Goal: Task Accomplishment & Management: Manage account settings

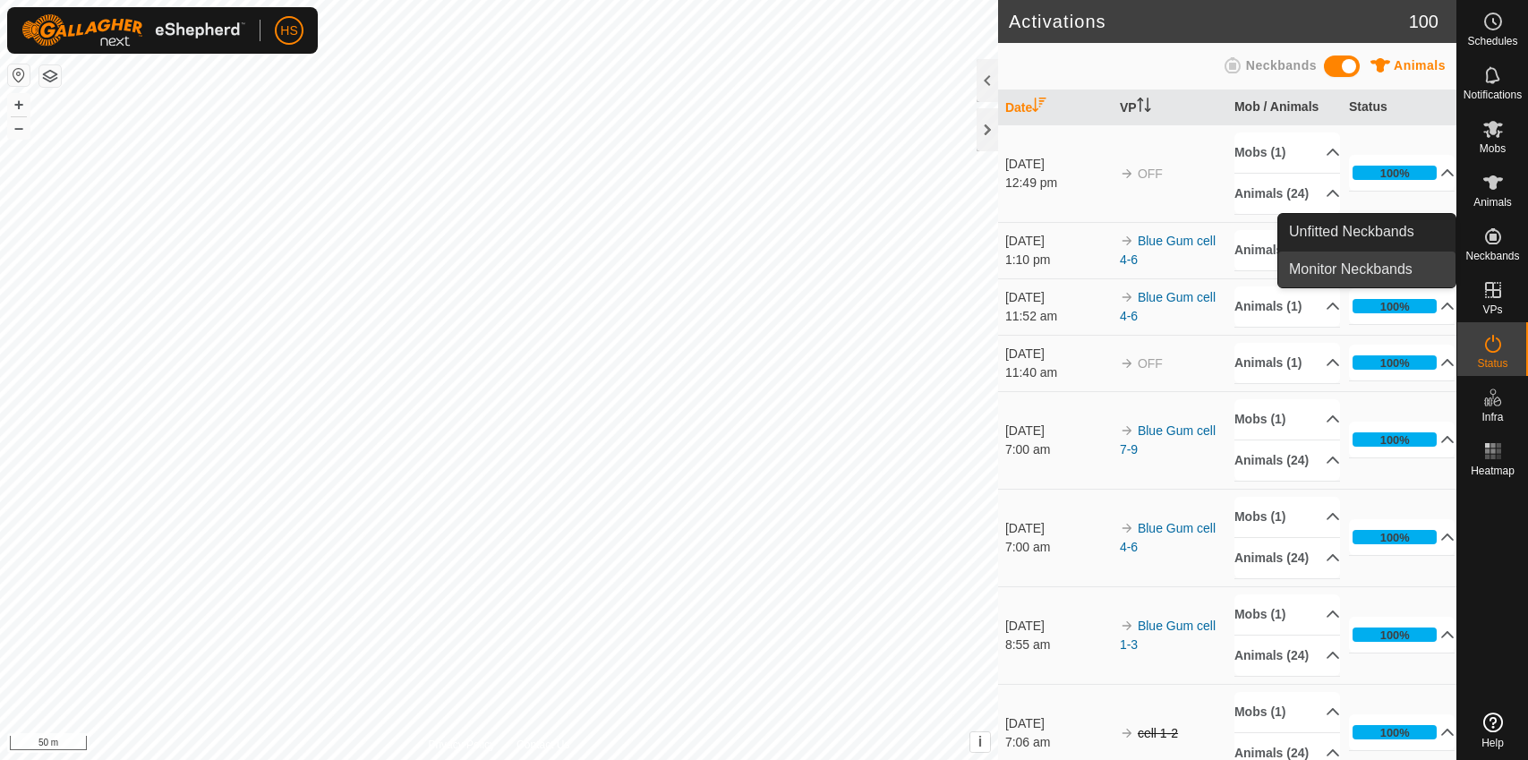
click at [1404, 264] on link "Monitor Neckbands" at bounding box center [1366, 270] width 177 height 36
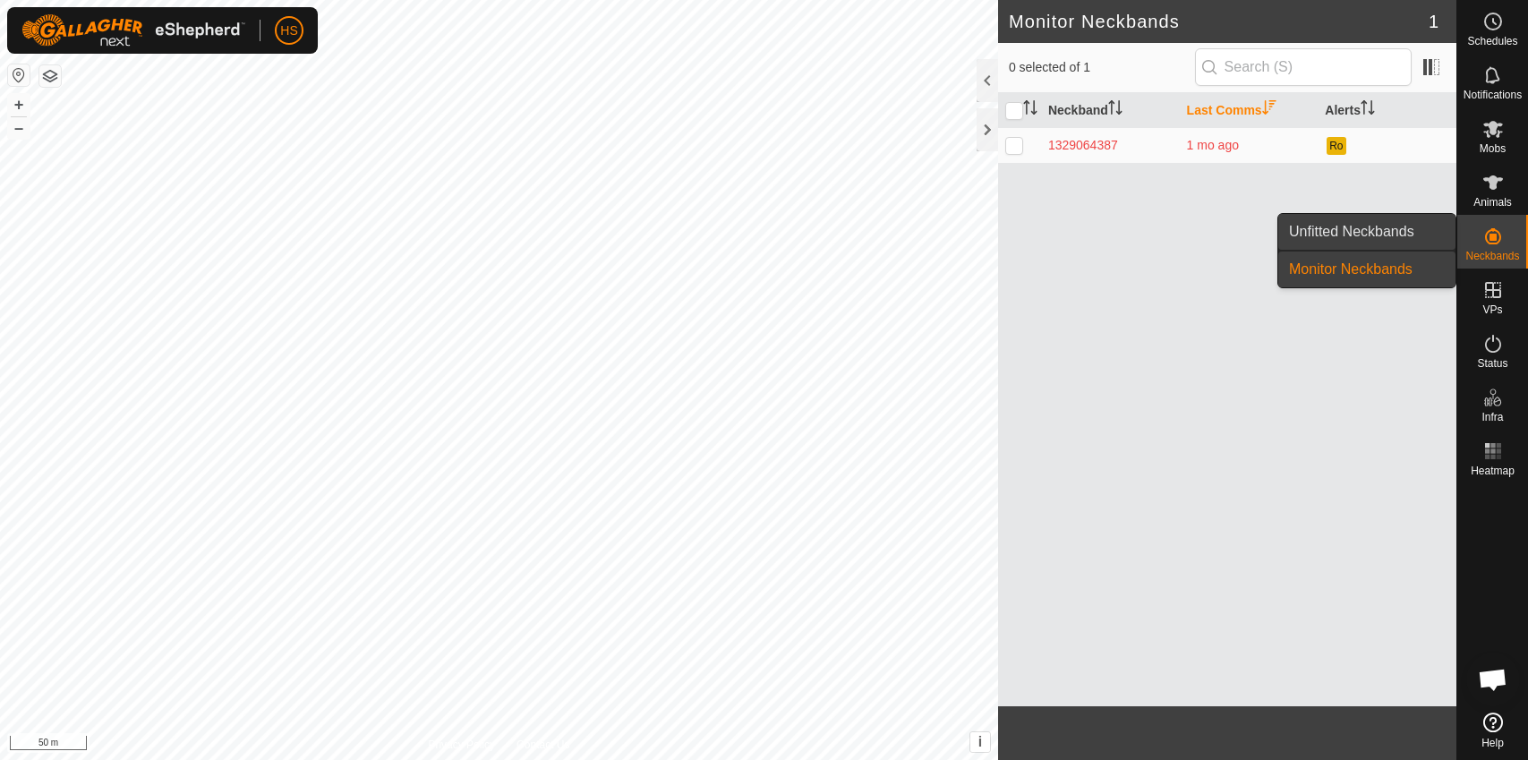
click at [1408, 235] on link "Unfitted Neckbands" at bounding box center [1366, 232] width 177 height 36
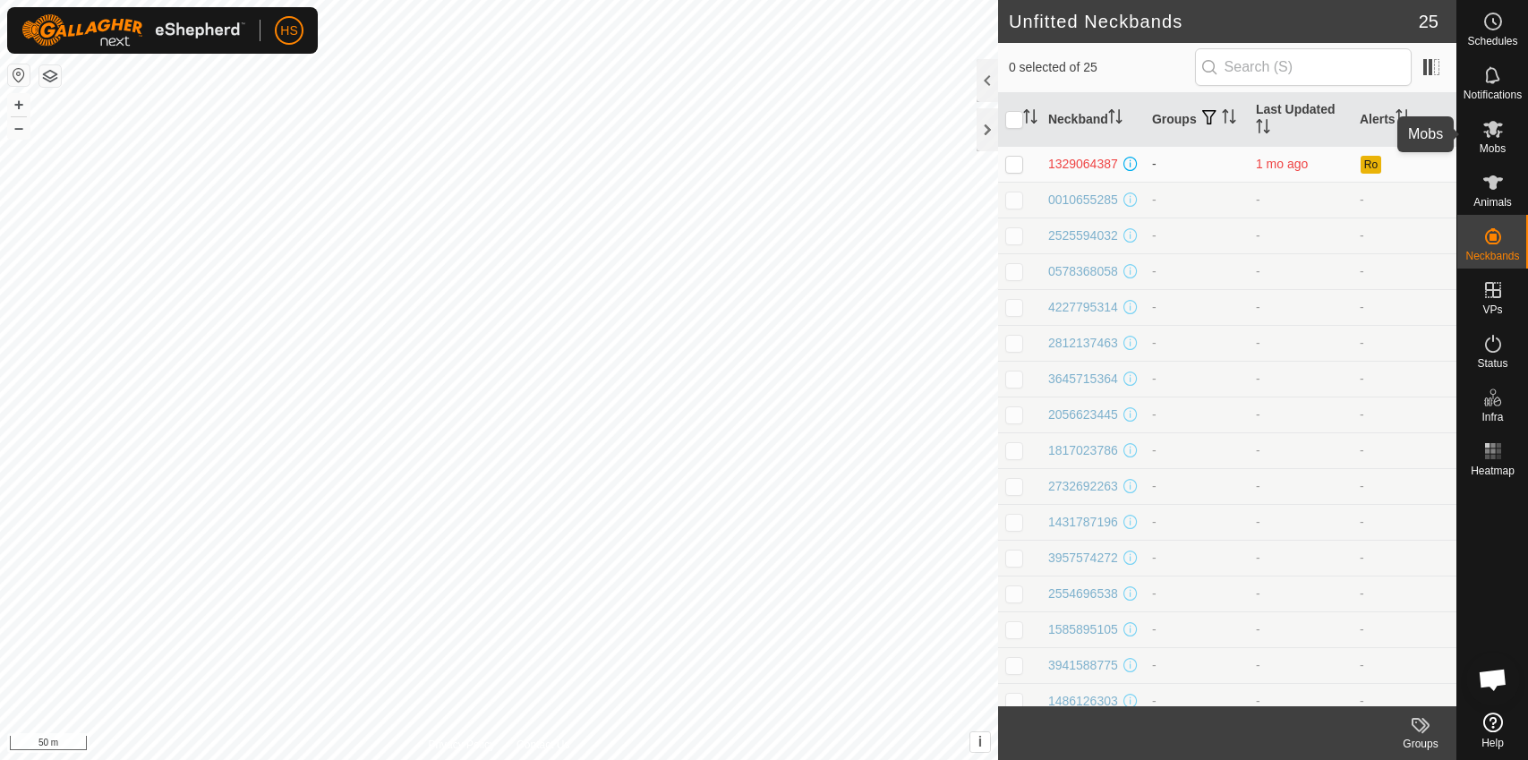
click at [1490, 139] on icon at bounding box center [1492, 128] width 21 height 21
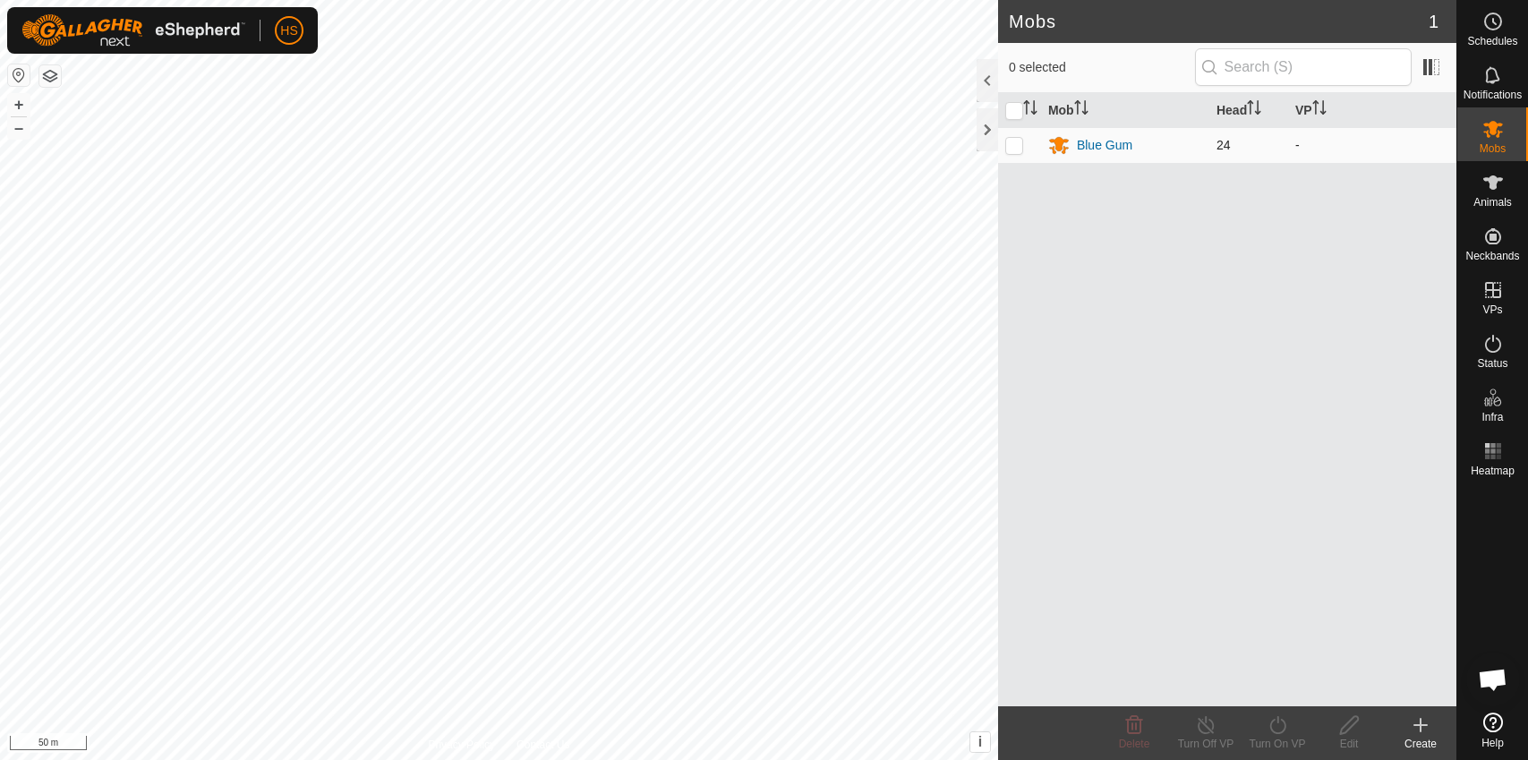
click at [1022, 147] on p-checkbox at bounding box center [1014, 145] width 18 height 14
checkbox input "true"
click at [1345, 734] on icon at bounding box center [1349, 724] width 22 height 21
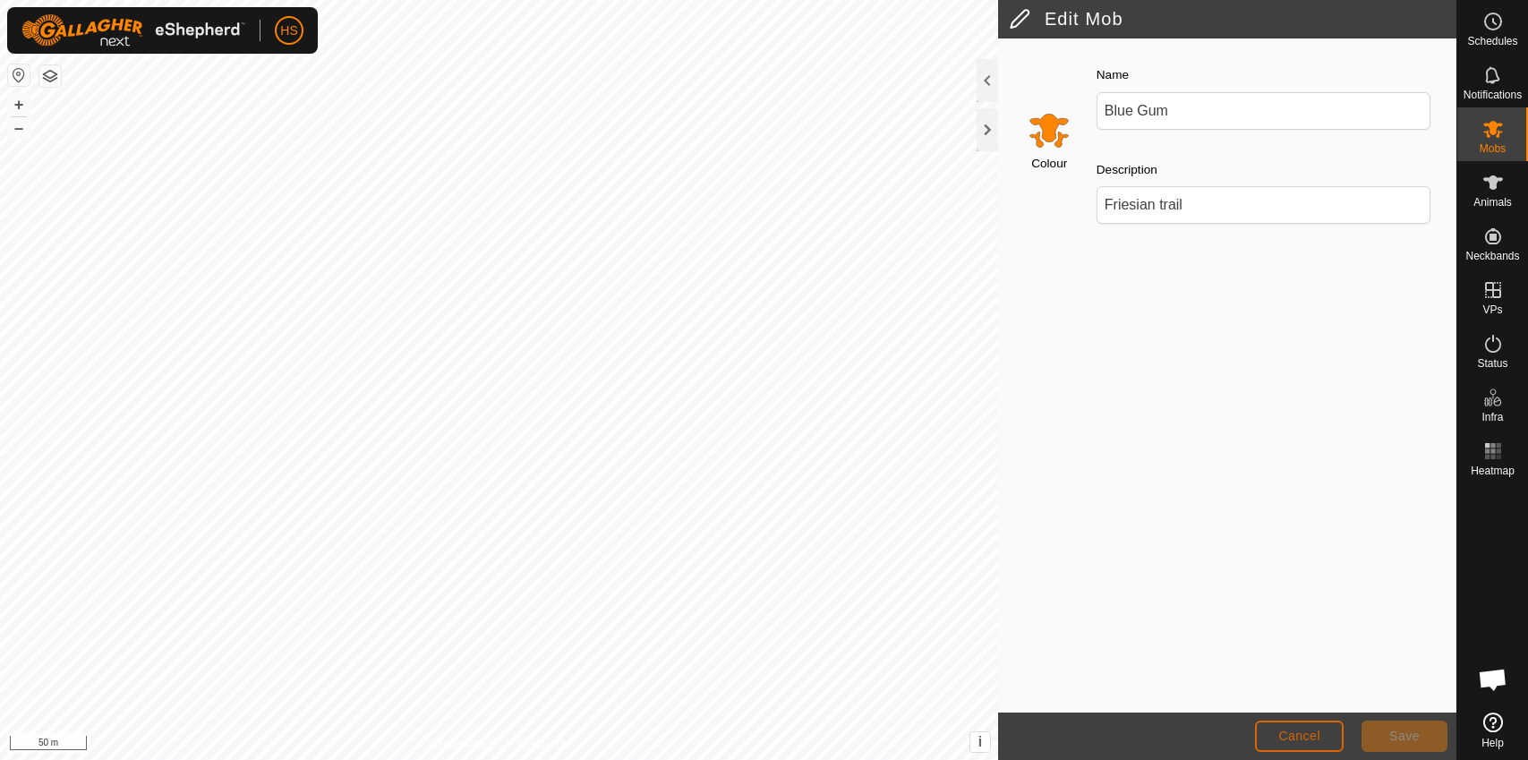
click at [1297, 742] on span "Cancel" at bounding box center [1299, 736] width 42 height 14
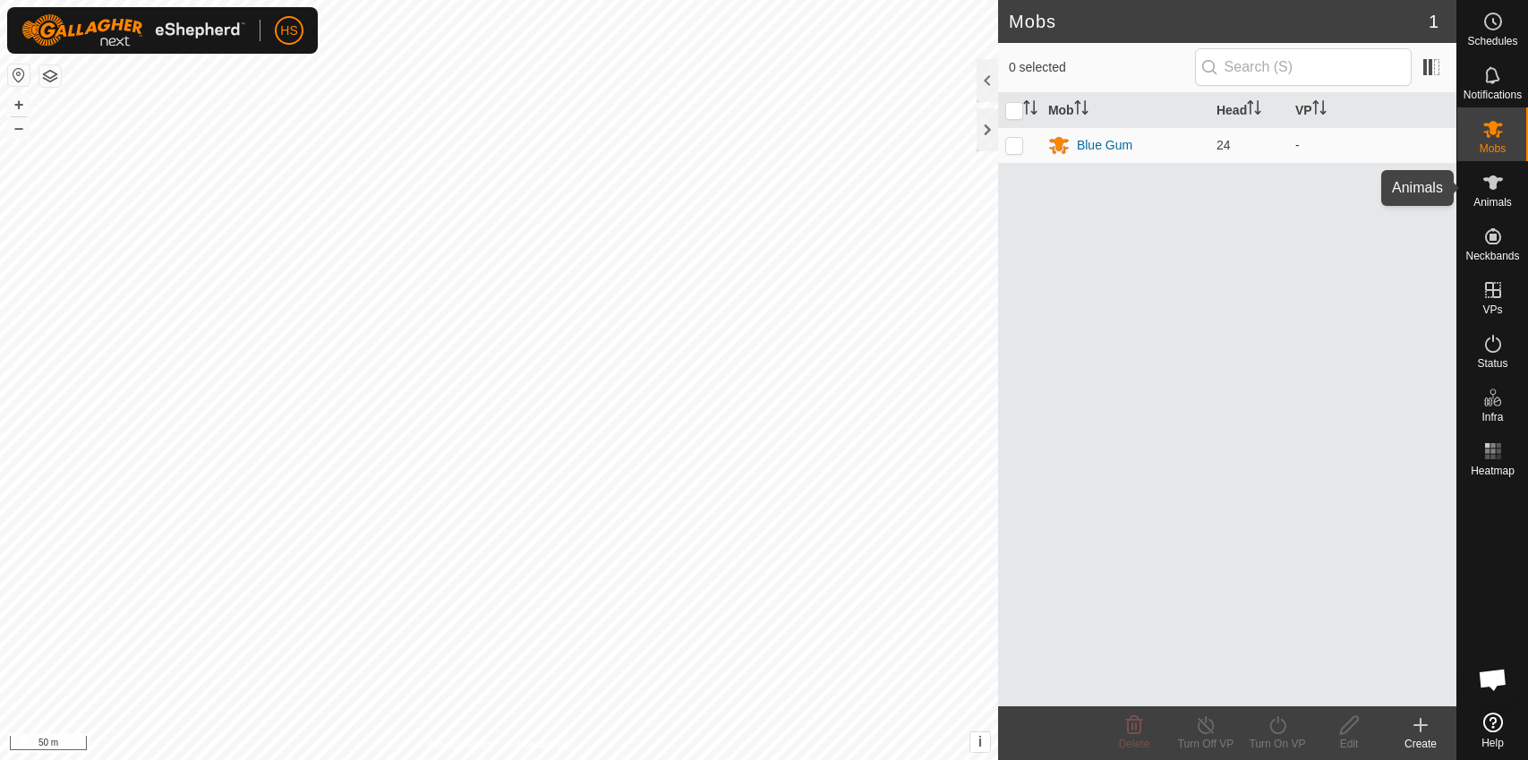
click at [1502, 188] on icon at bounding box center [1492, 182] width 21 height 21
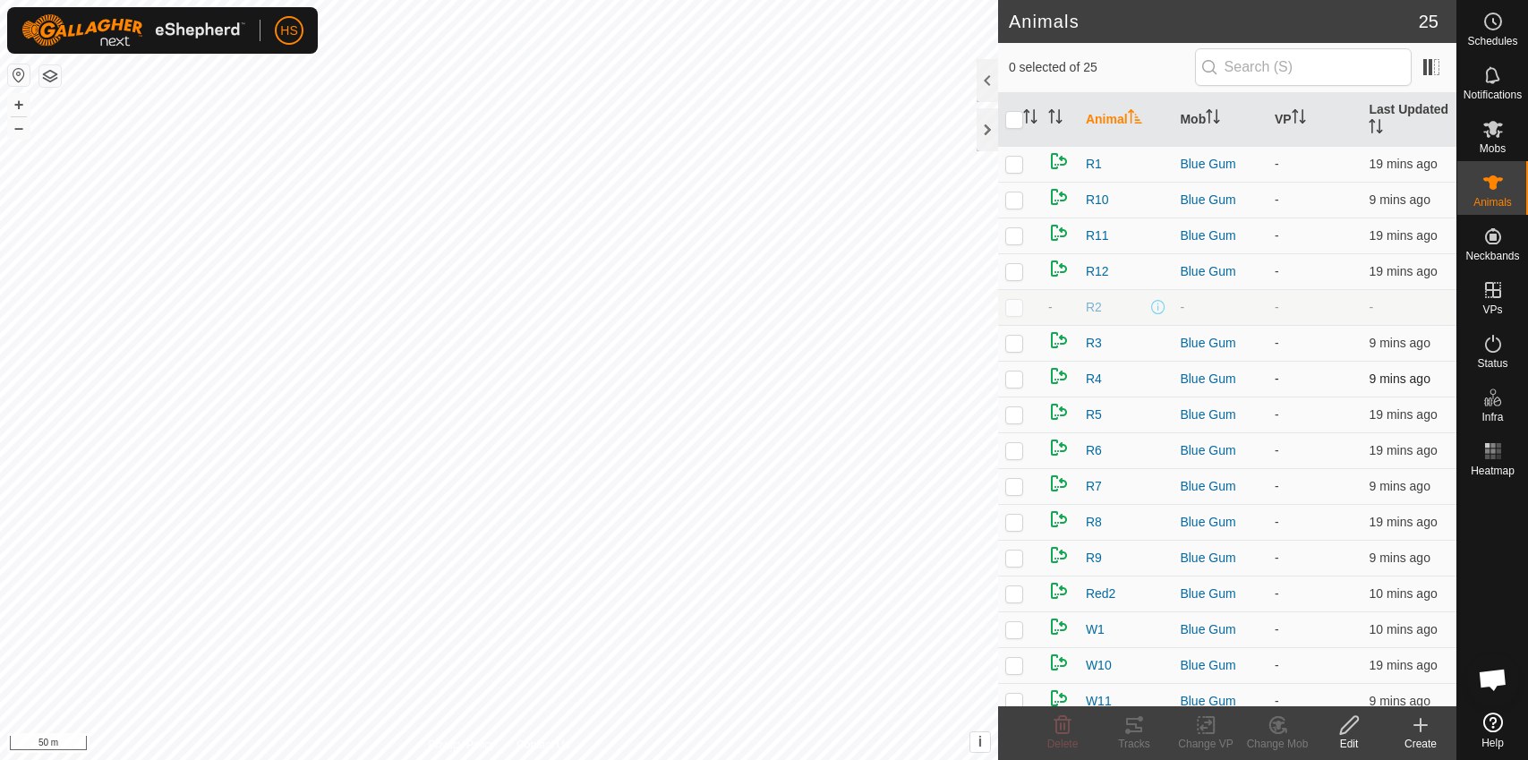
click at [1017, 383] on p-checkbox at bounding box center [1014, 378] width 18 height 14
click at [1416, 728] on icon at bounding box center [1420, 724] width 21 height 21
click at [1006, 378] on p-checkbox at bounding box center [1014, 378] width 18 height 14
checkbox input "false"
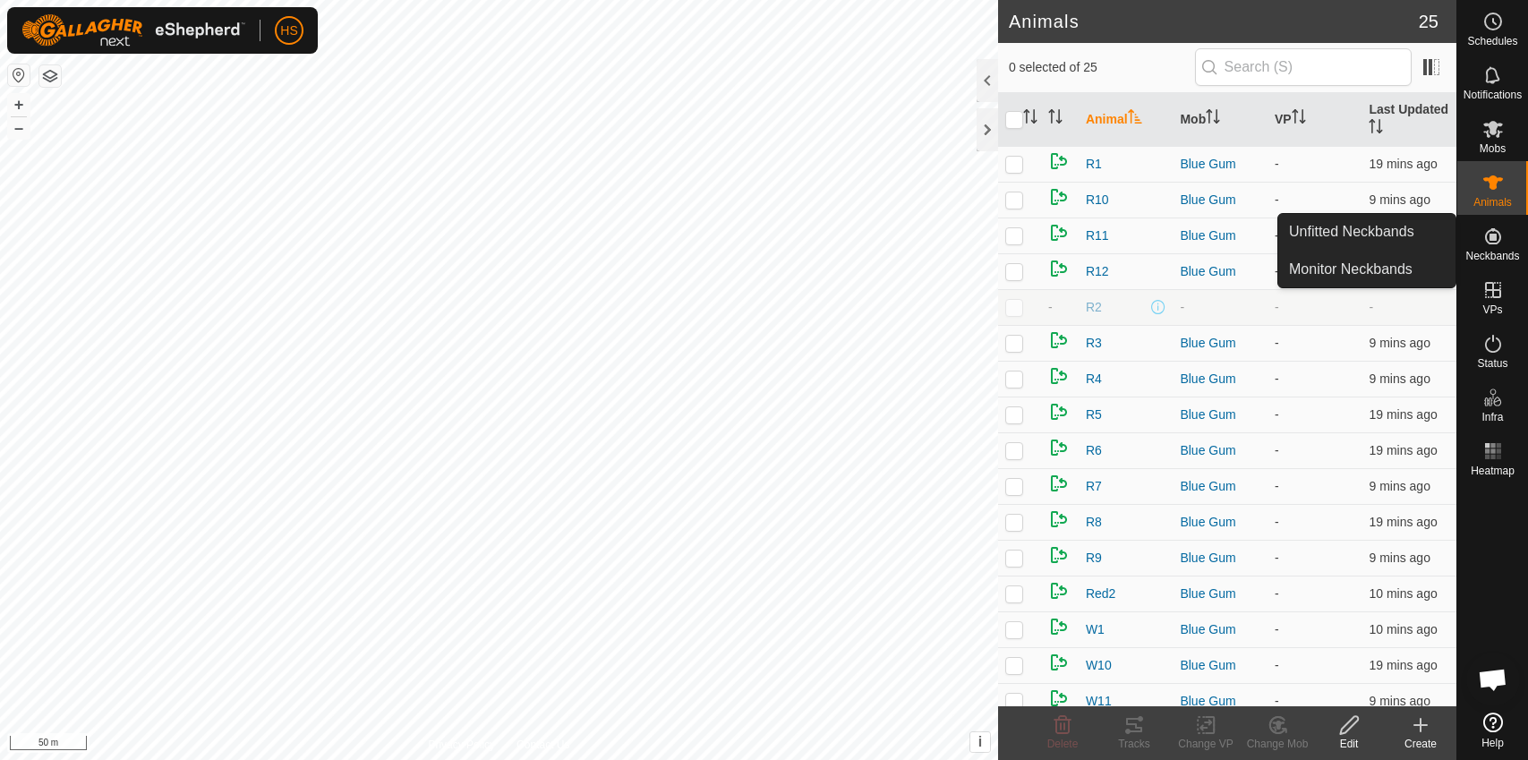
click at [1494, 243] on icon at bounding box center [1493, 236] width 16 height 16
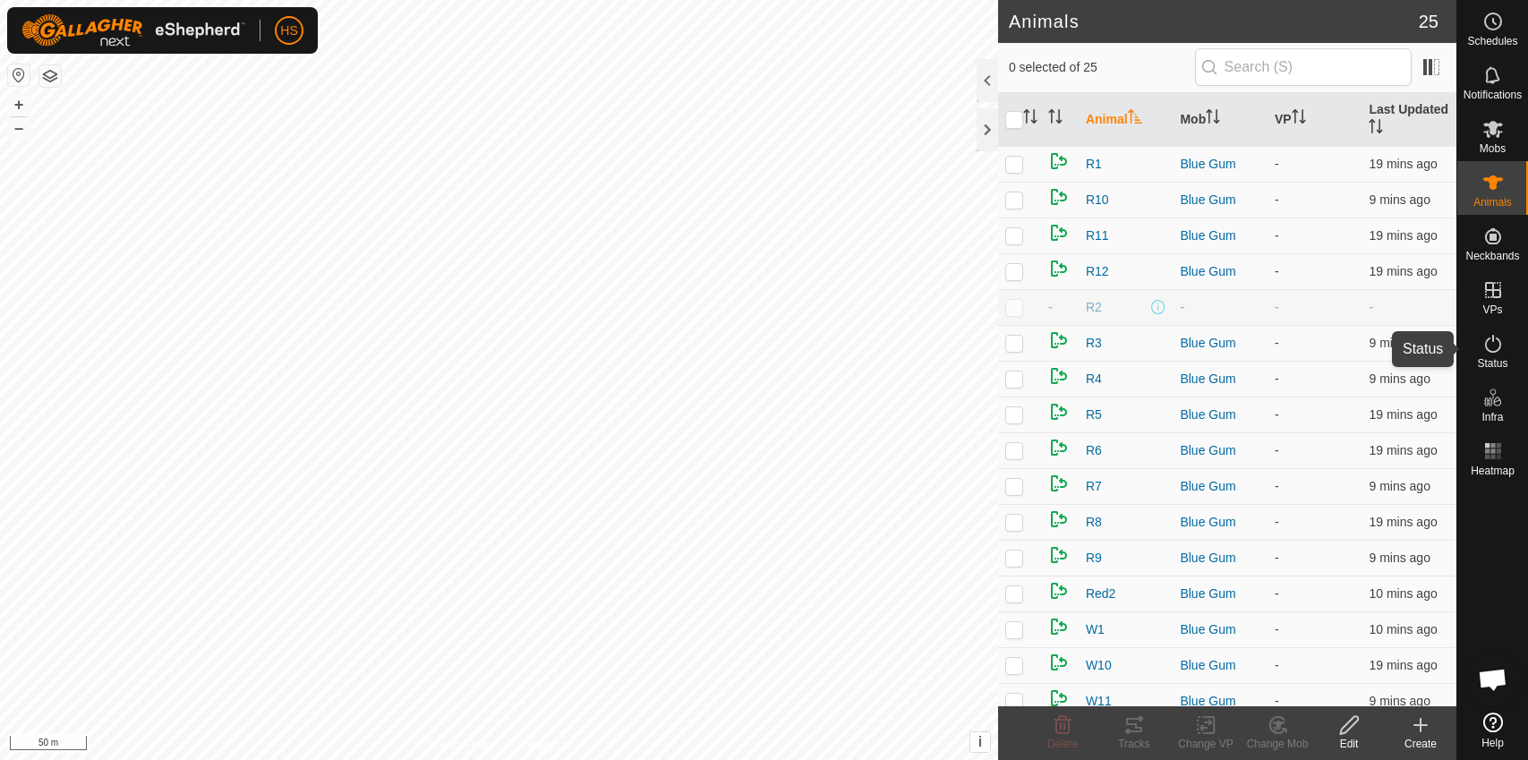
click at [1492, 353] on icon at bounding box center [1492, 343] width 21 height 21
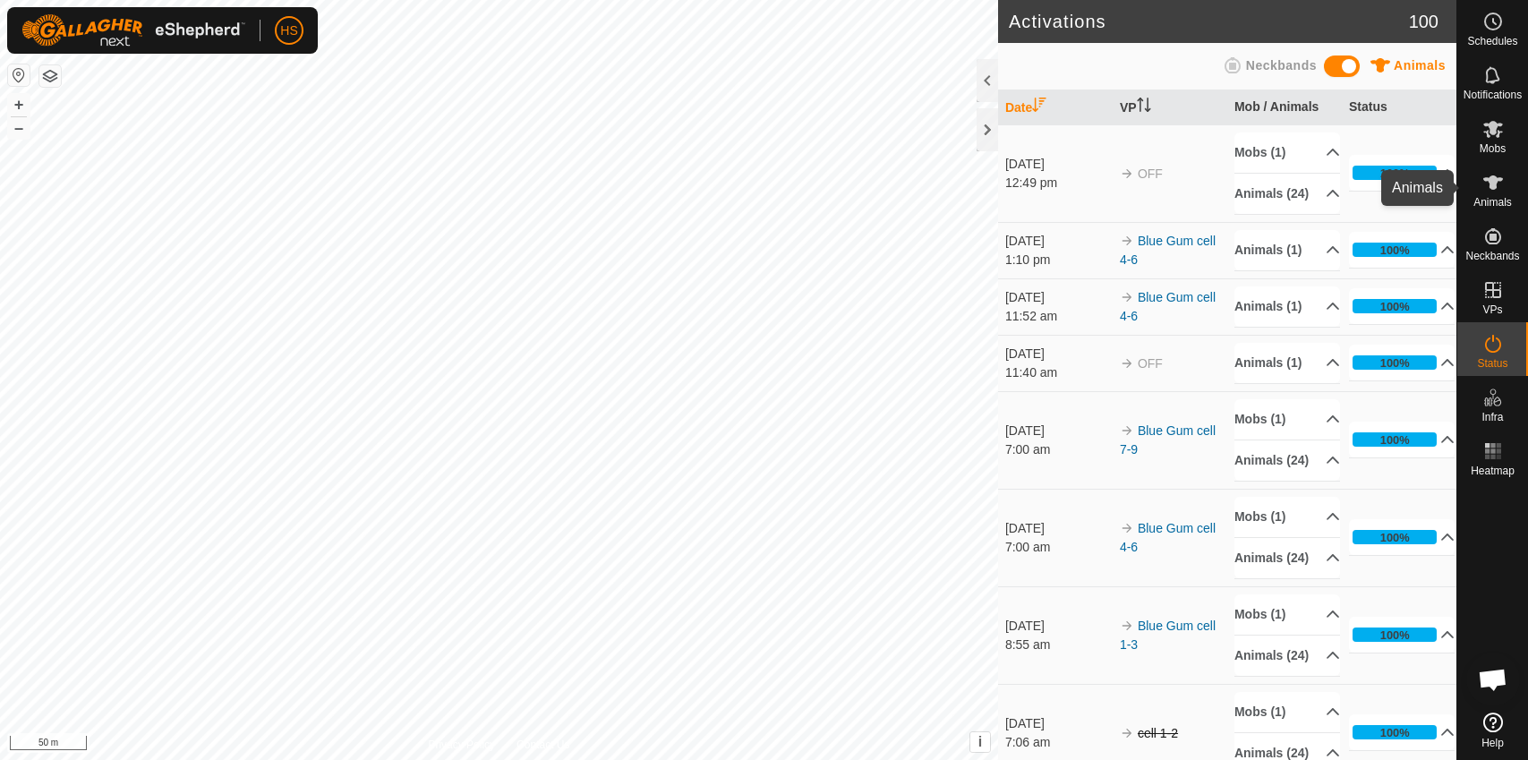
click at [1481, 203] on span "Animals" at bounding box center [1492, 202] width 38 height 11
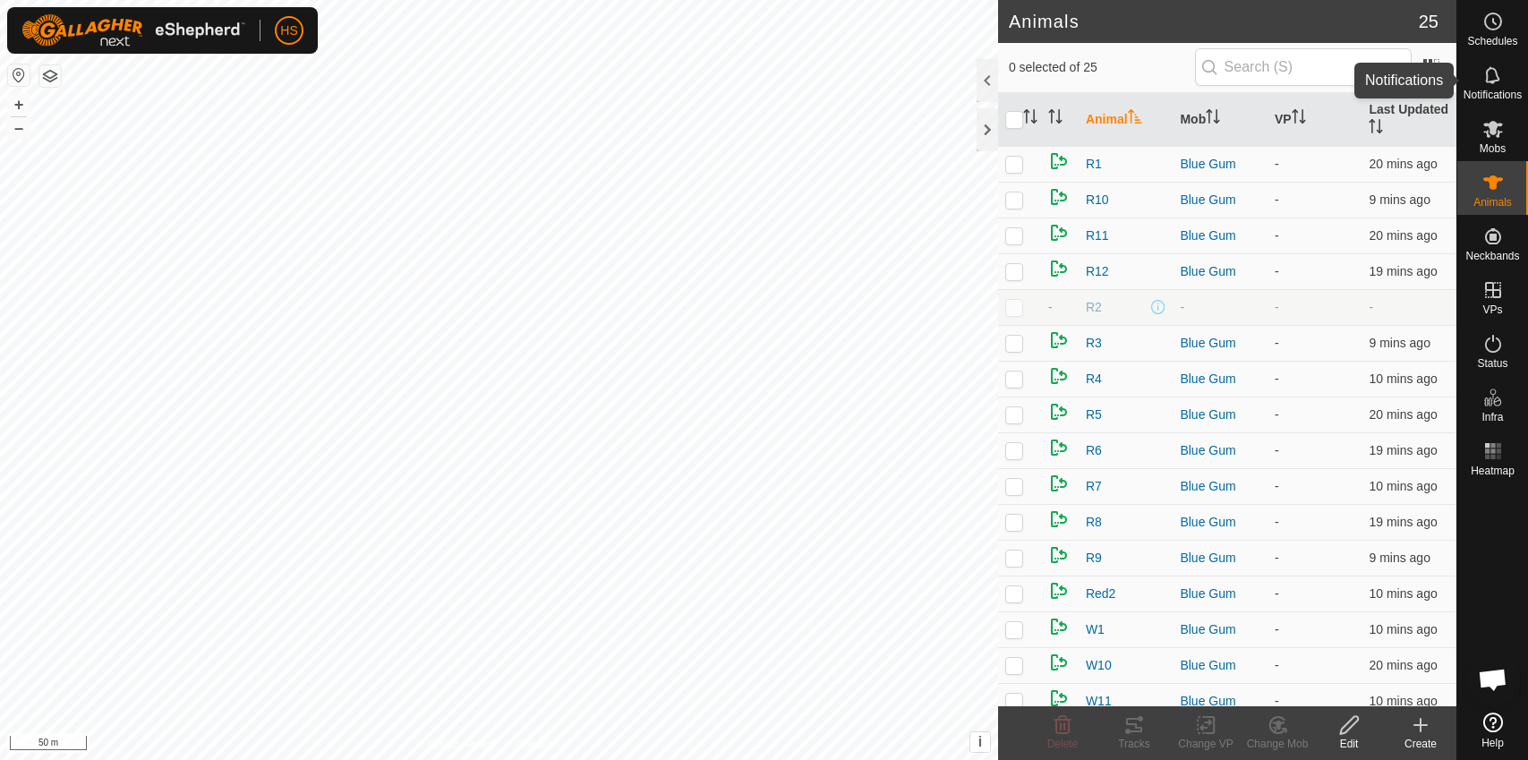
click at [1489, 72] on icon at bounding box center [1492, 74] width 21 height 21
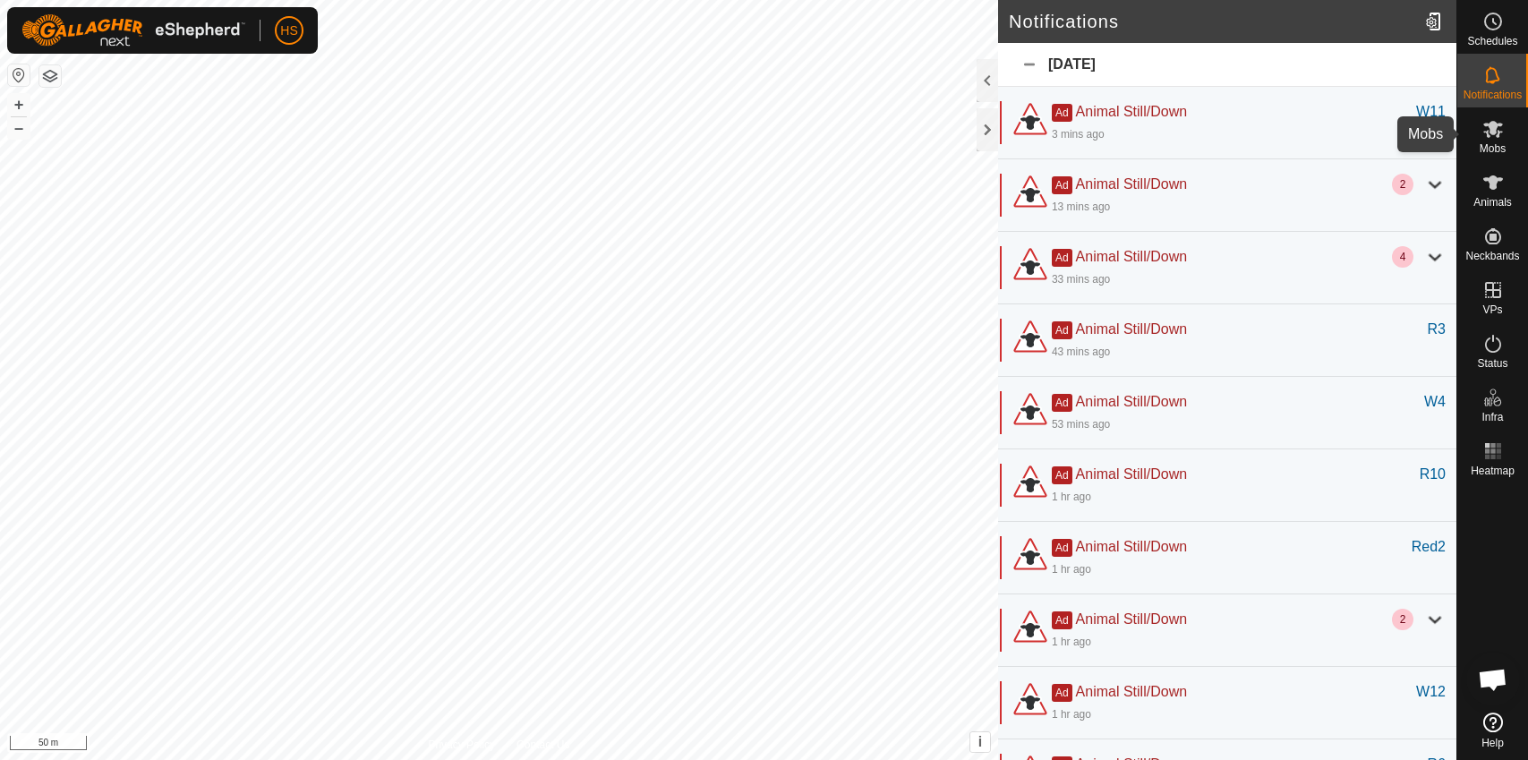
click at [1485, 135] on icon at bounding box center [1492, 128] width 21 height 21
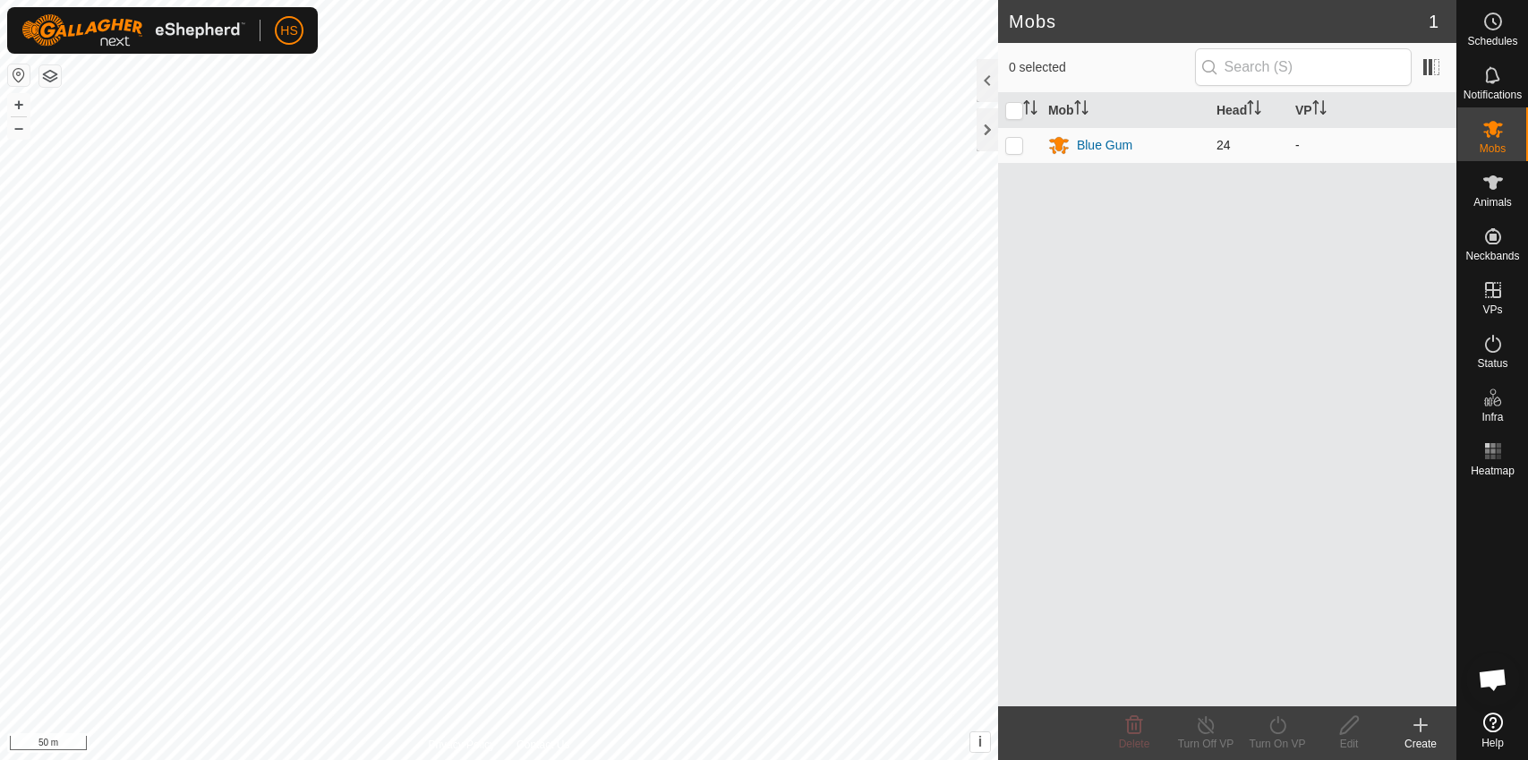
click at [1022, 143] on p-checkbox at bounding box center [1014, 145] width 18 height 14
checkbox input "true"
click at [1421, 730] on icon at bounding box center [1421, 725] width 0 height 13
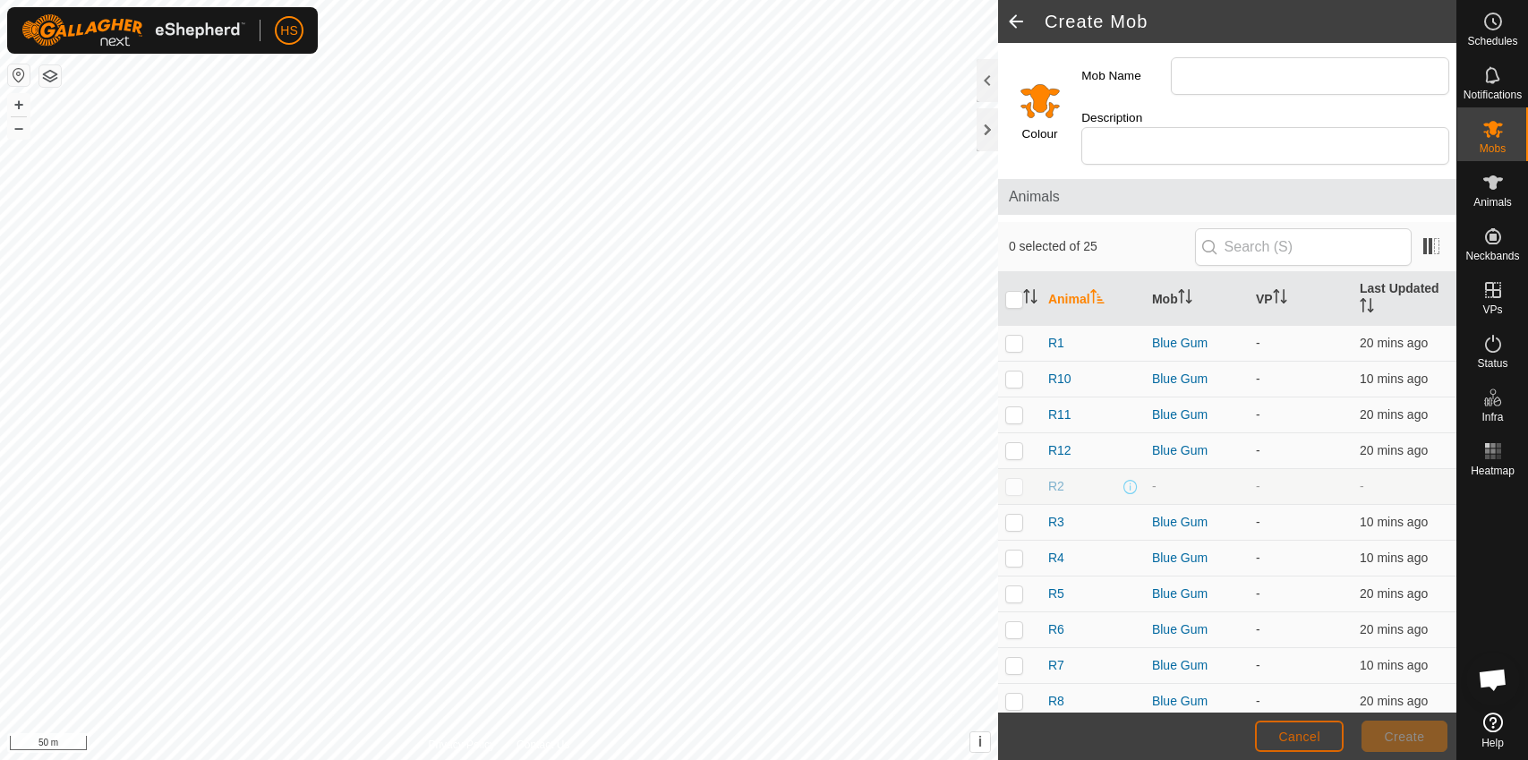
click at [1309, 739] on span "Cancel" at bounding box center [1299, 737] width 42 height 14
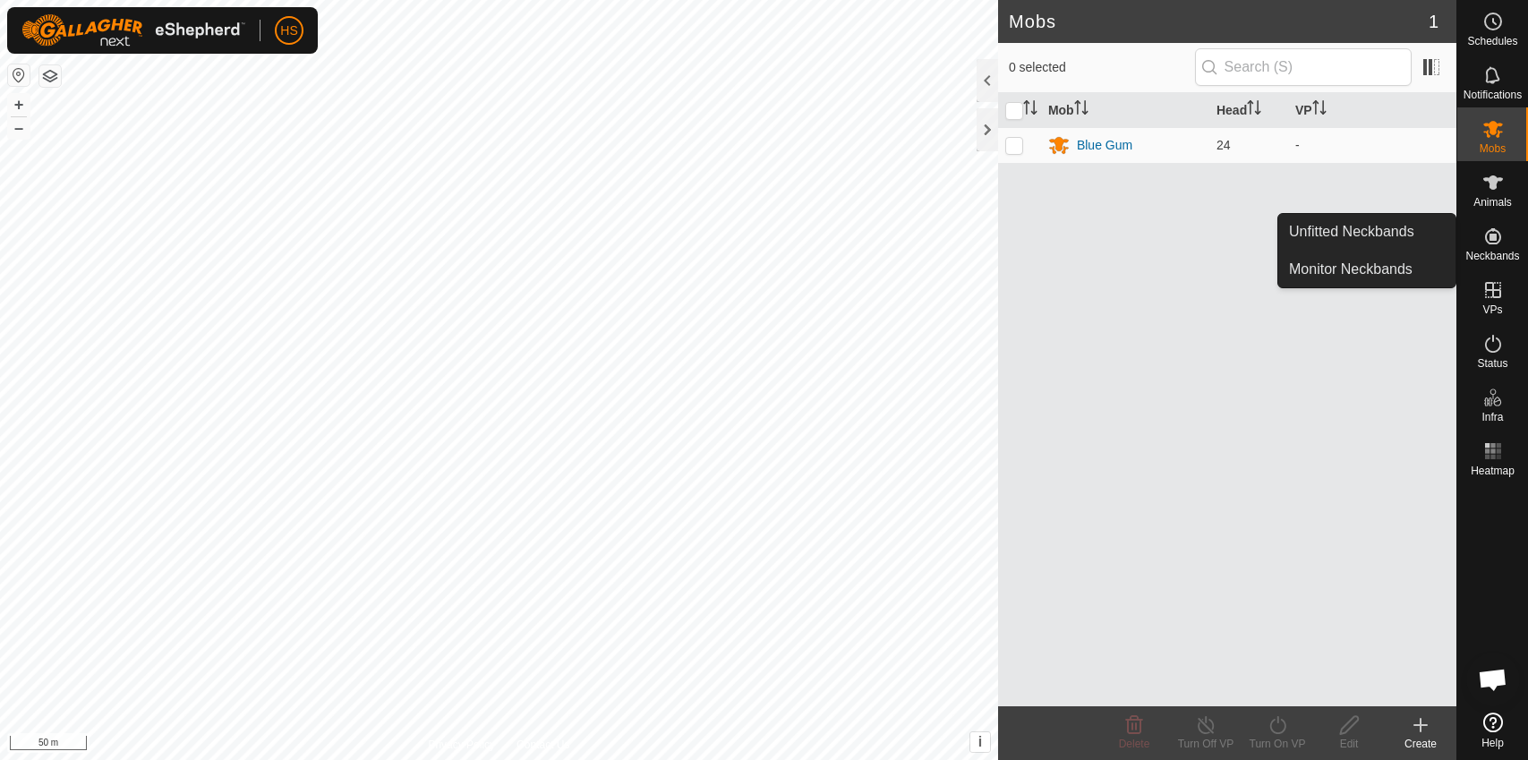
click at [1495, 248] on es-neckbands-svg-icon at bounding box center [1493, 236] width 32 height 29
click at [1401, 227] on link "Unfitted Neckbands" at bounding box center [1366, 232] width 177 height 36
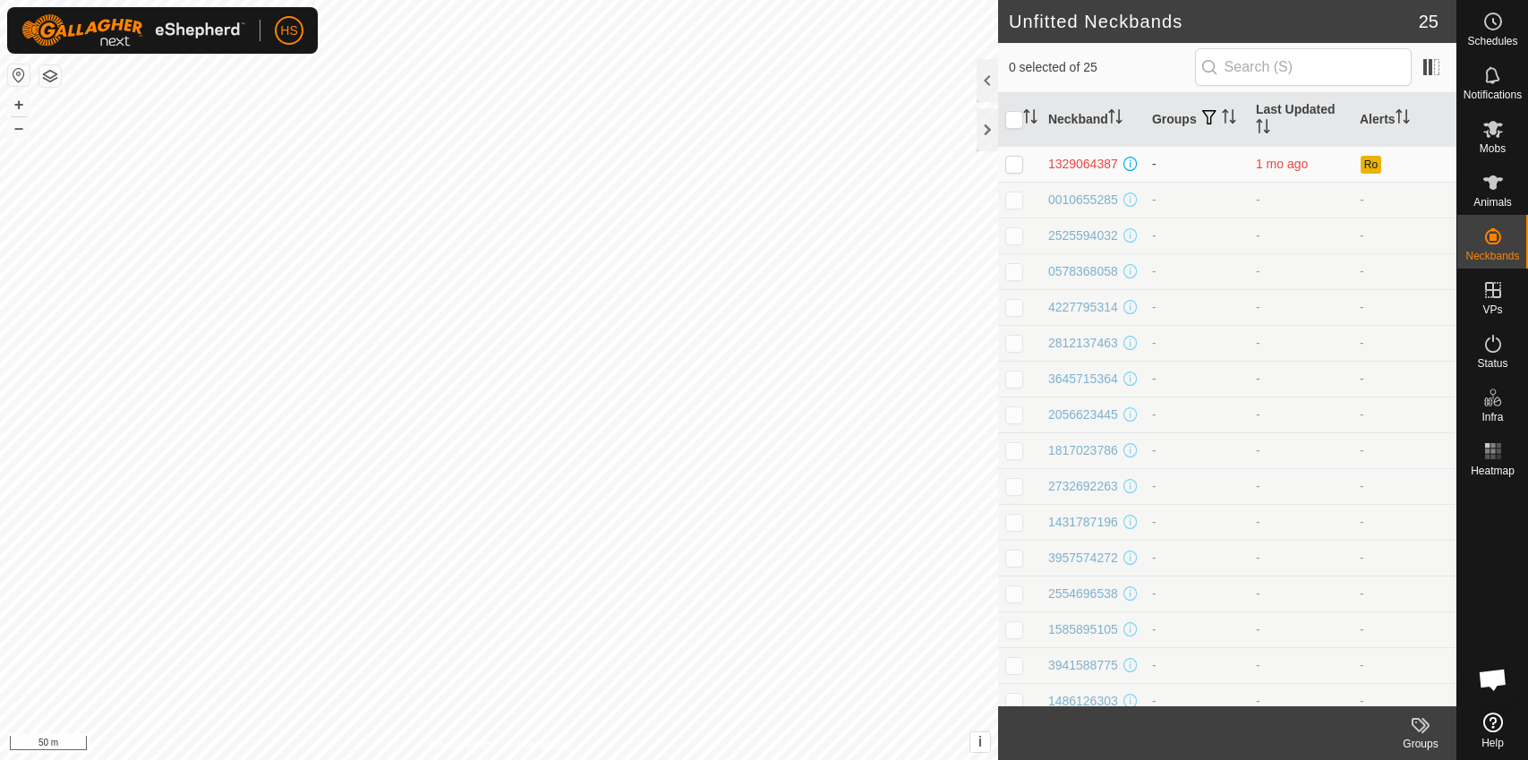
scroll to position [335, 0]
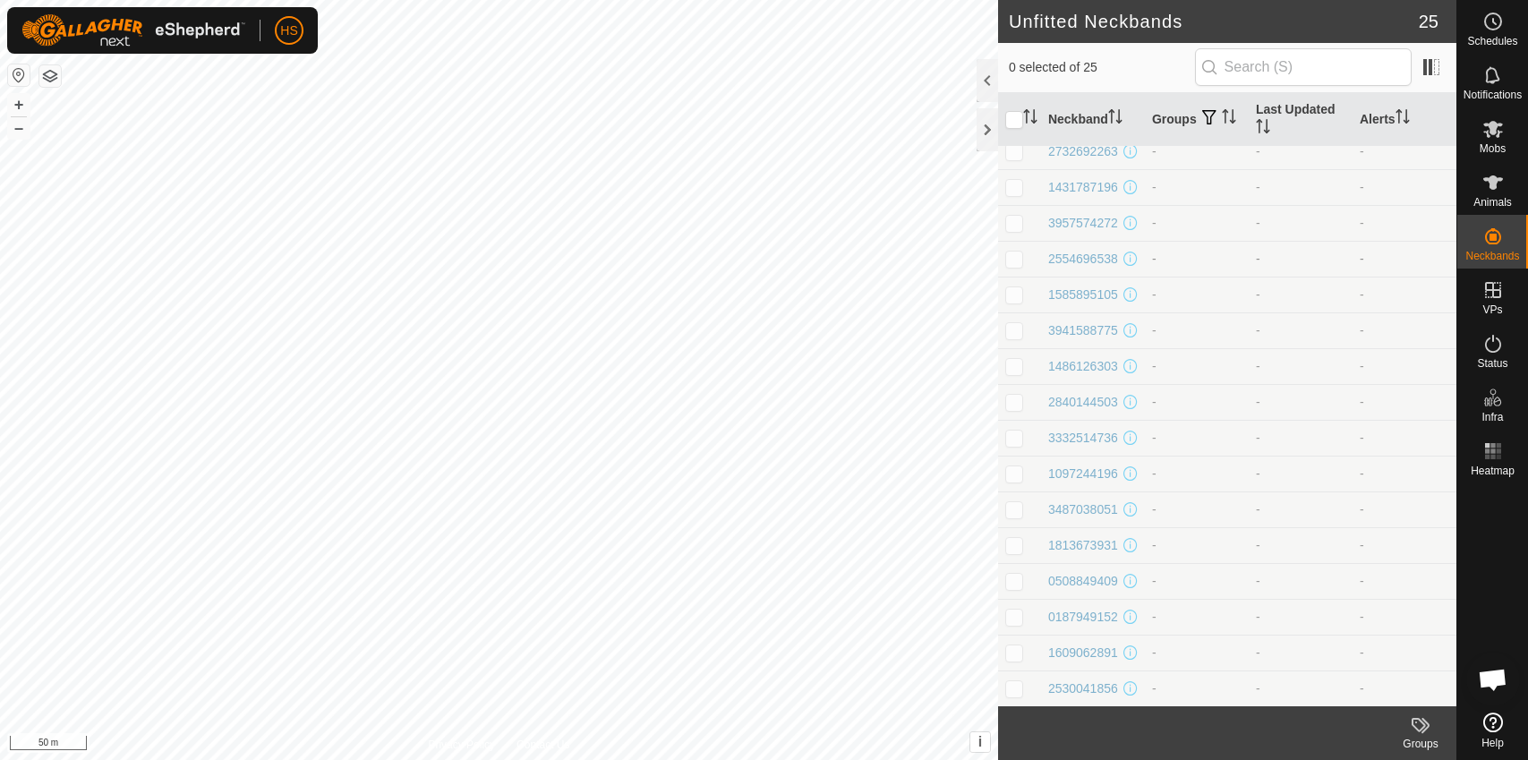
click at [1005, 258] on p-checkbox at bounding box center [1014, 259] width 18 height 14
click at [1009, 254] on p-checkbox at bounding box center [1014, 259] width 18 height 14
checkbox input "false"
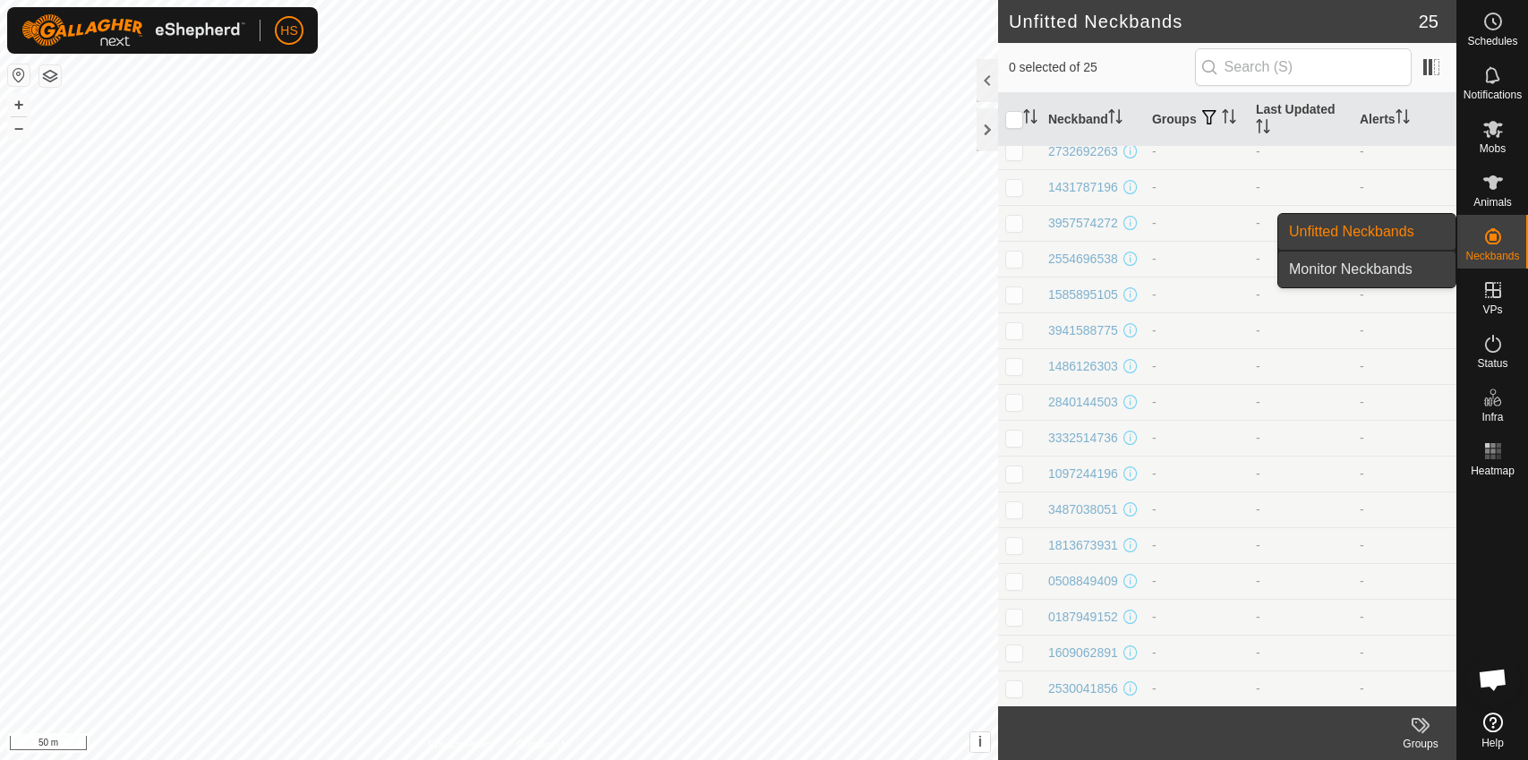
click at [1404, 279] on link "Monitor Neckbands" at bounding box center [1366, 270] width 177 height 36
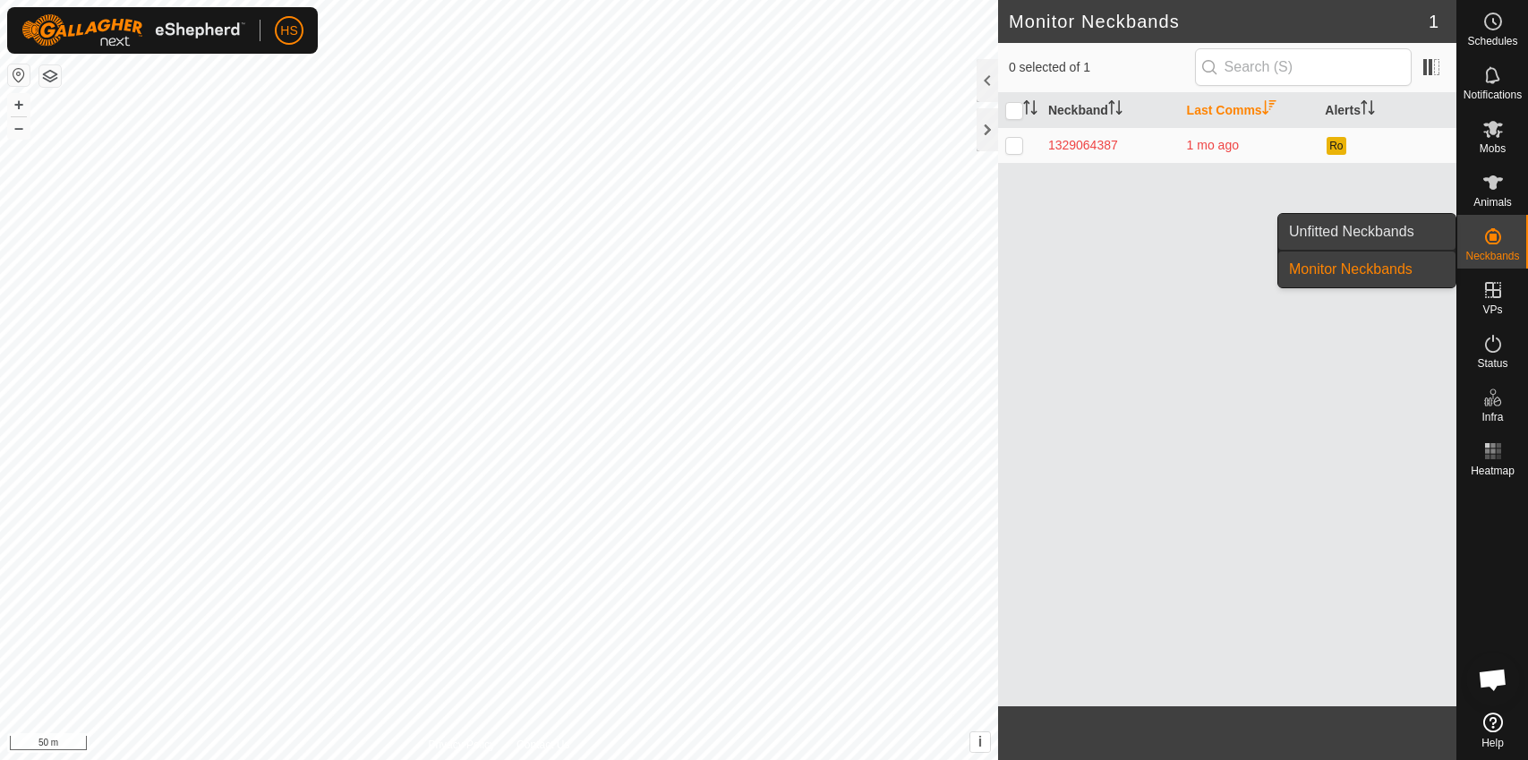
click at [1403, 243] on link "Unfitted Neckbands" at bounding box center [1366, 232] width 177 height 36
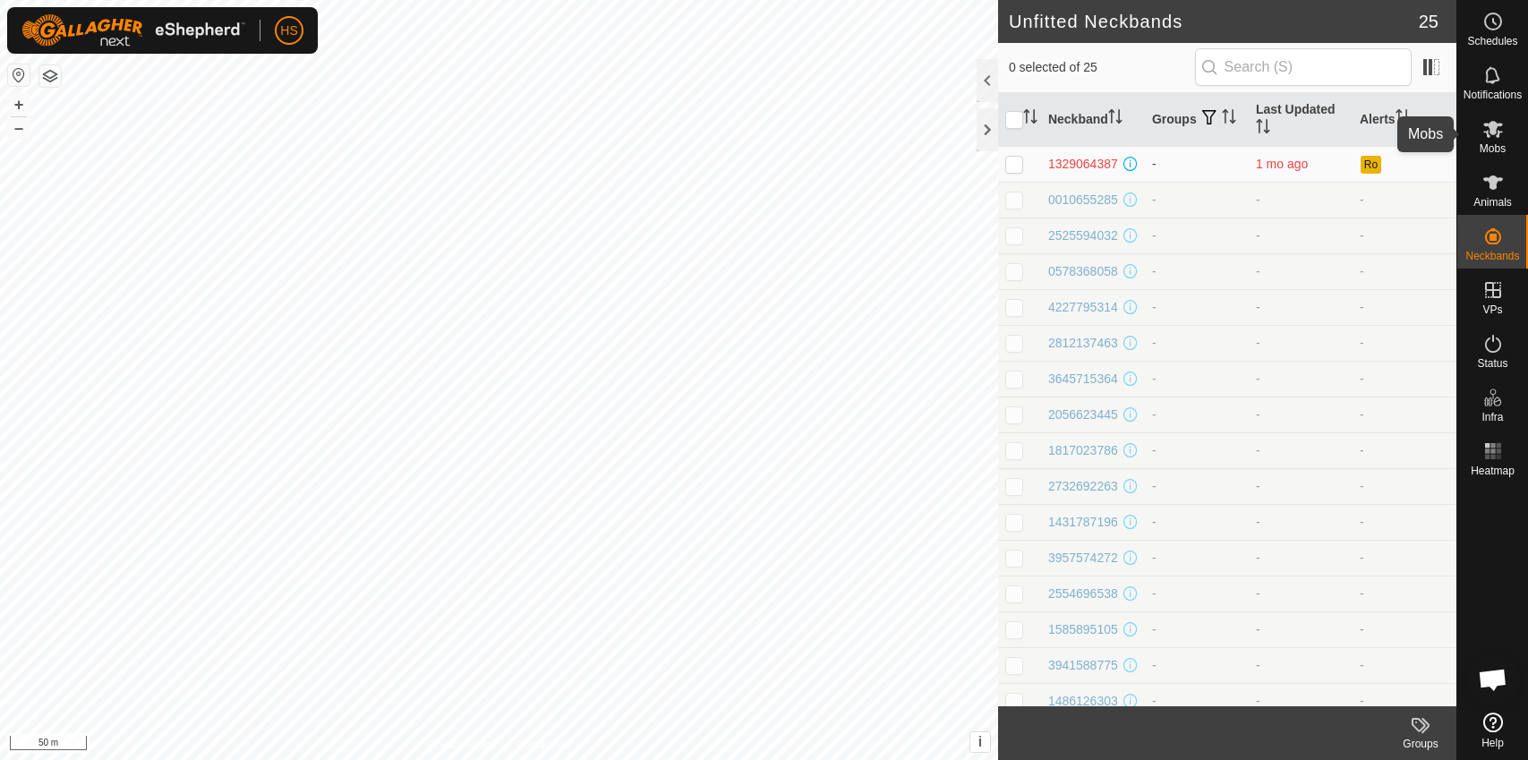
click at [1490, 127] on icon at bounding box center [1493, 129] width 20 height 17
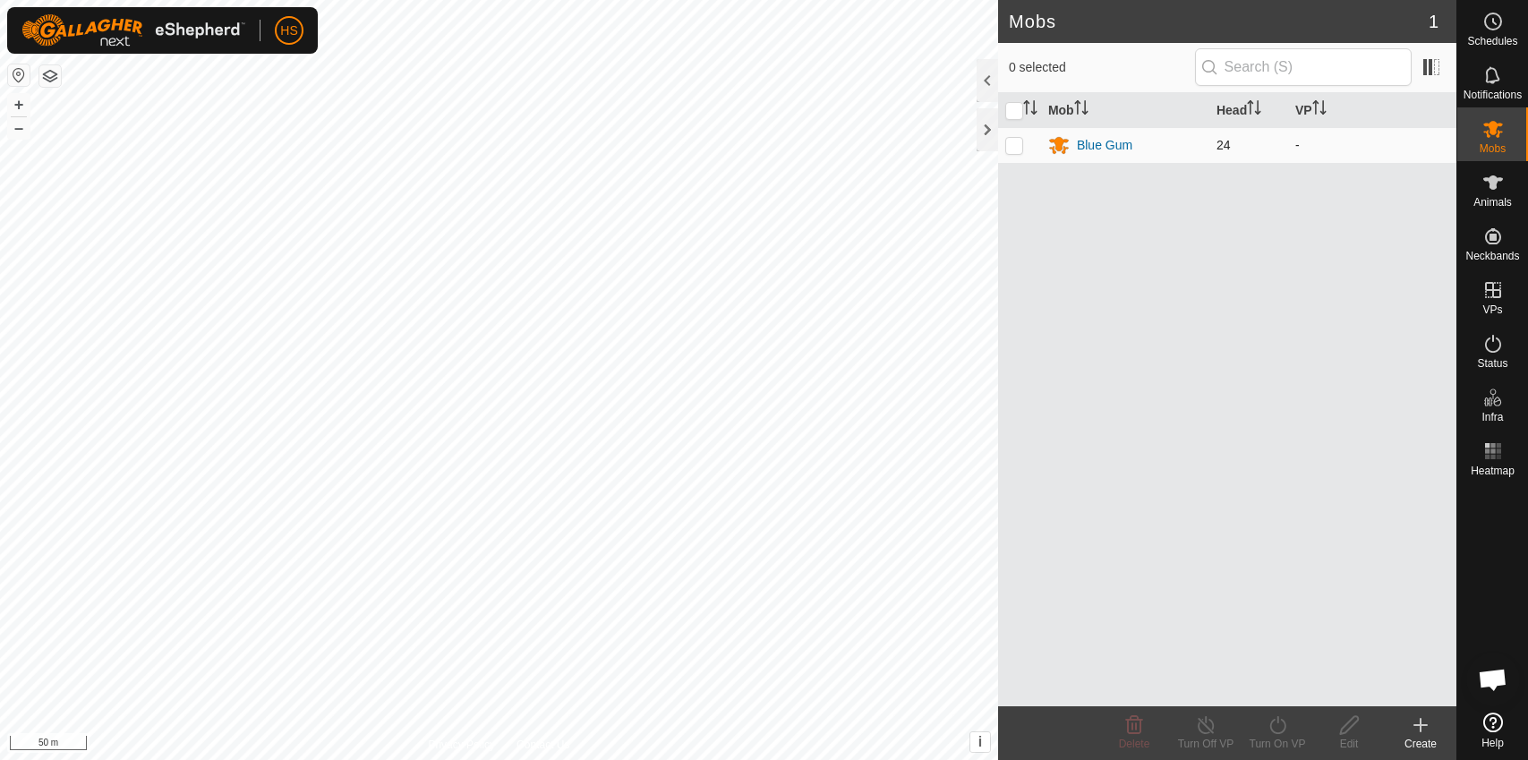
click at [1024, 151] on td at bounding box center [1019, 145] width 43 height 36
checkbox input "true"
click at [1009, 155] on td at bounding box center [1019, 145] width 43 height 36
checkbox input "false"
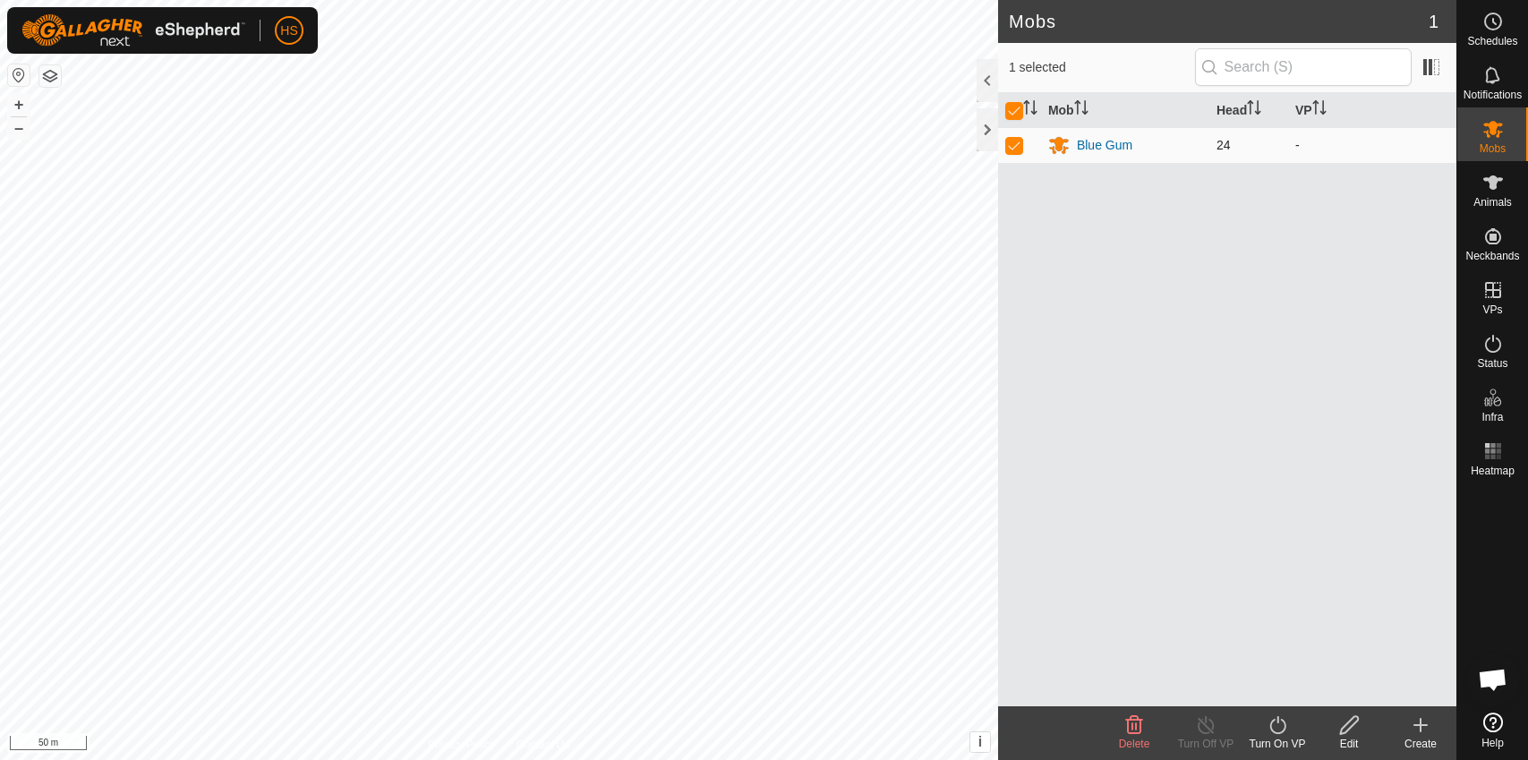
checkbox input "false"
click at [1092, 145] on div "Blue Gum" at bounding box center [1104, 145] width 55 height 19
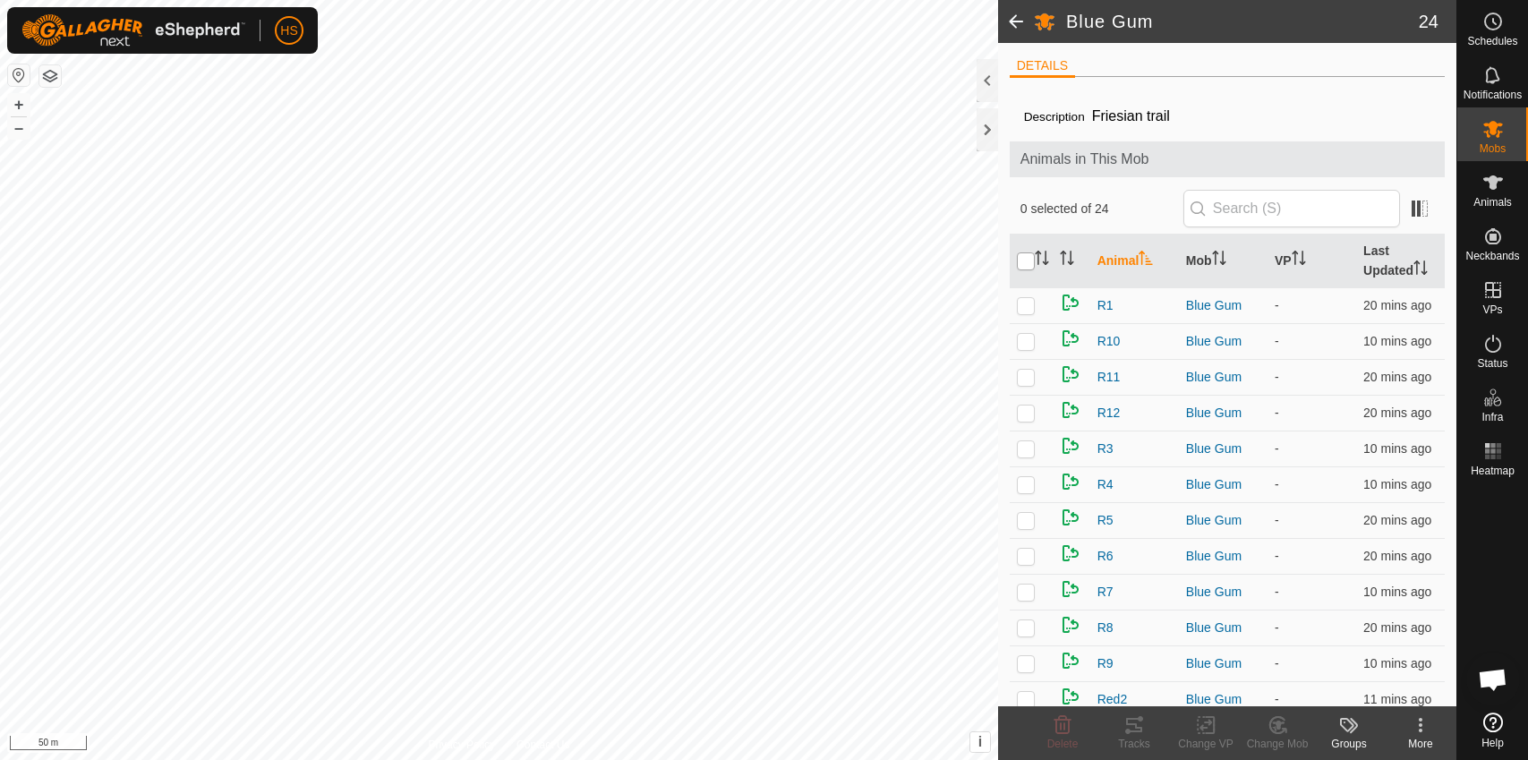
click at [1026, 265] on input "checkbox" at bounding box center [1026, 261] width 18 height 18
checkbox input "true"
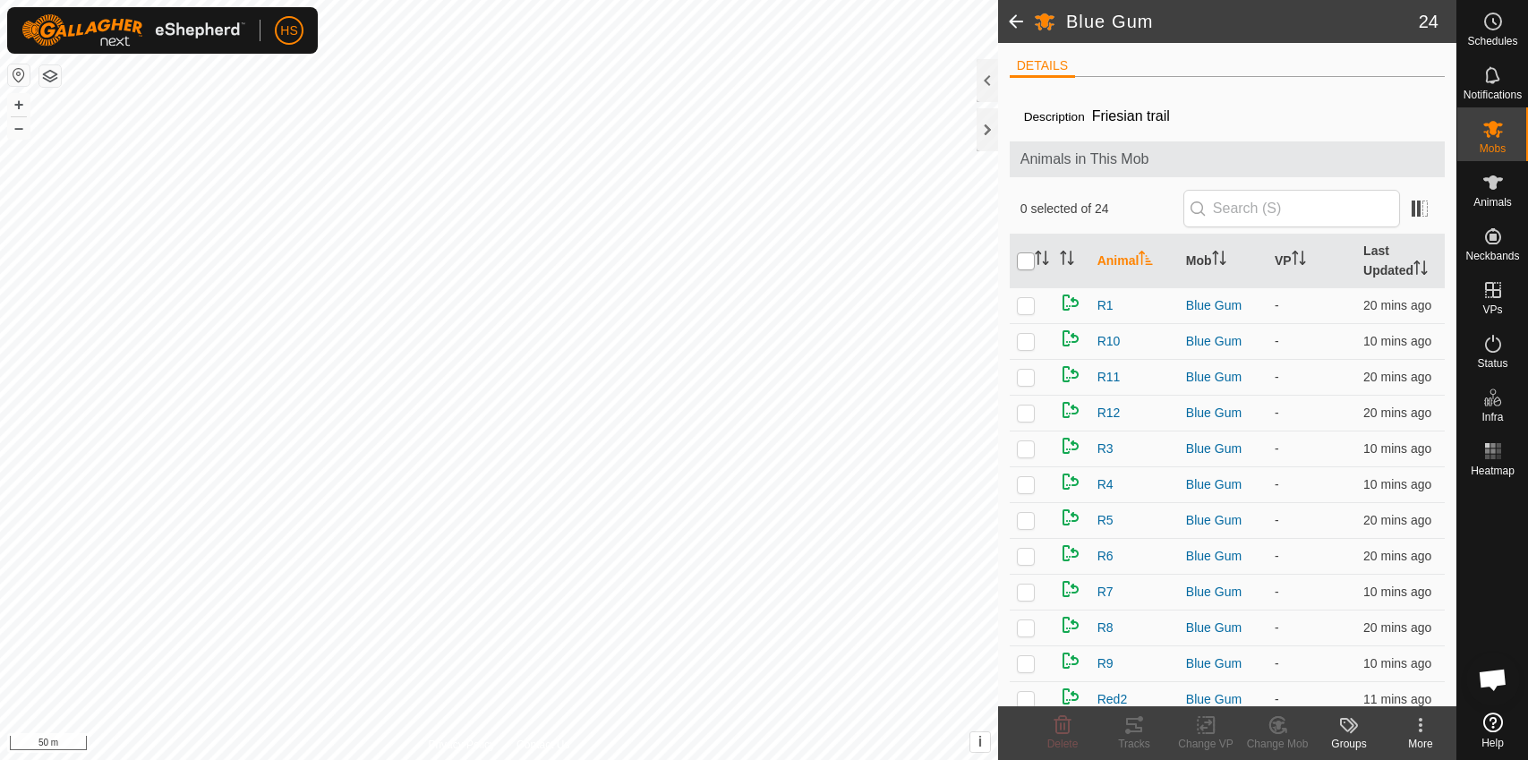
checkbox input "true"
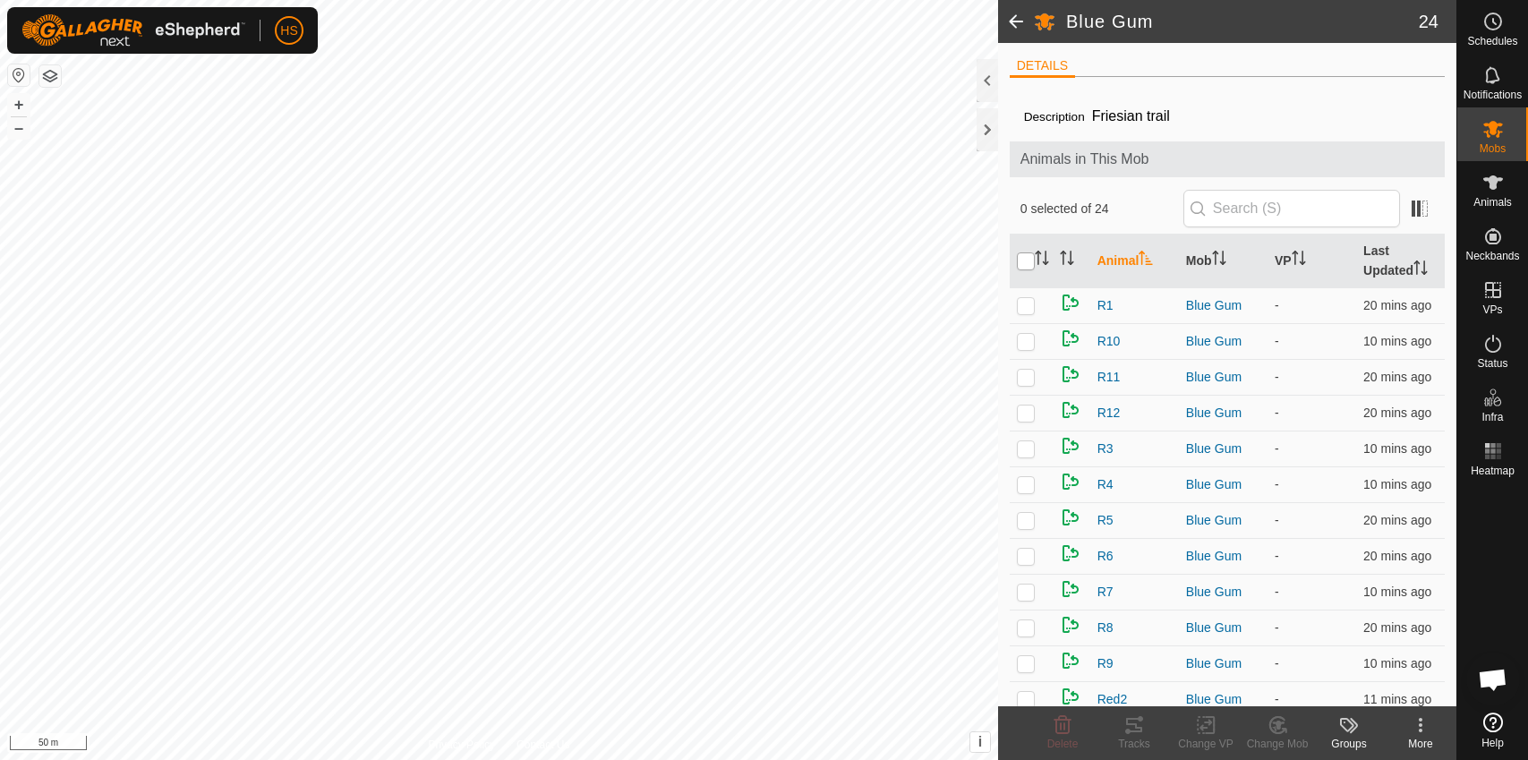
checkbox input "true"
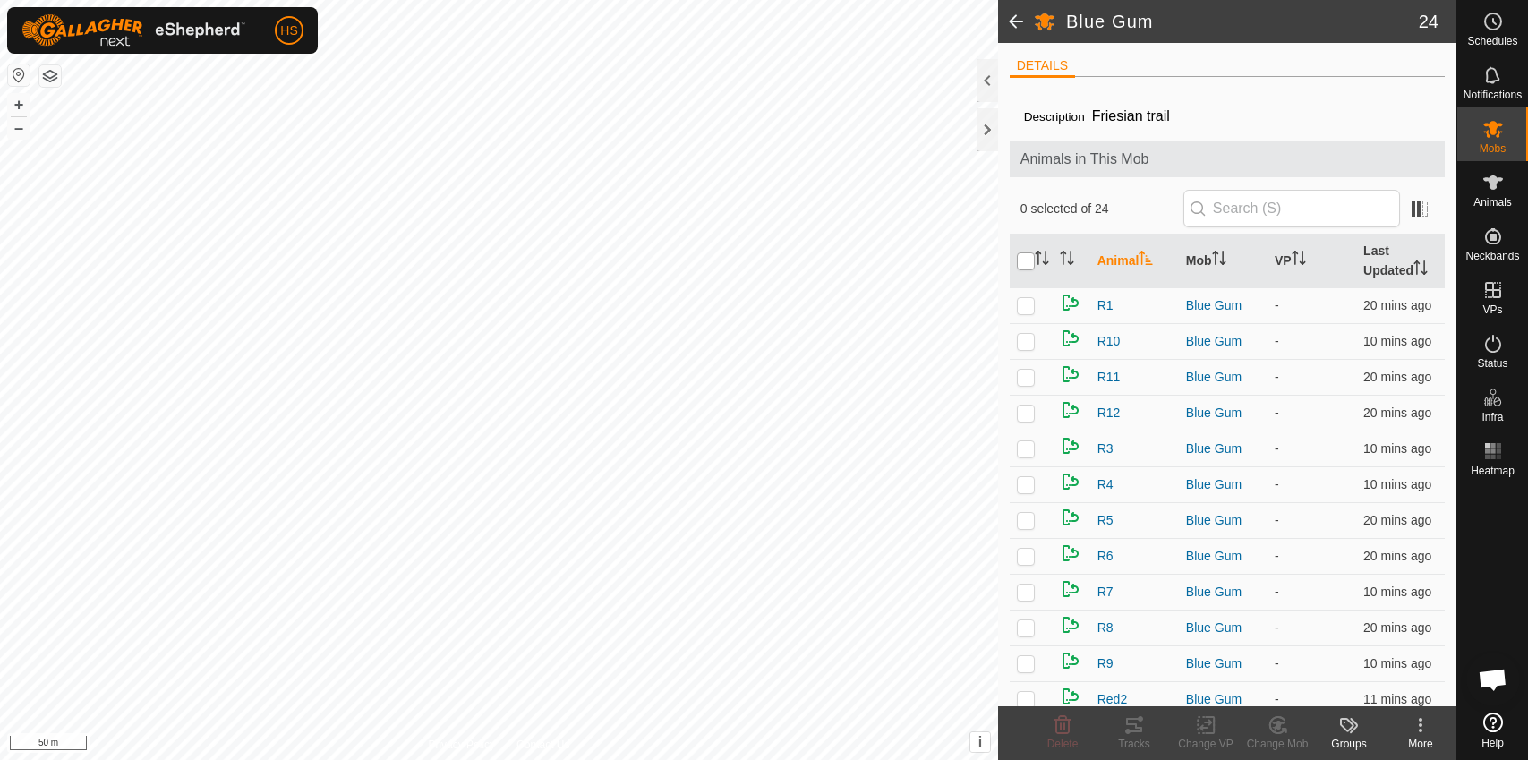
checkbox input "true"
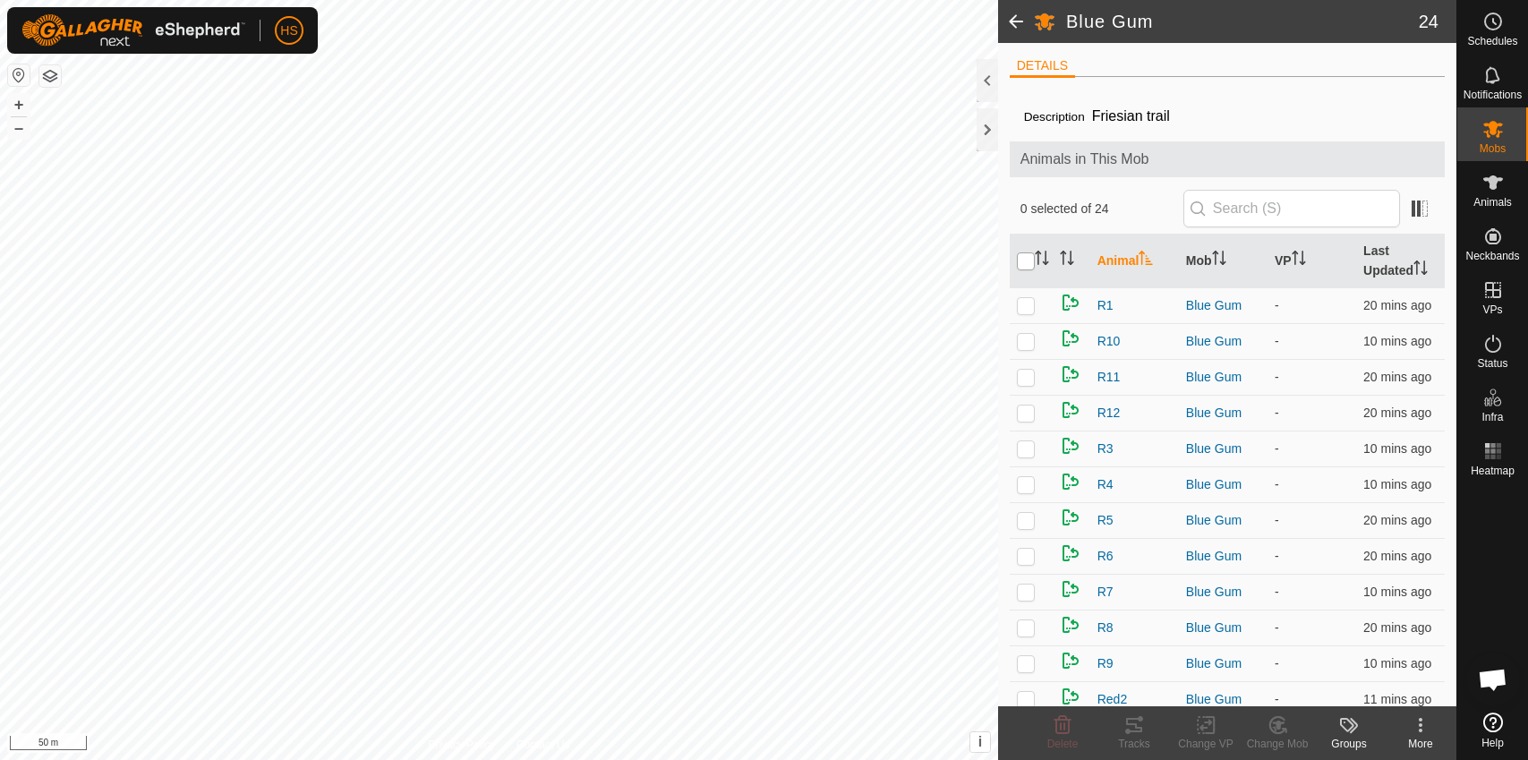
checkbox input "true"
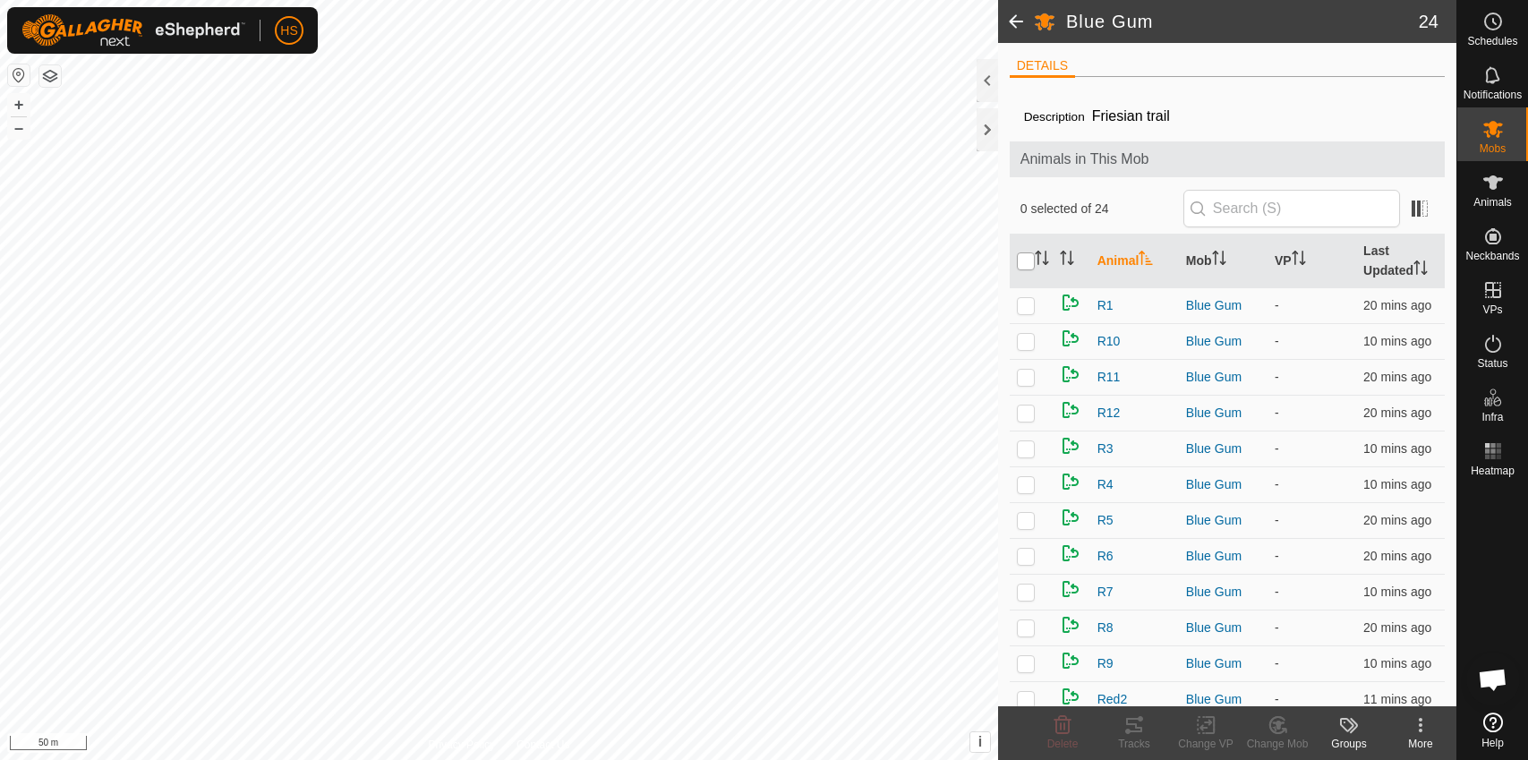
checkbox input "true"
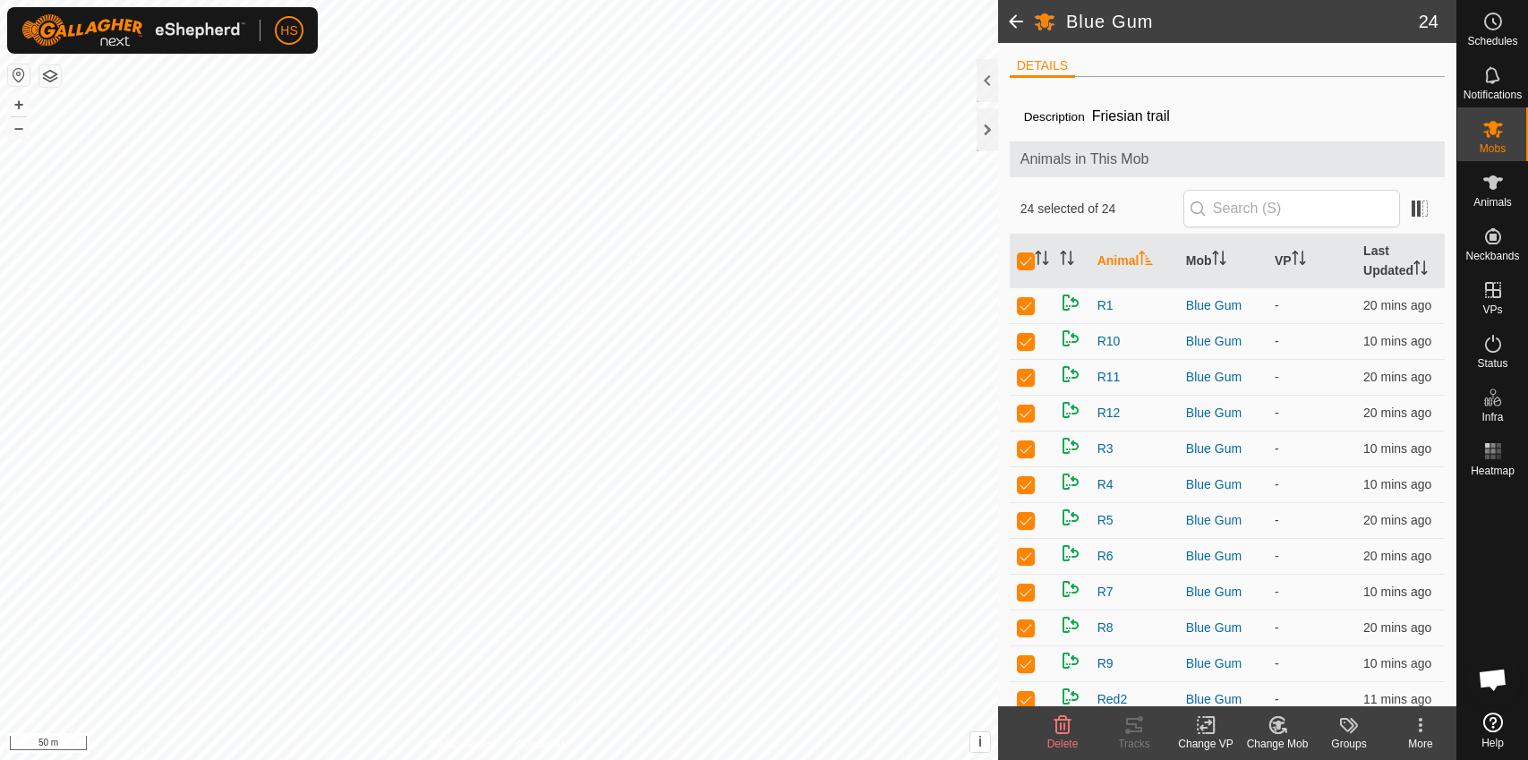
click at [1424, 720] on icon at bounding box center [1420, 724] width 21 height 21
click at [1213, 731] on icon at bounding box center [1210, 725] width 8 height 16
click at [1341, 729] on icon at bounding box center [1348, 724] width 21 height 21
click at [1494, 94] on span "Notifications" at bounding box center [1493, 95] width 58 height 11
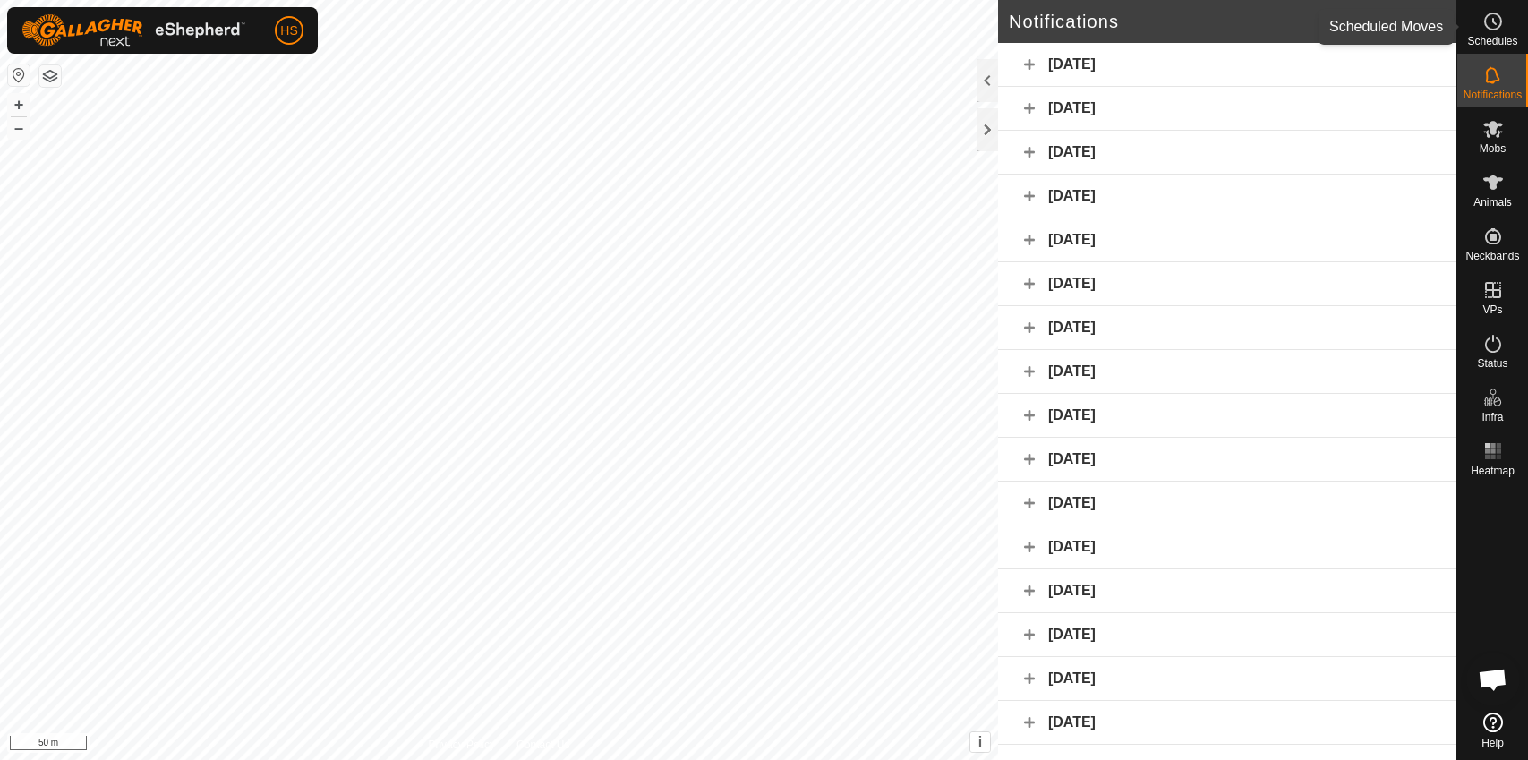
click at [1483, 36] on span "Schedules" at bounding box center [1492, 41] width 50 height 11
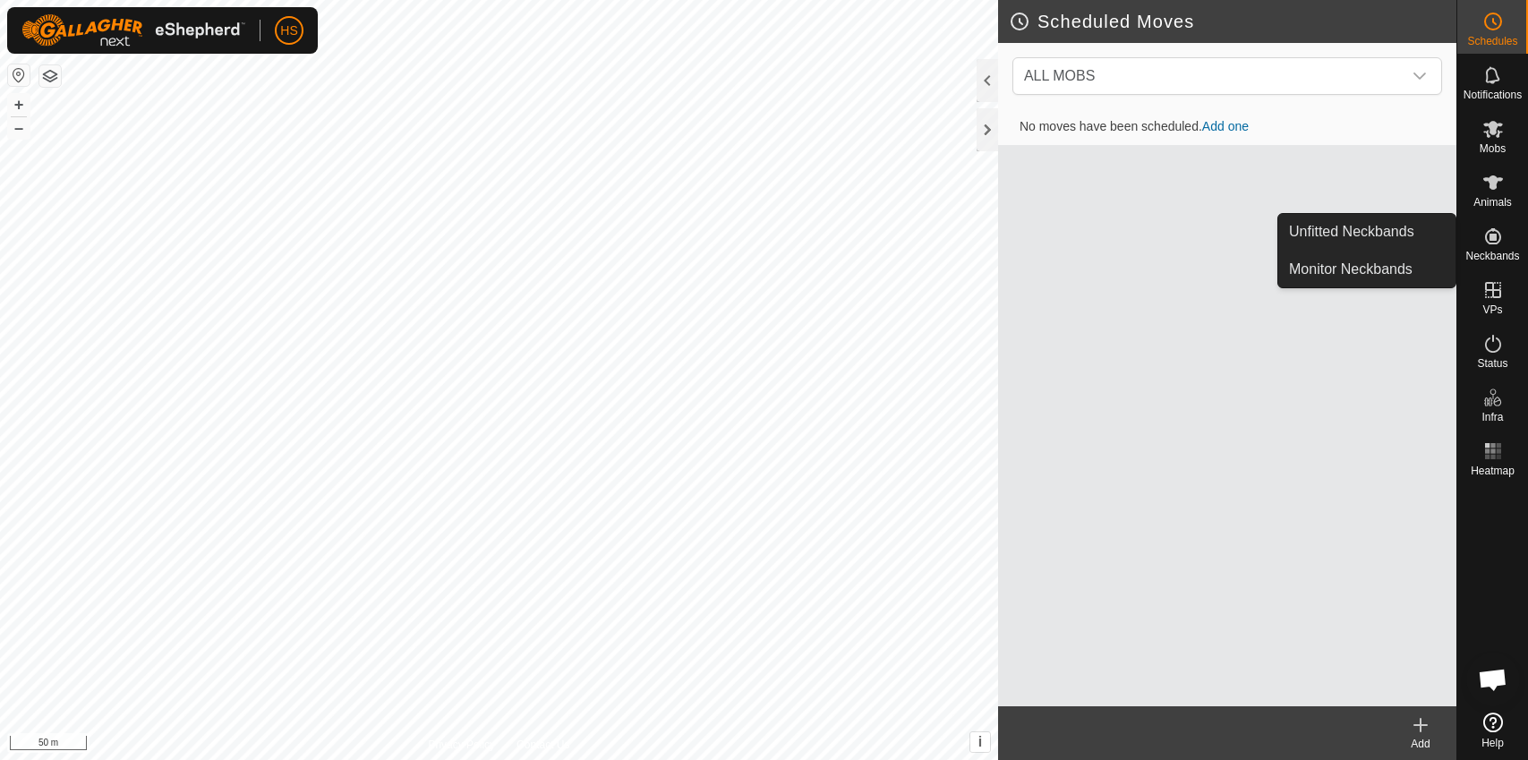
click at [1439, 231] on link "Unfitted Neckbands" at bounding box center [1366, 232] width 177 height 36
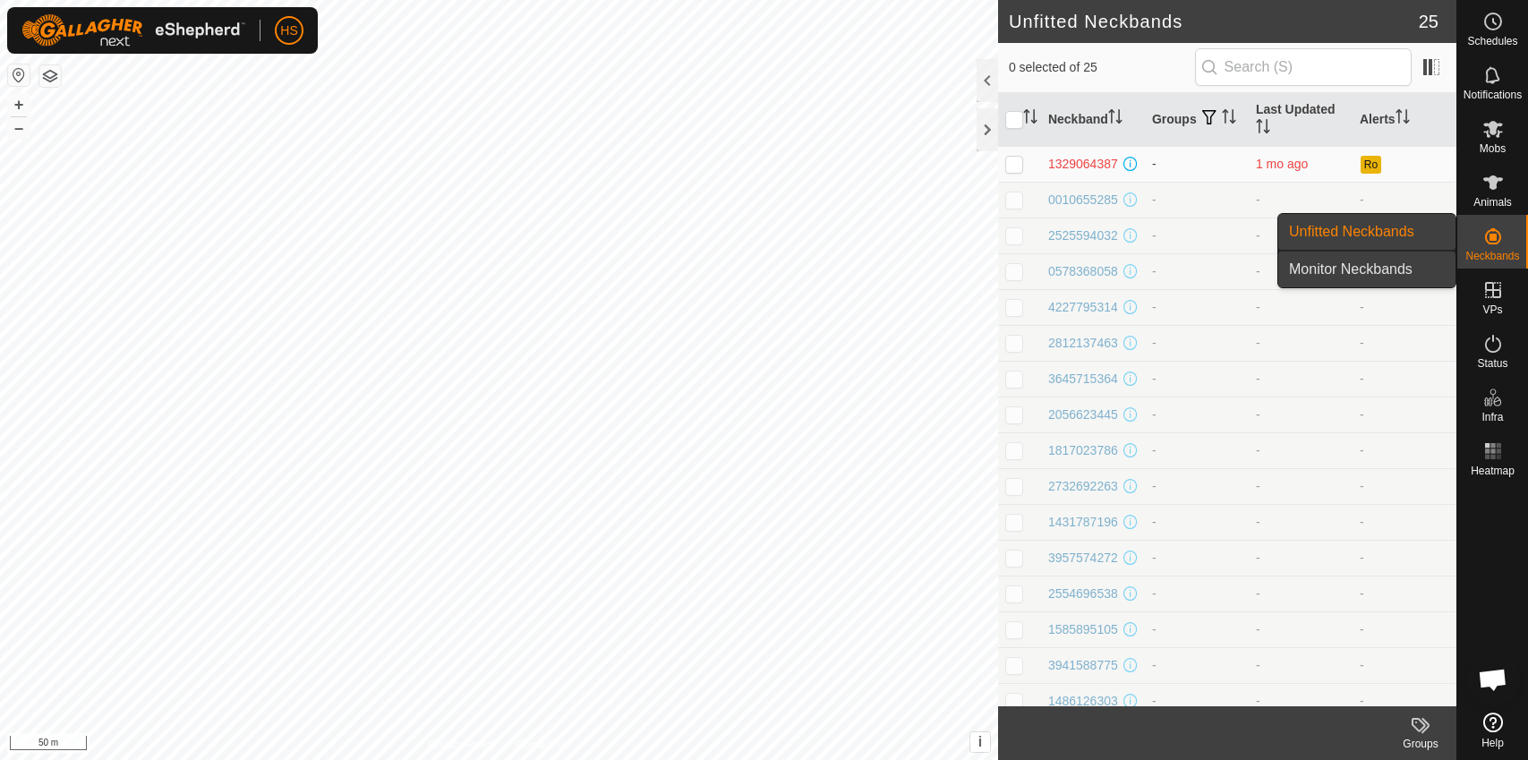
click at [1410, 279] on link "Monitor Neckbands" at bounding box center [1366, 270] width 177 height 36
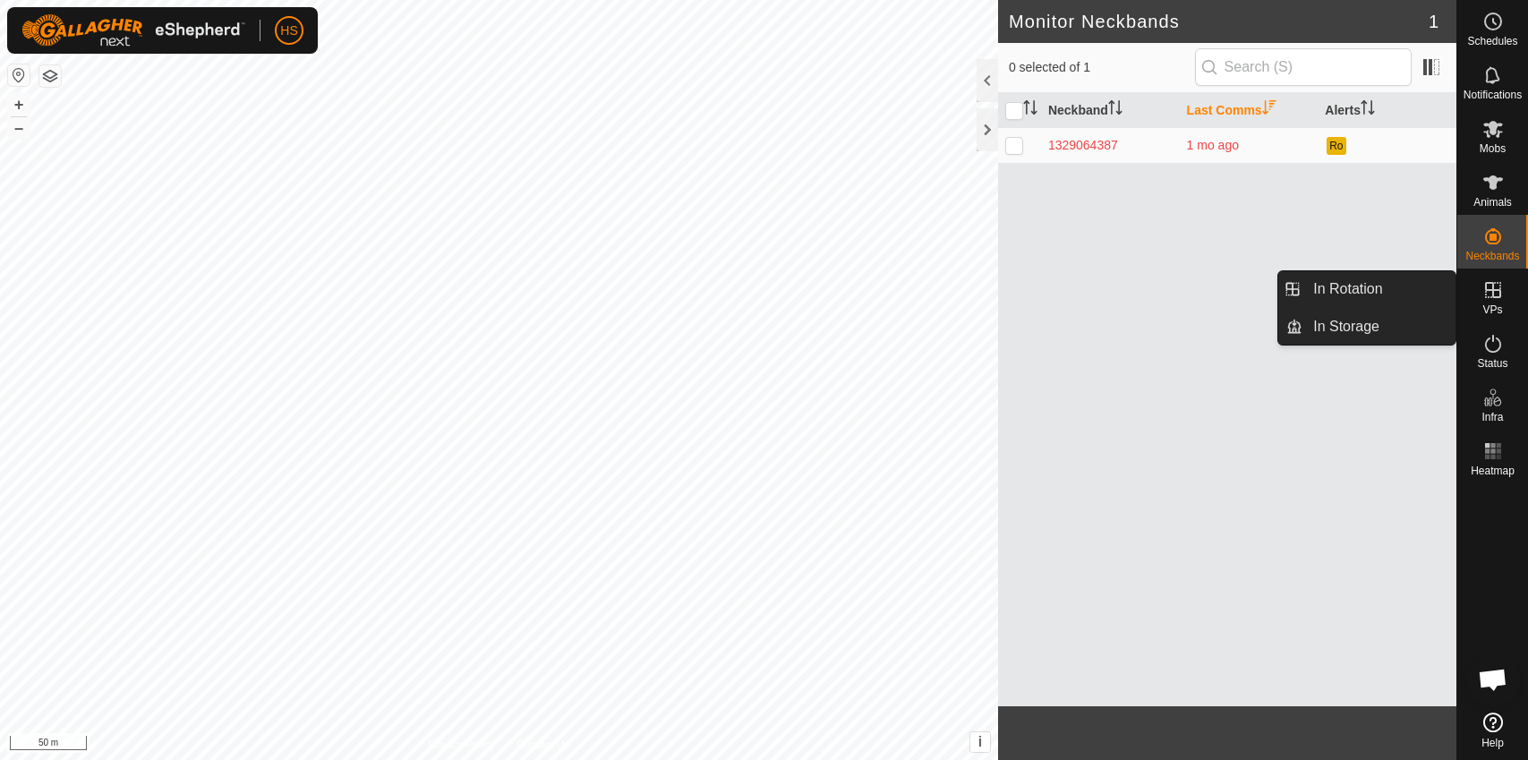
click at [1478, 306] on div "VPs" at bounding box center [1492, 296] width 71 height 54
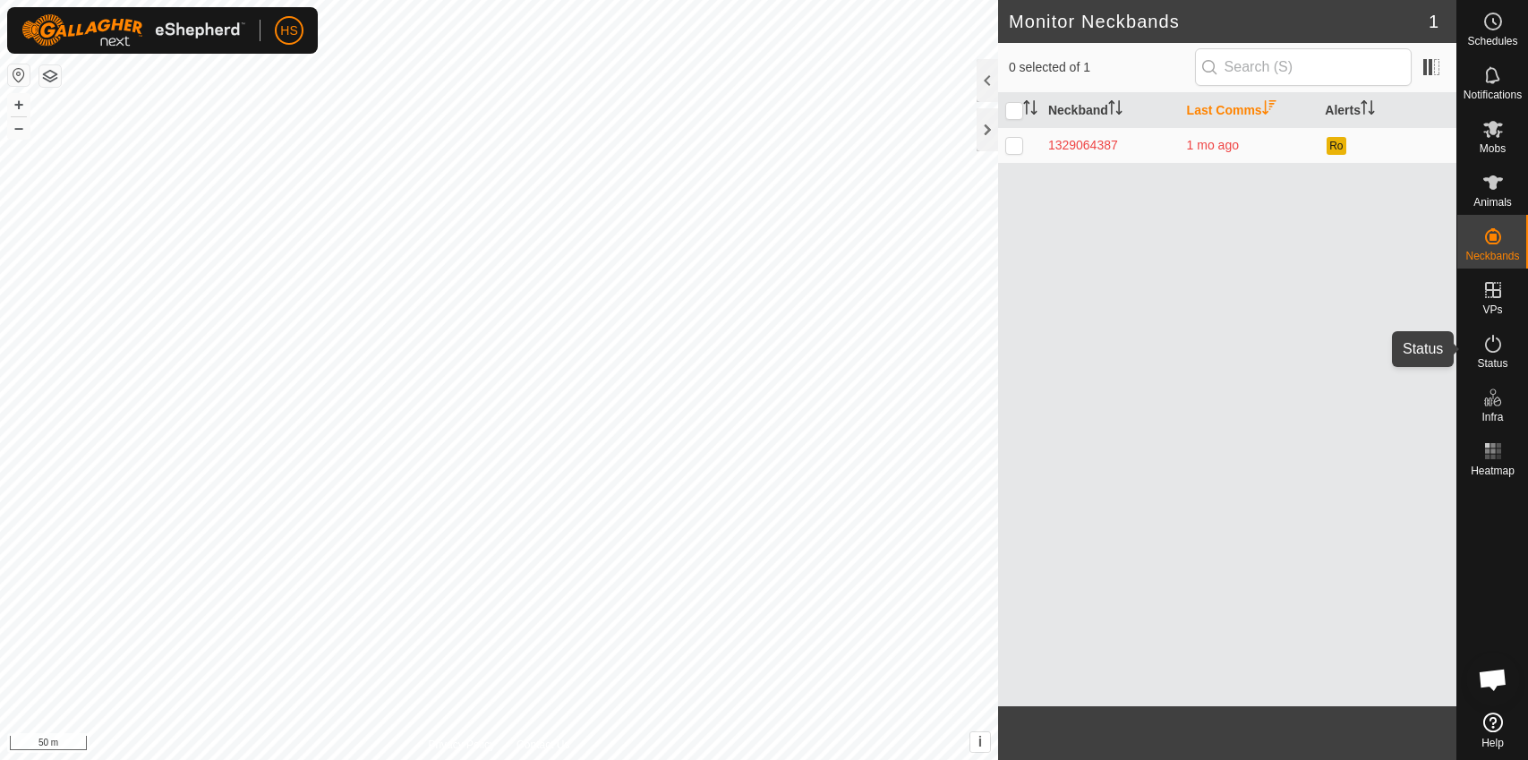
click at [1498, 364] on span "Status" at bounding box center [1492, 363] width 30 height 11
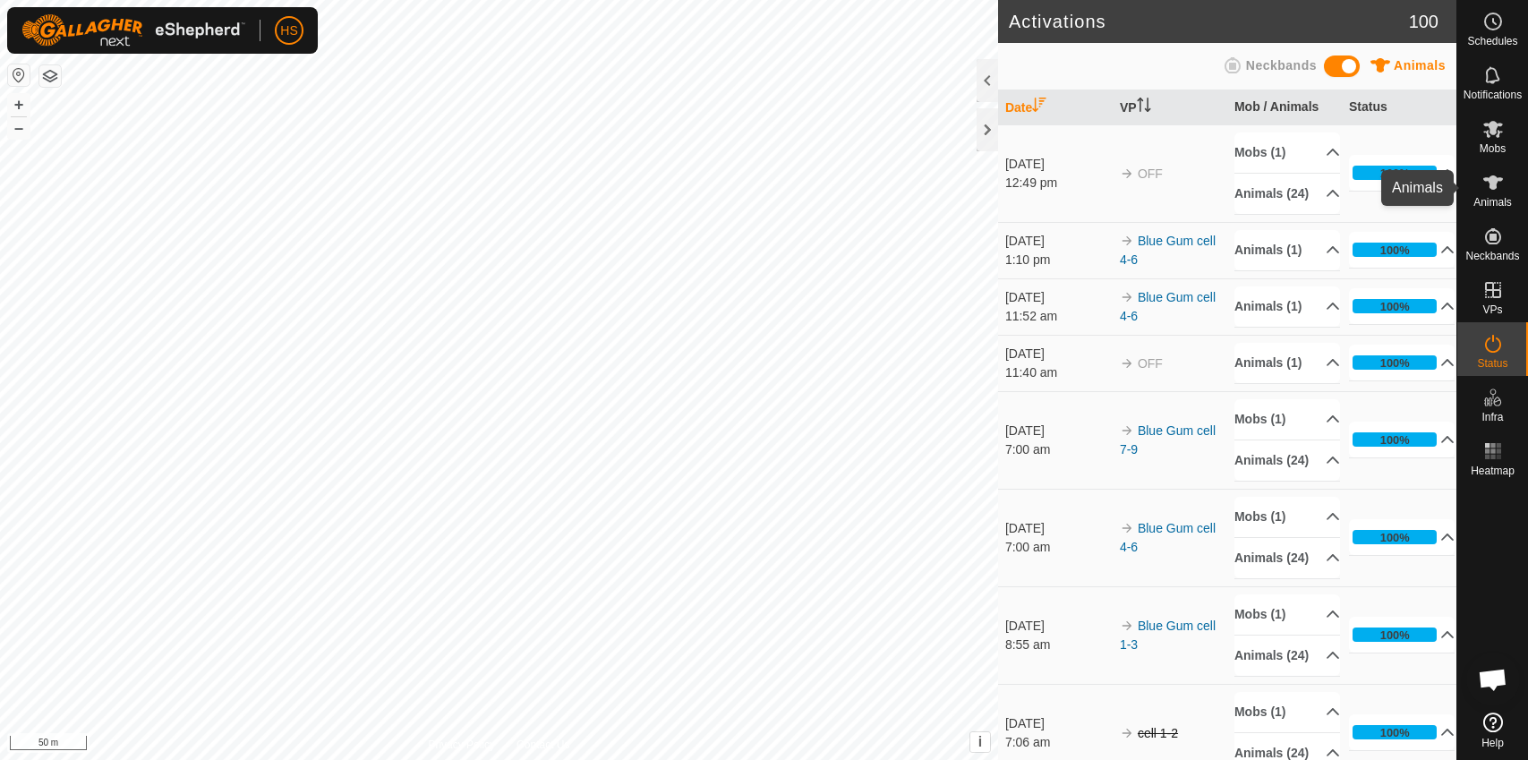
click at [1490, 194] on es-animals-svg-icon at bounding box center [1493, 182] width 32 height 29
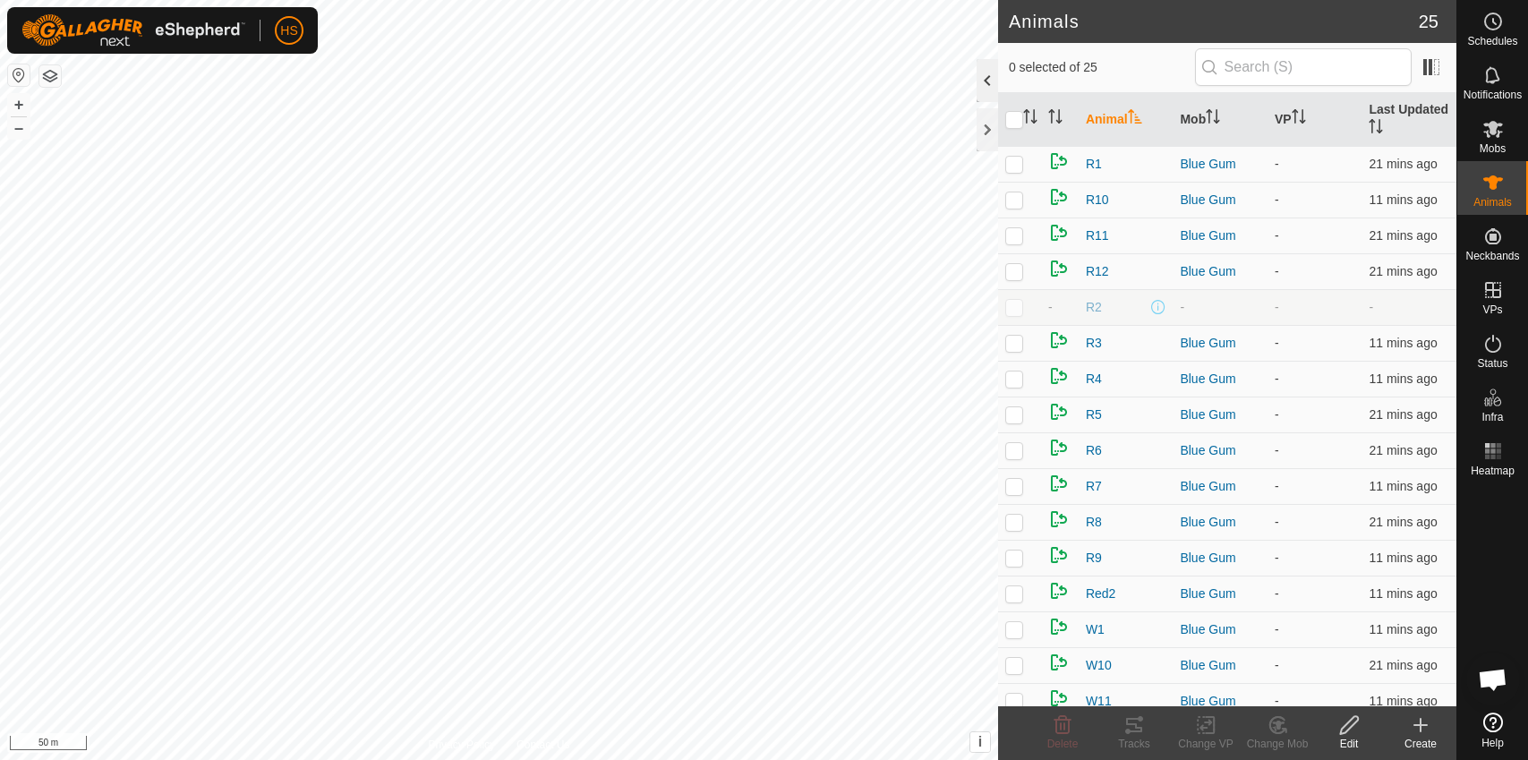
click at [979, 81] on div at bounding box center [987, 80] width 21 height 43
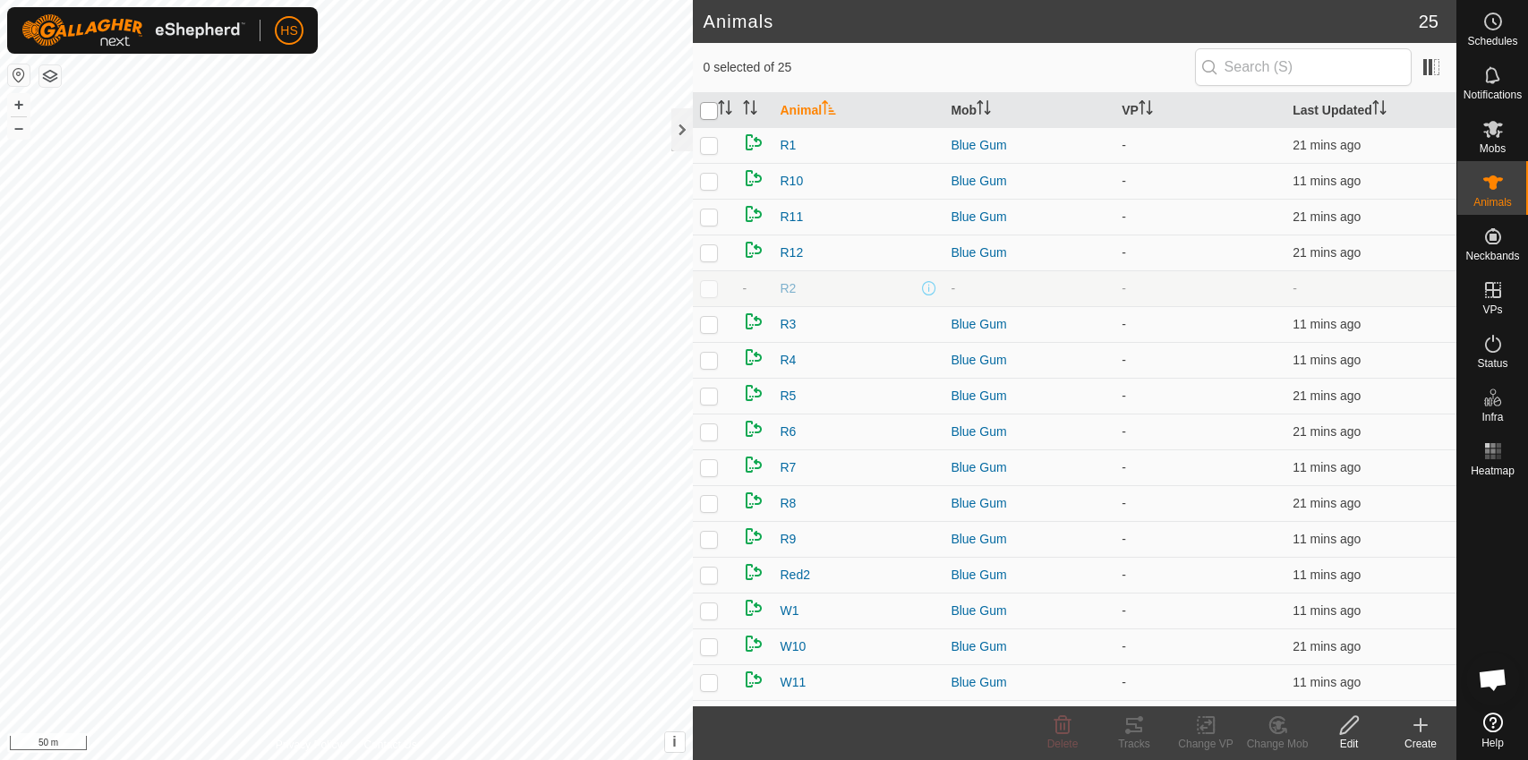
click at [709, 112] on input "checkbox" at bounding box center [709, 111] width 18 height 18
checkbox input "true"
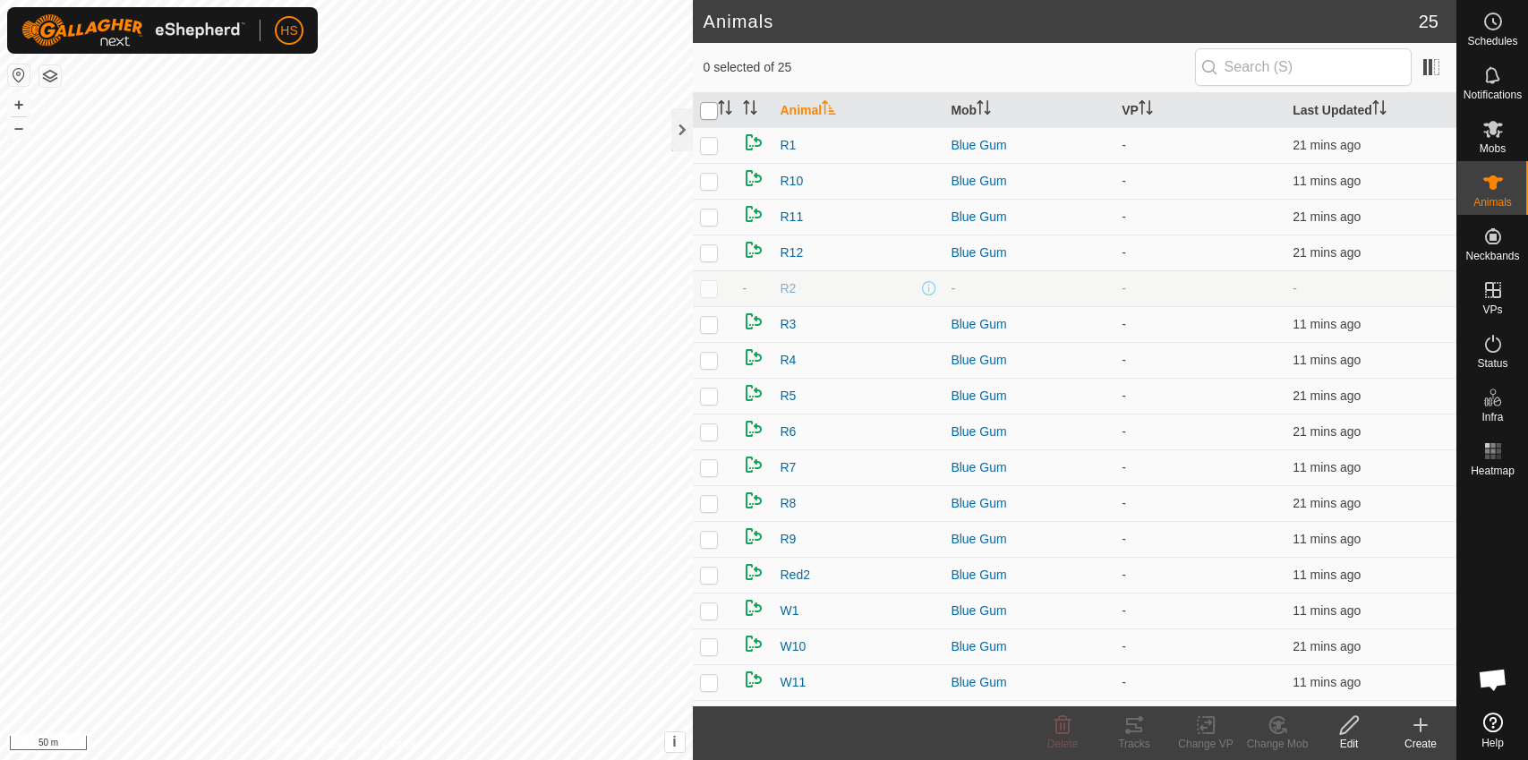
checkbox input "true"
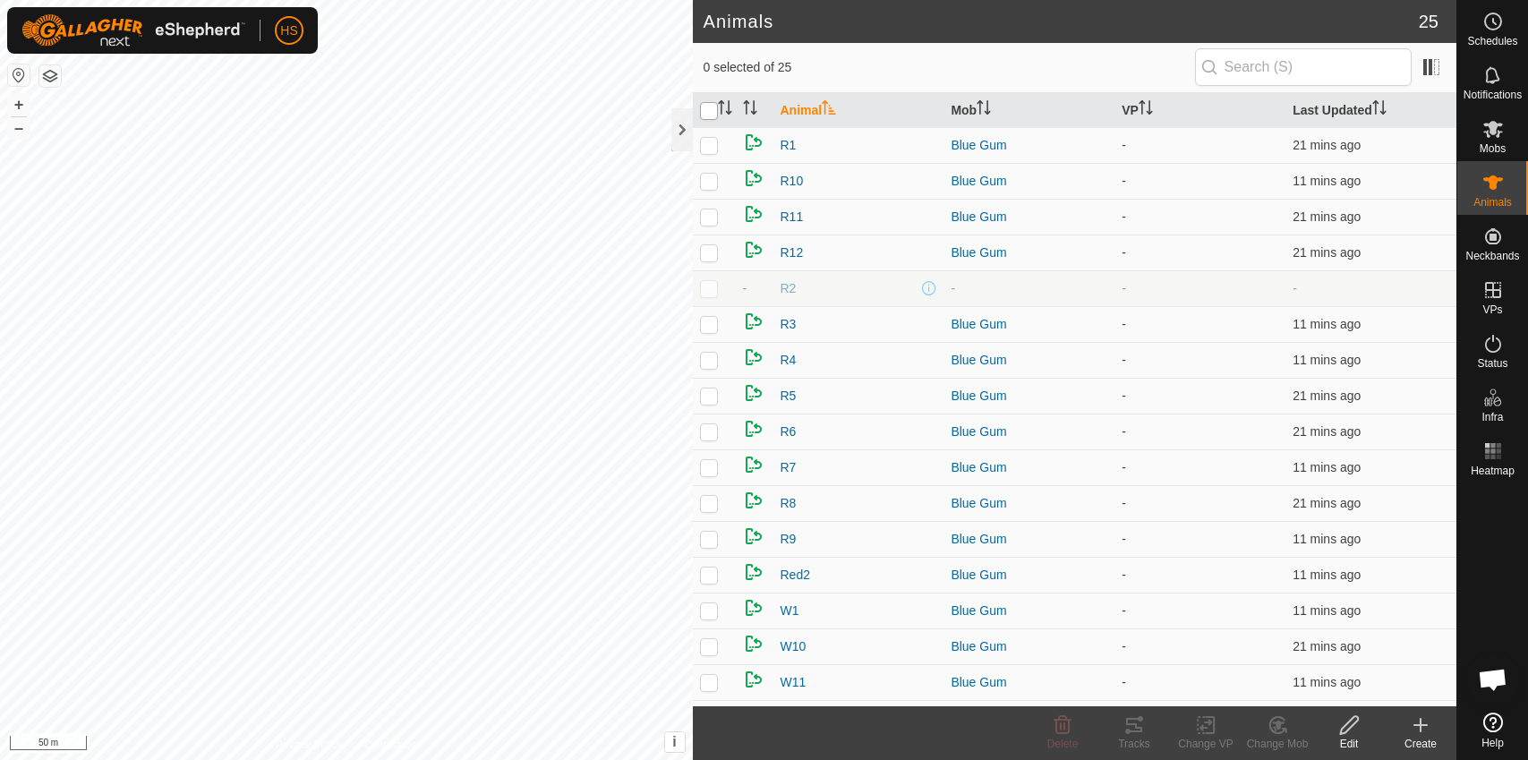
checkbox input "true"
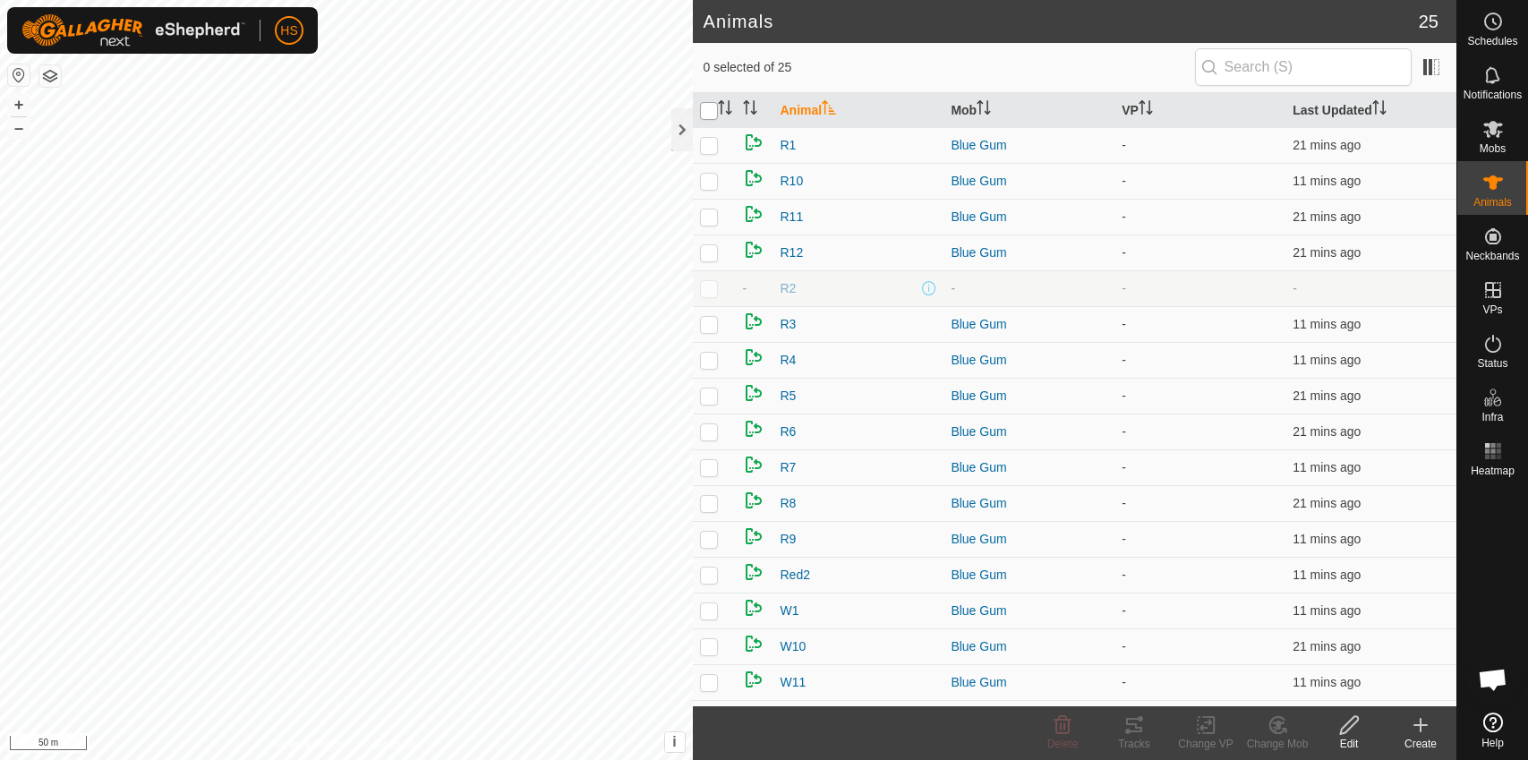
checkbox input "true"
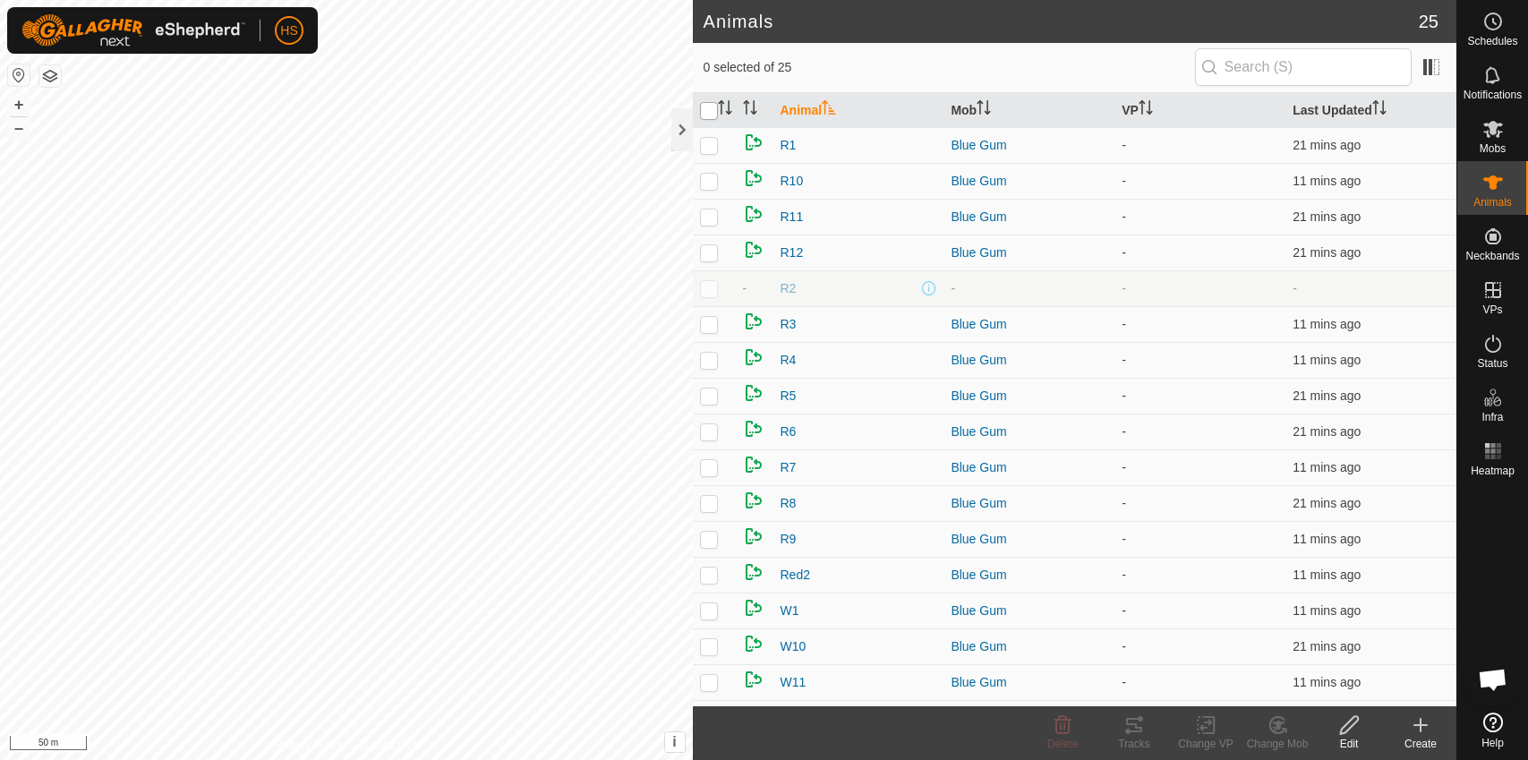
checkbox input "true"
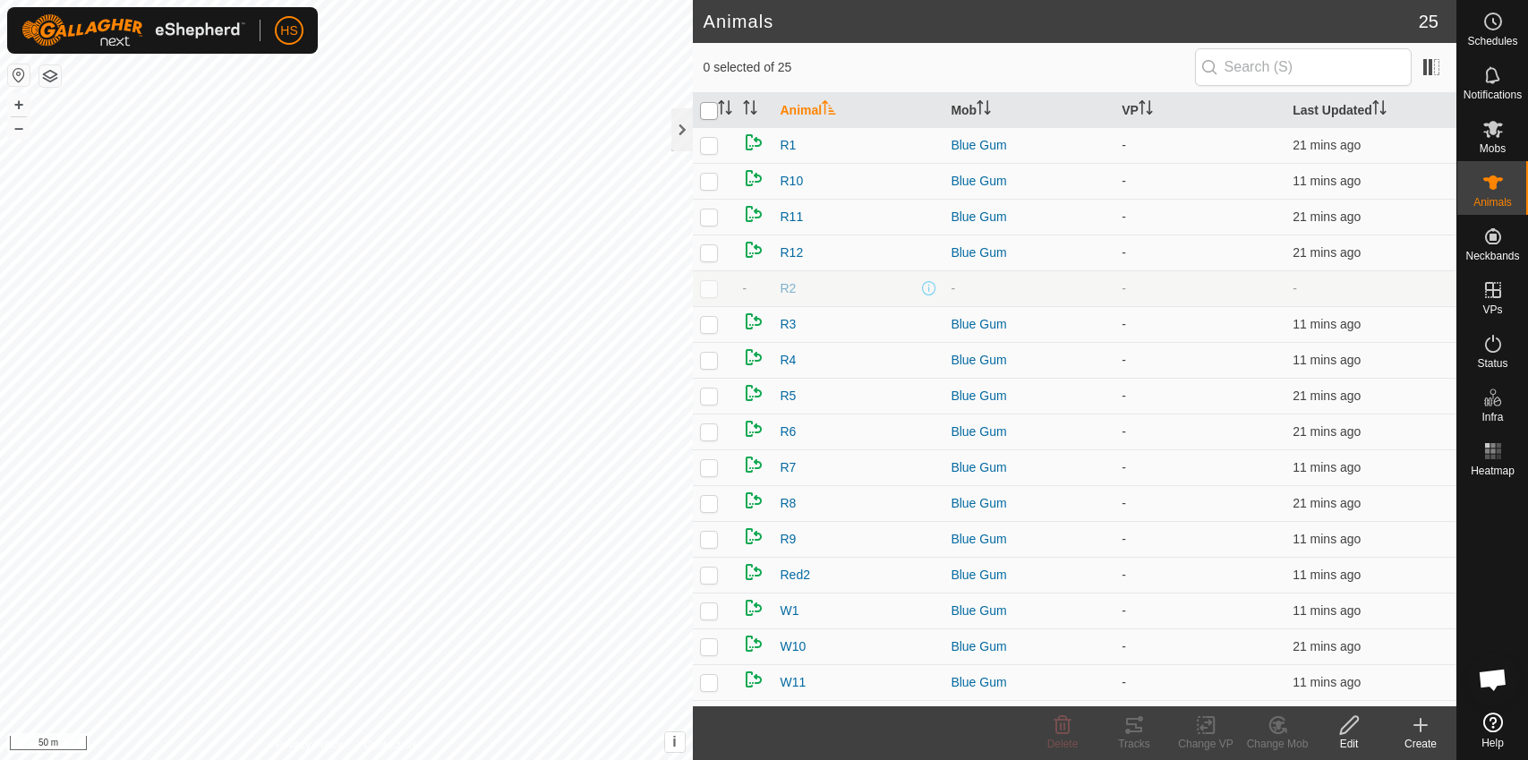
checkbox input "true"
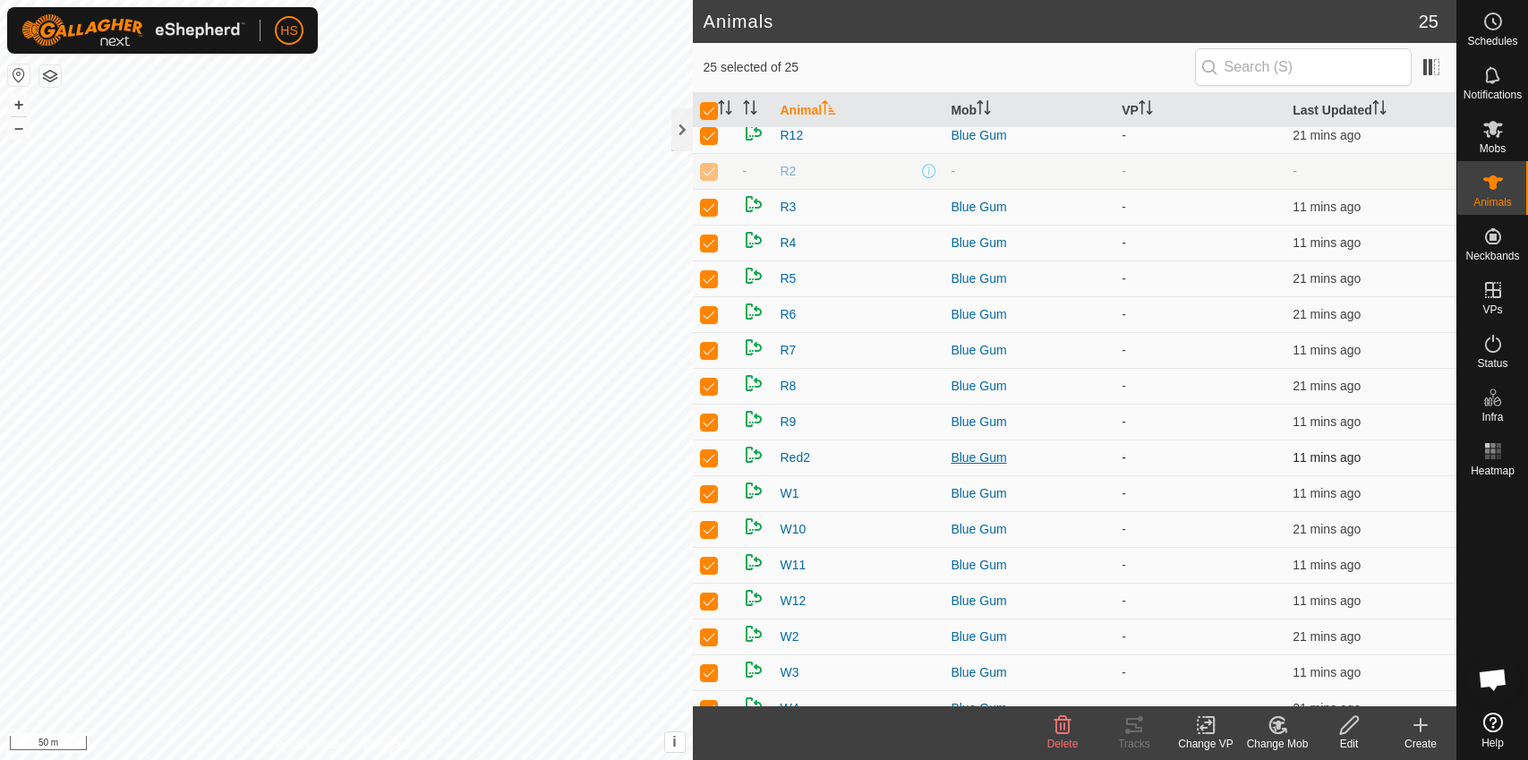
scroll to position [316, 0]
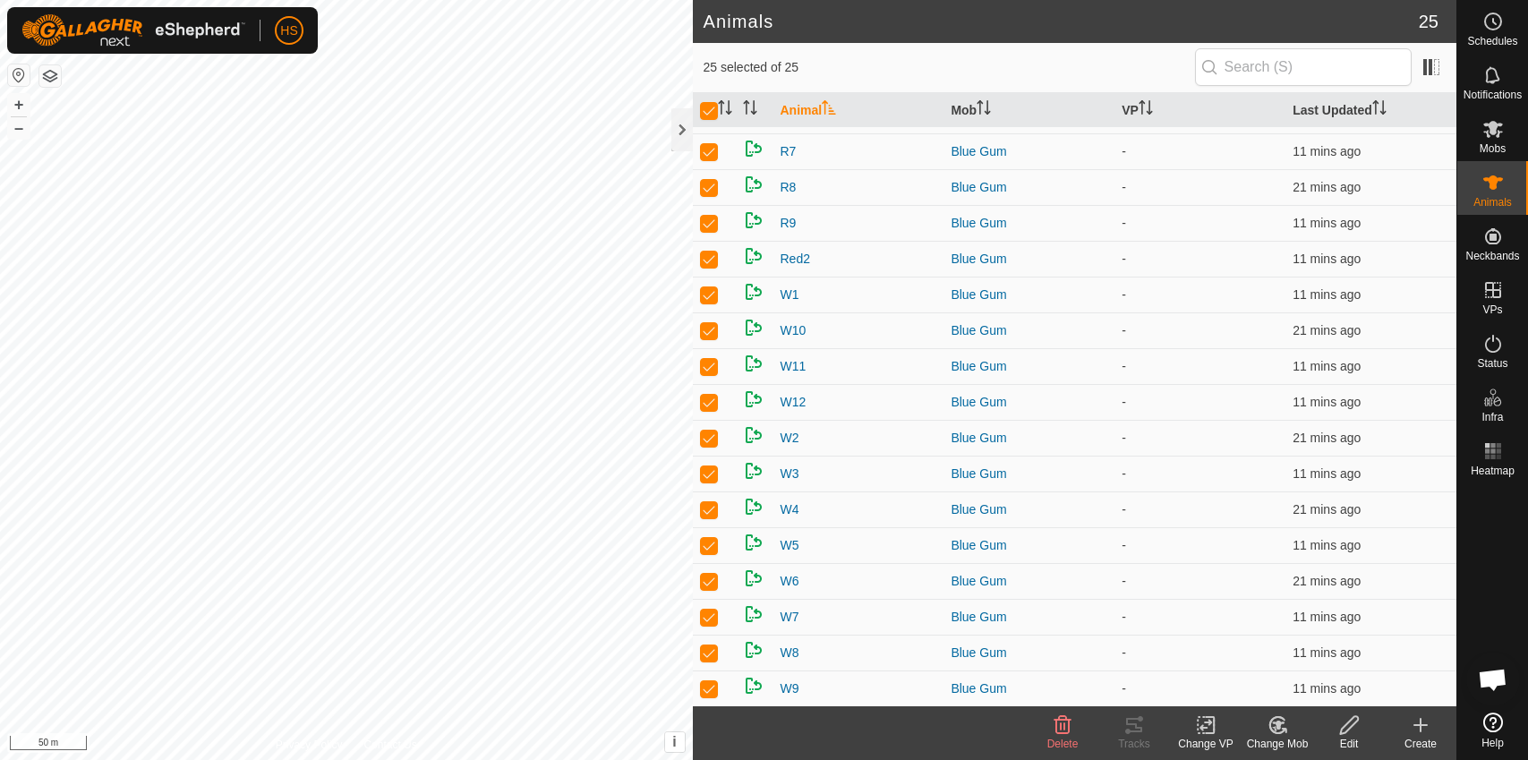
click at [1211, 726] on icon at bounding box center [1206, 724] width 22 height 21
click at [1280, 730] on icon at bounding box center [1278, 724] width 22 height 21
click at [1358, 727] on icon at bounding box center [1349, 724] width 22 height 21
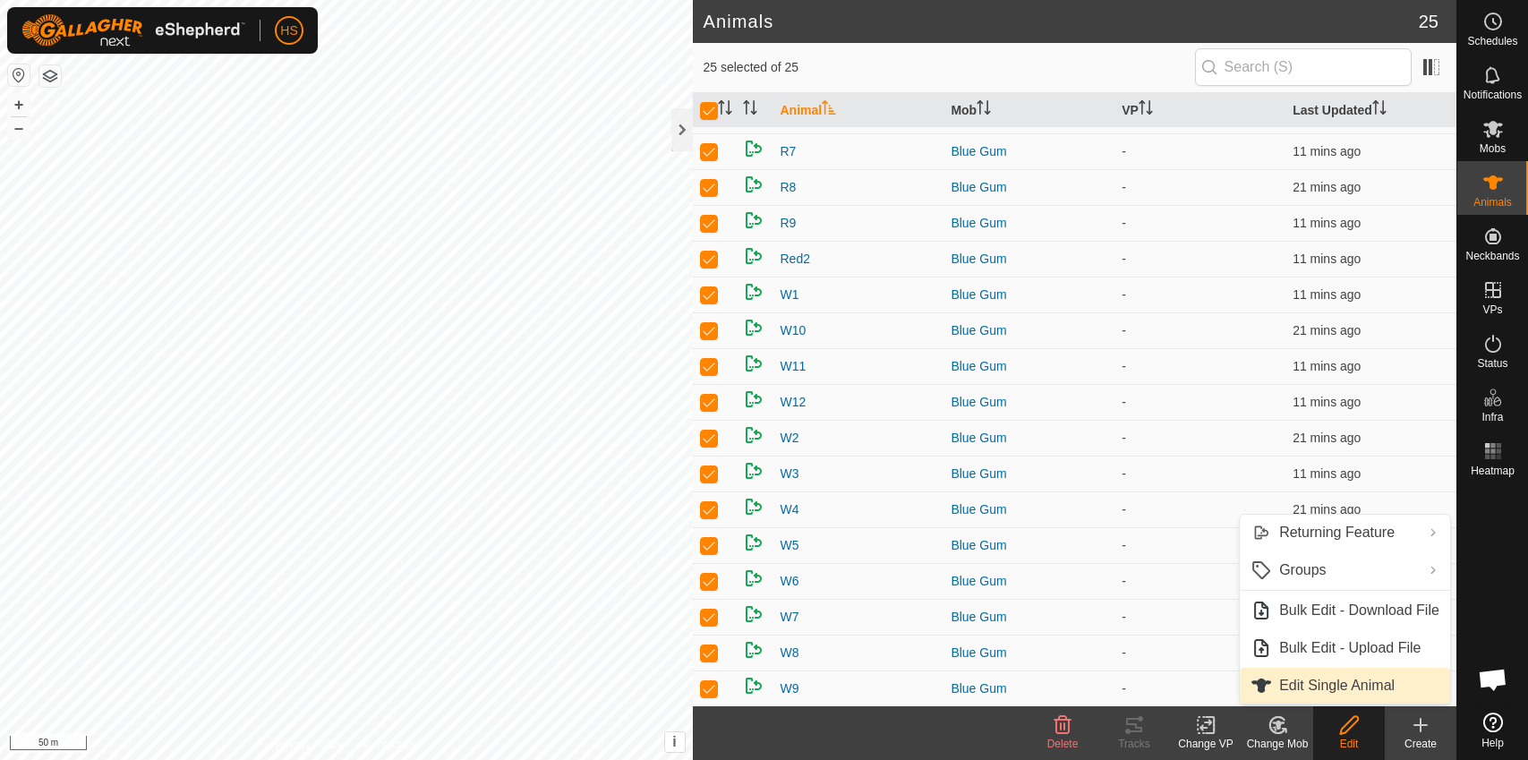
click at [1374, 691] on link "Edit Single Animal" at bounding box center [1345, 686] width 210 height 36
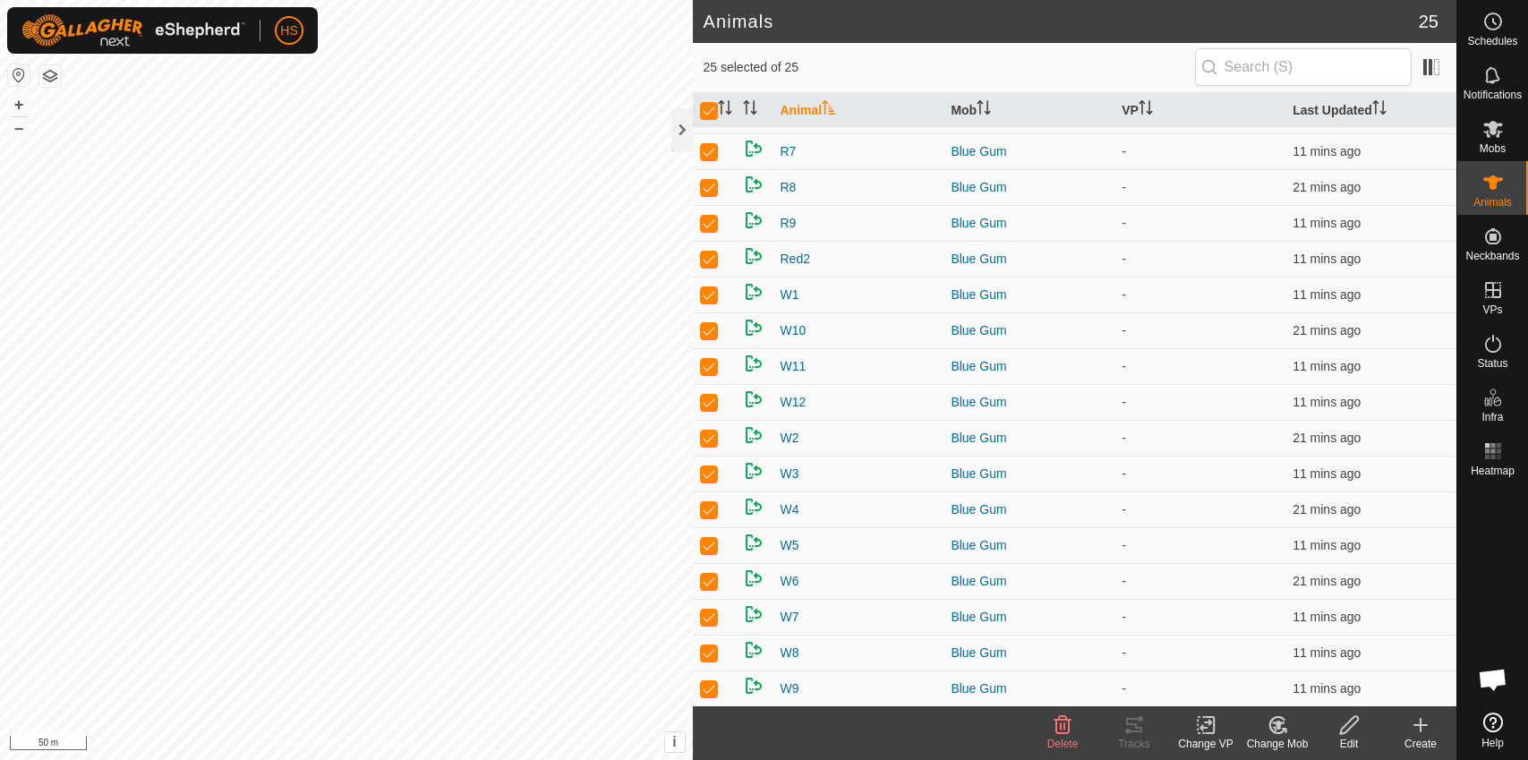
click at [1354, 727] on icon at bounding box center [1349, 724] width 22 height 21
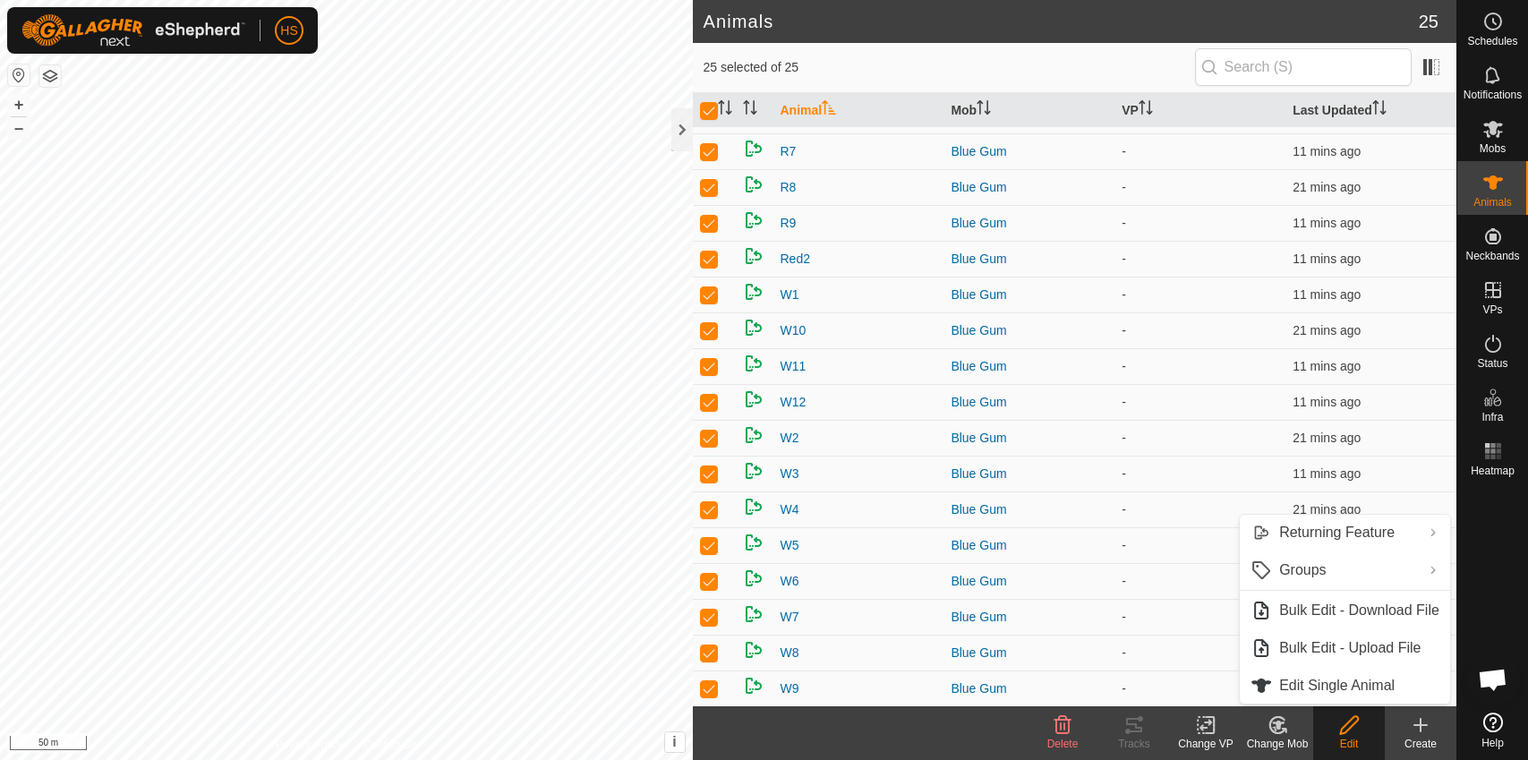
click at [1421, 734] on icon at bounding box center [1420, 724] width 21 height 21
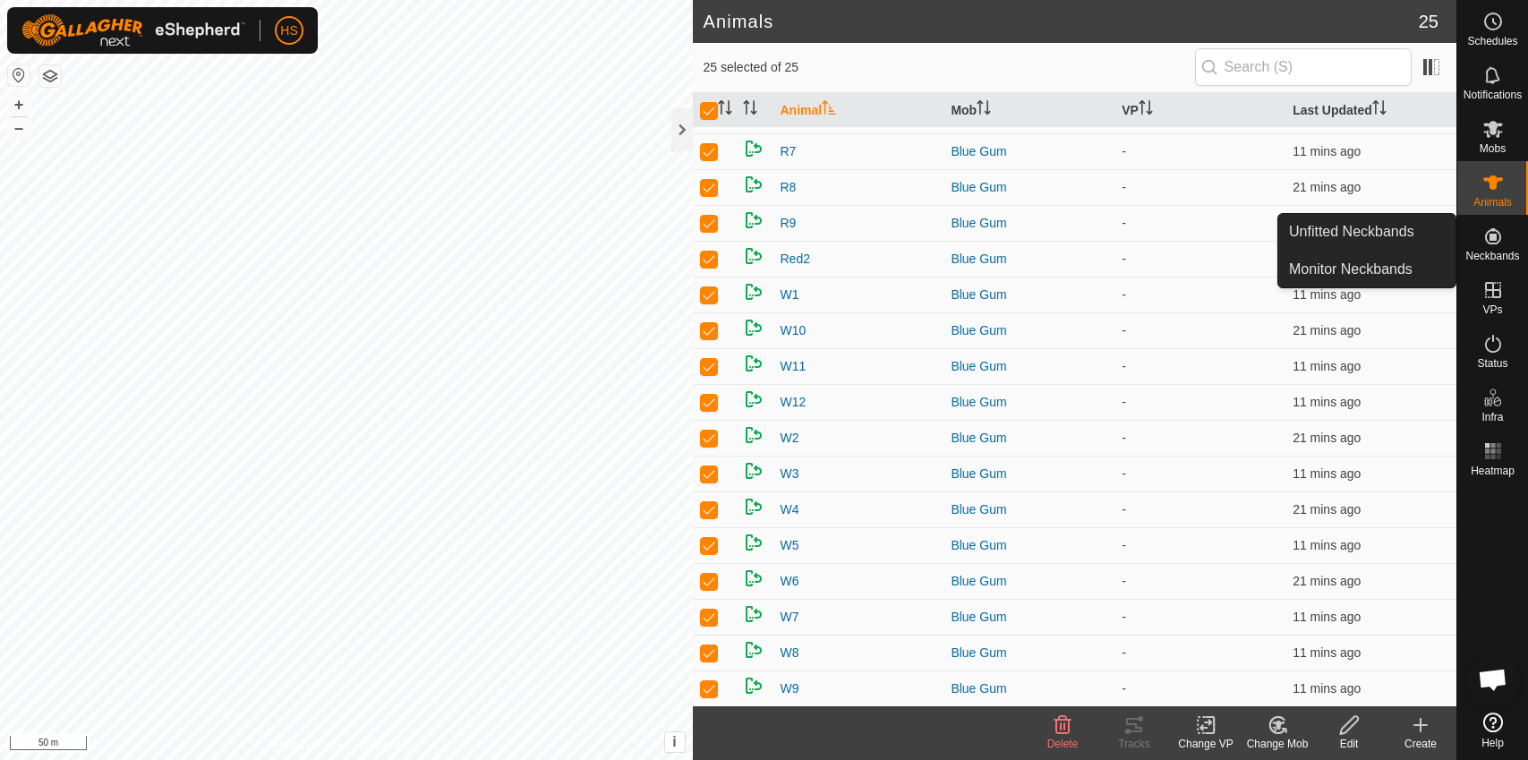
click at [1488, 236] on icon at bounding box center [1492, 236] width 21 height 21
click at [1498, 247] on es-neckbands-svg-icon at bounding box center [1493, 236] width 32 height 29
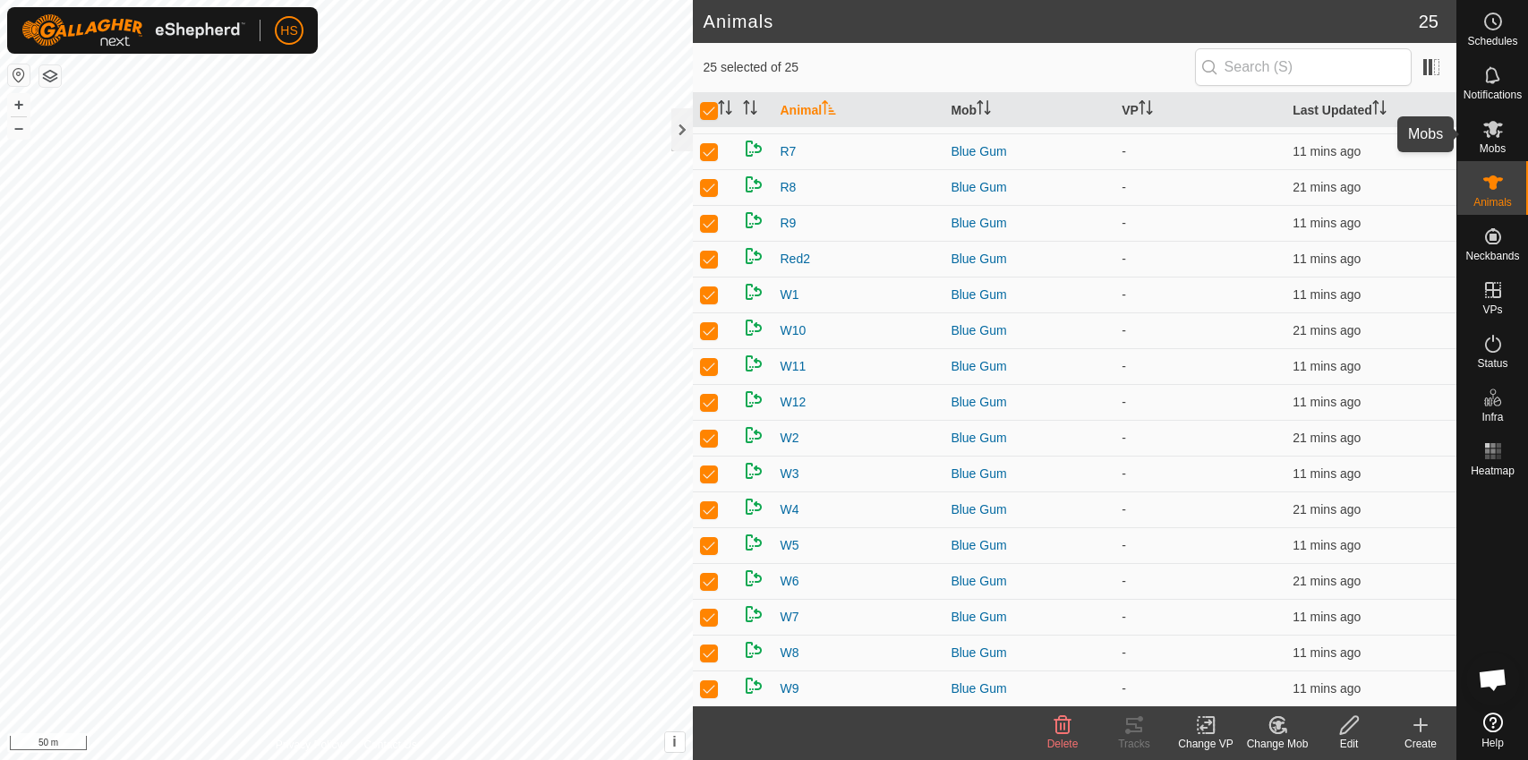
click at [1488, 135] on icon at bounding box center [1493, 129] width 20 height 17
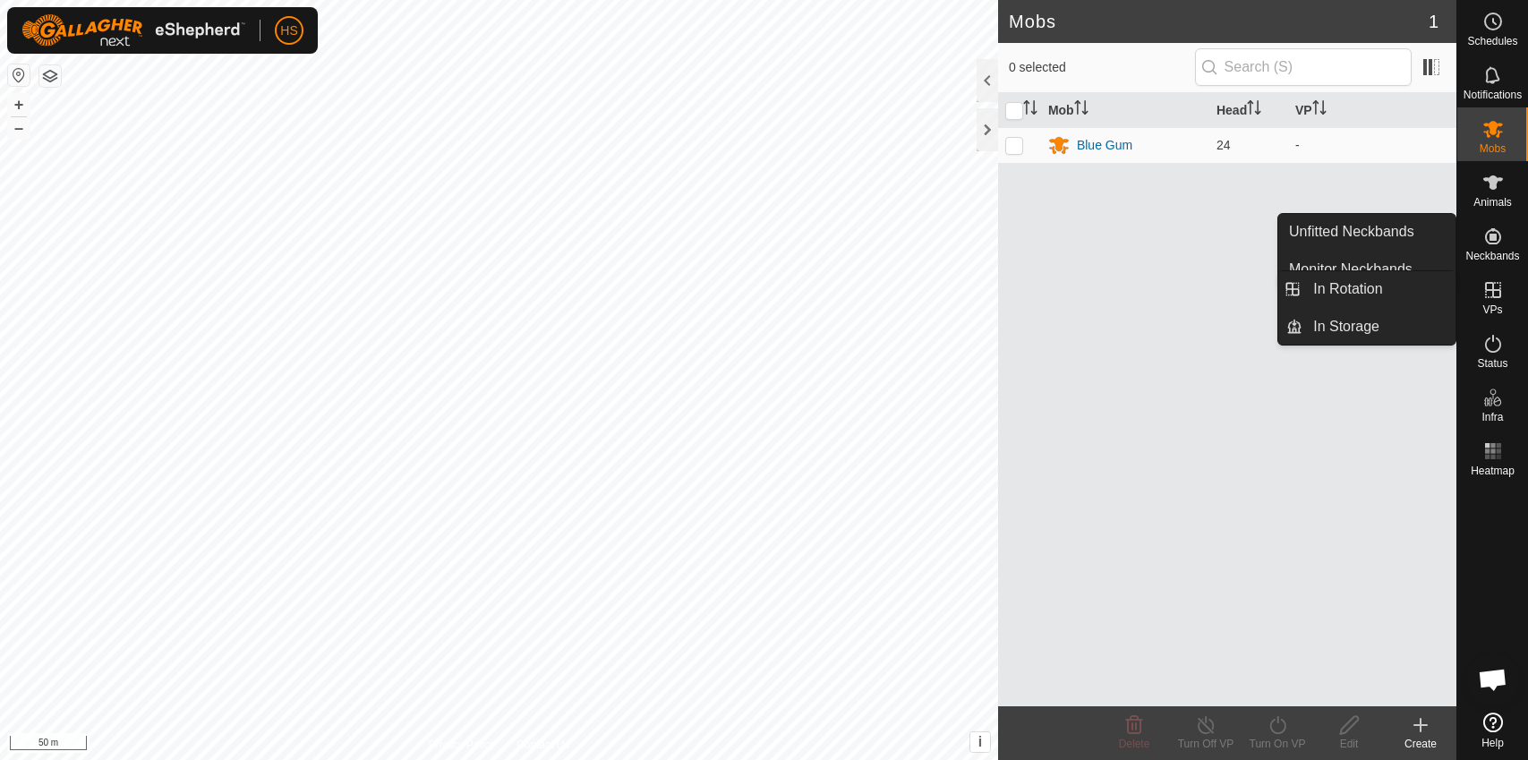
click at [1490, 287] on icon at bounding box center [1492, 289] width 21 height 21
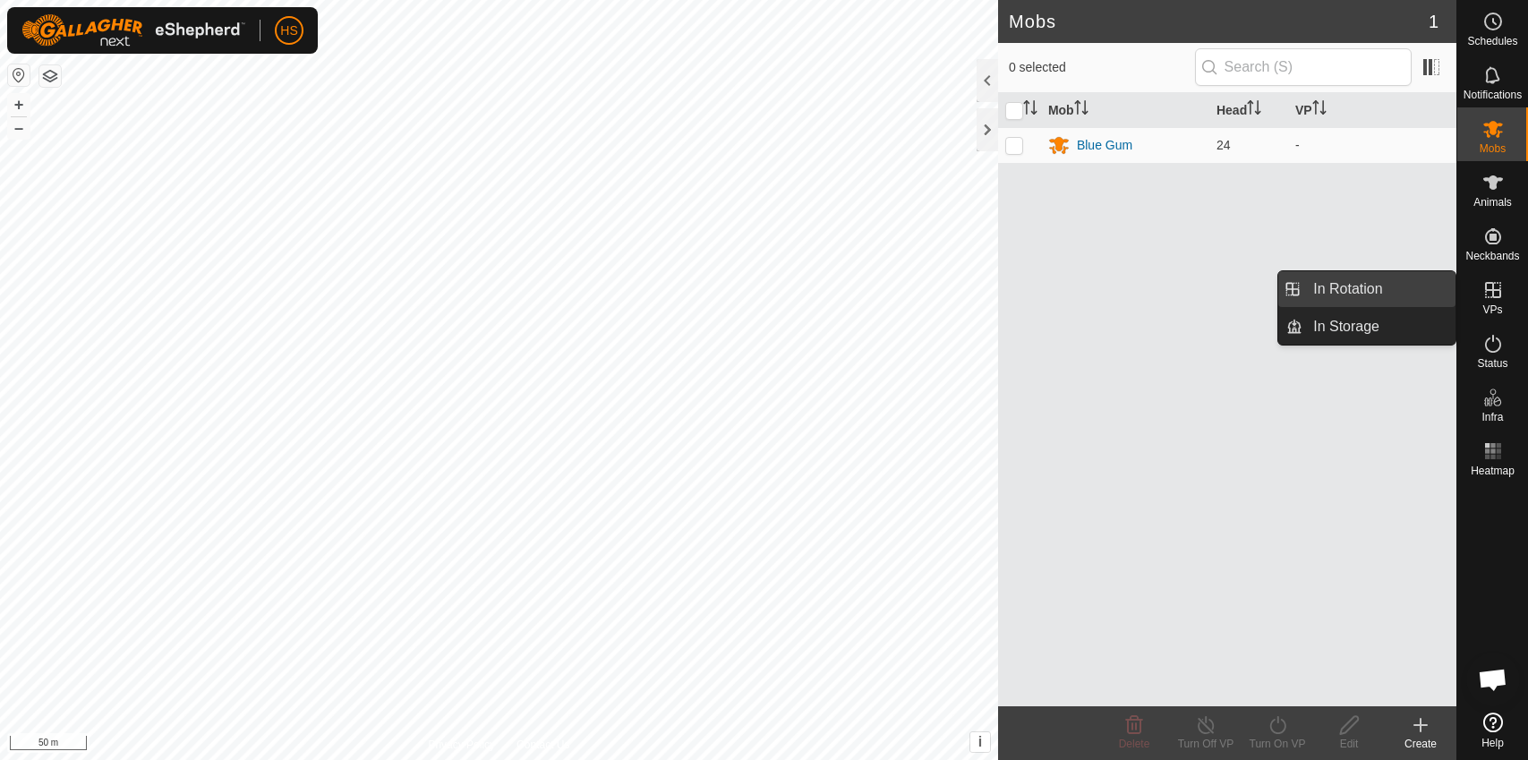
click at [1394, 286] on link "In Rotation" at bounding box center [1378, 289] width 153 height 36
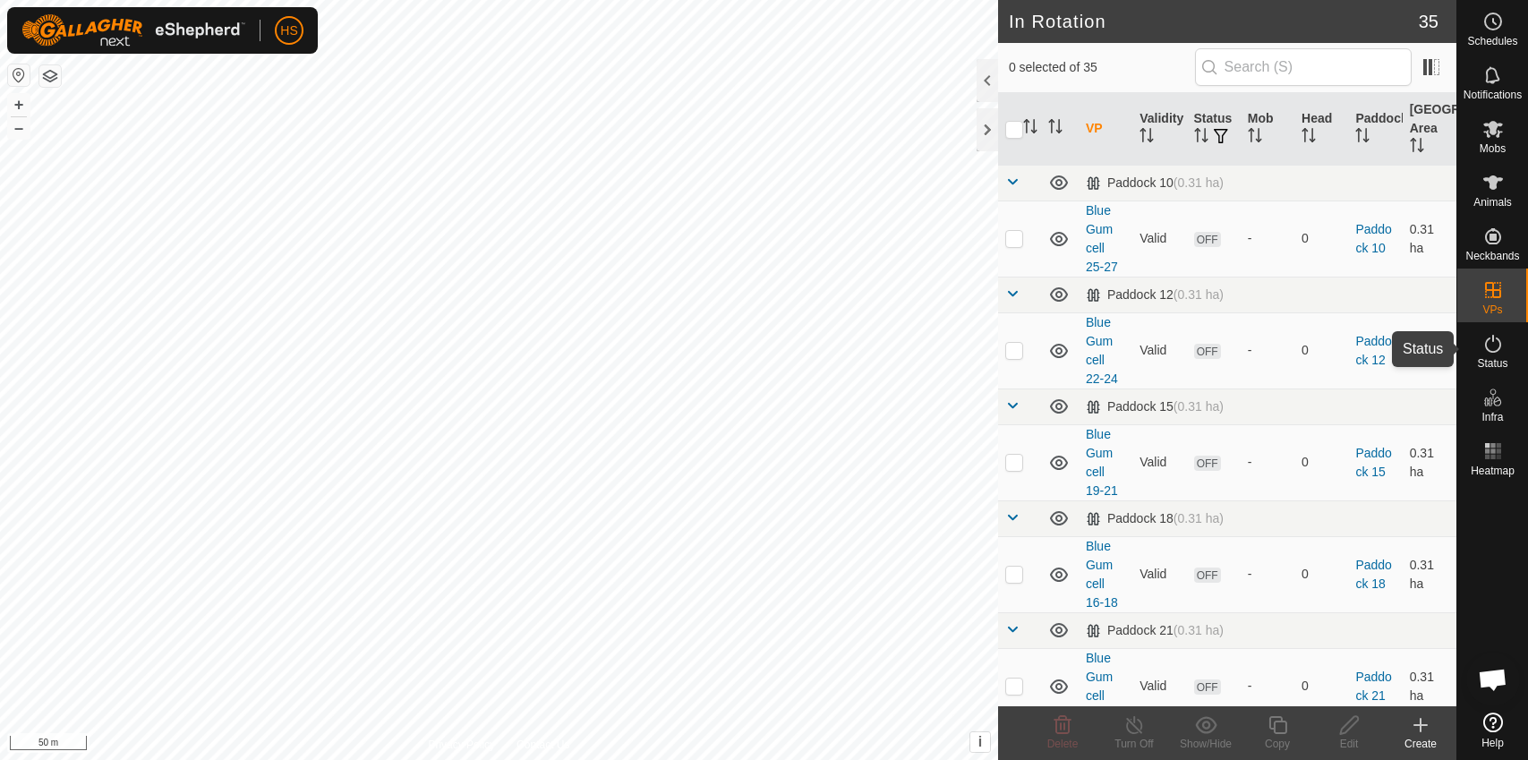
click at [1508, 350] on div "Status" at bounding box center [1492, 349] width 71 height 54
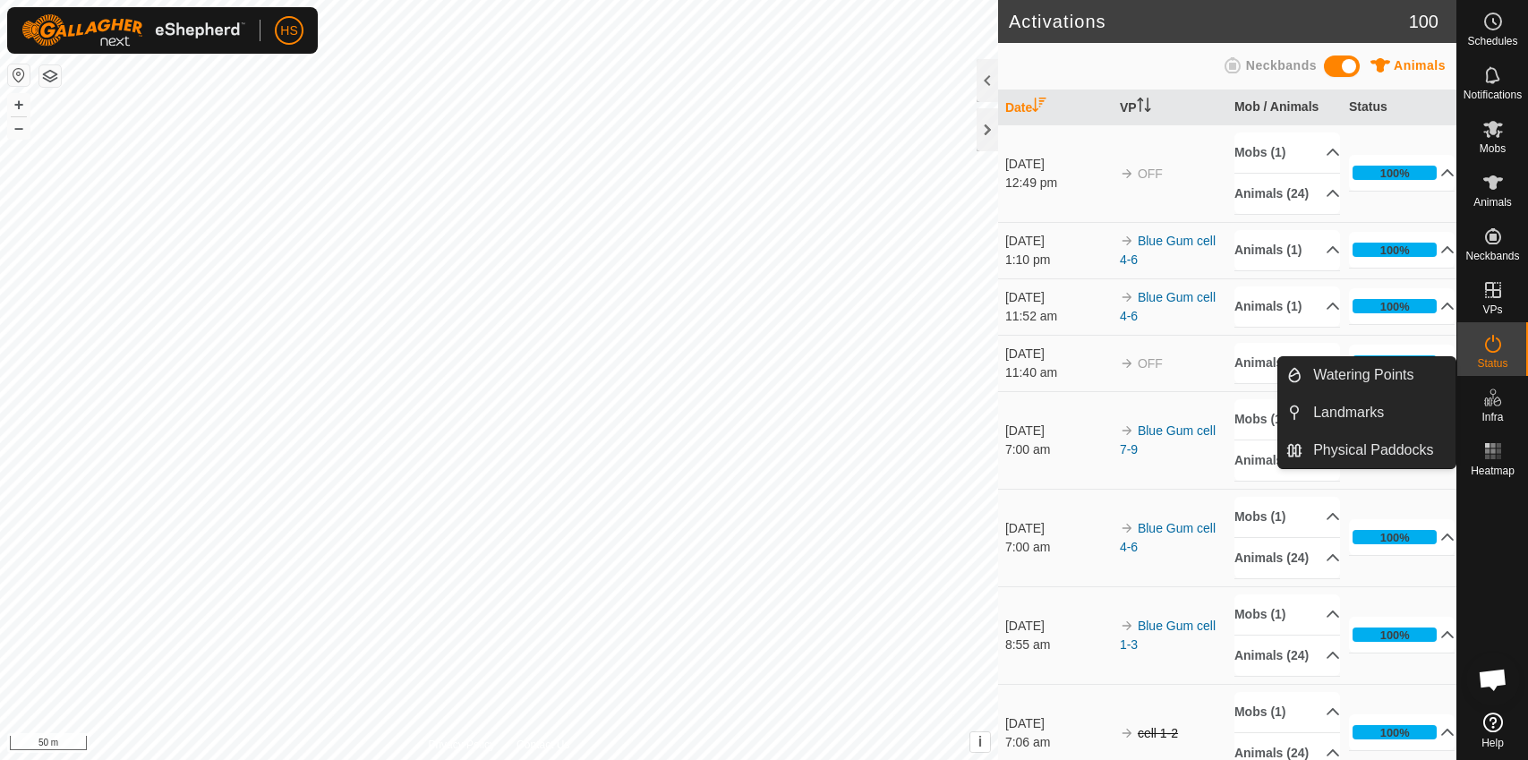
click at [1492, 408] on es-infrastructure-svg-icon at bounding box center [1493, 397] width 32 height 29
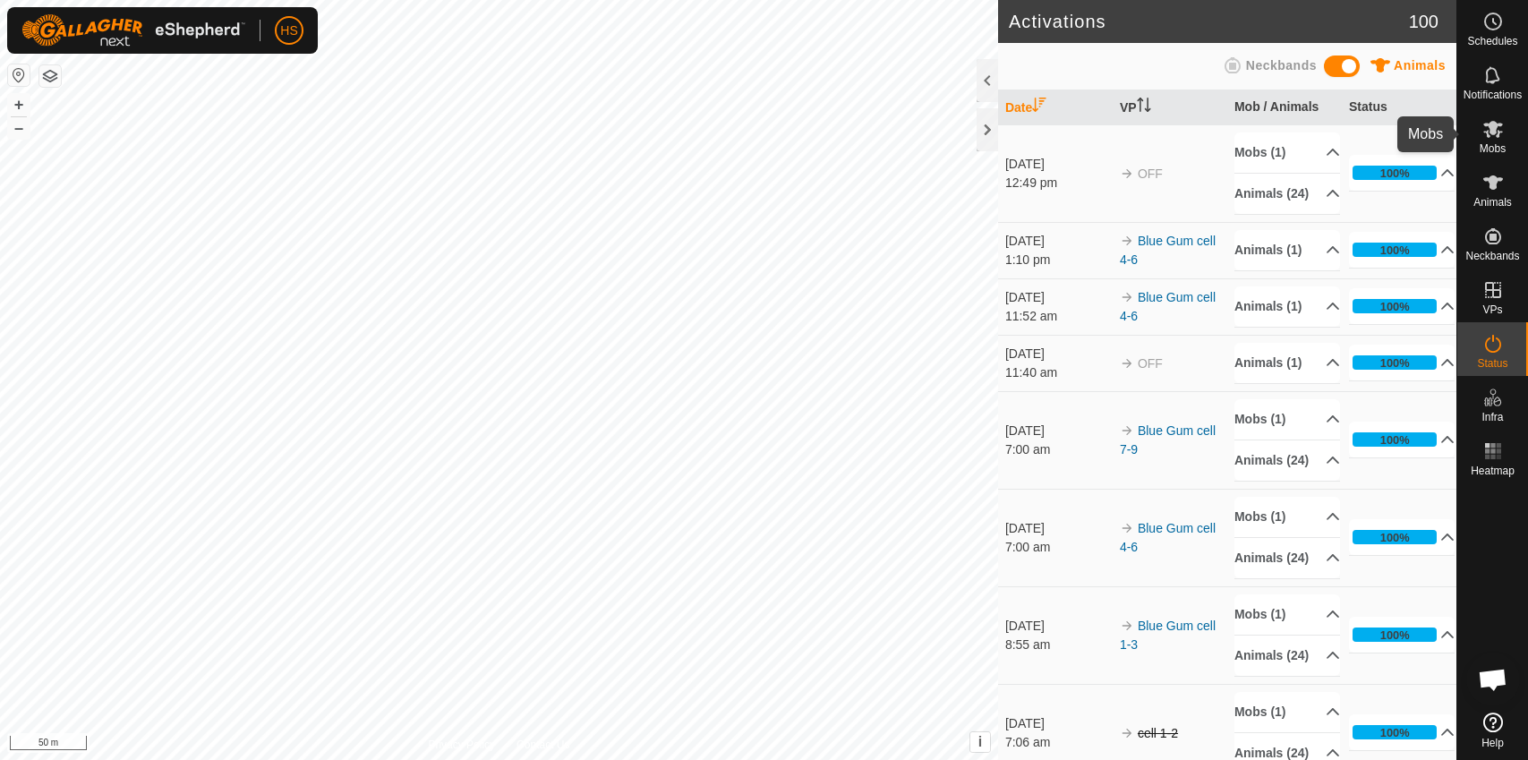
click at [1491, 124] on icon at bounding box center [1493, 129] width 20 height 17
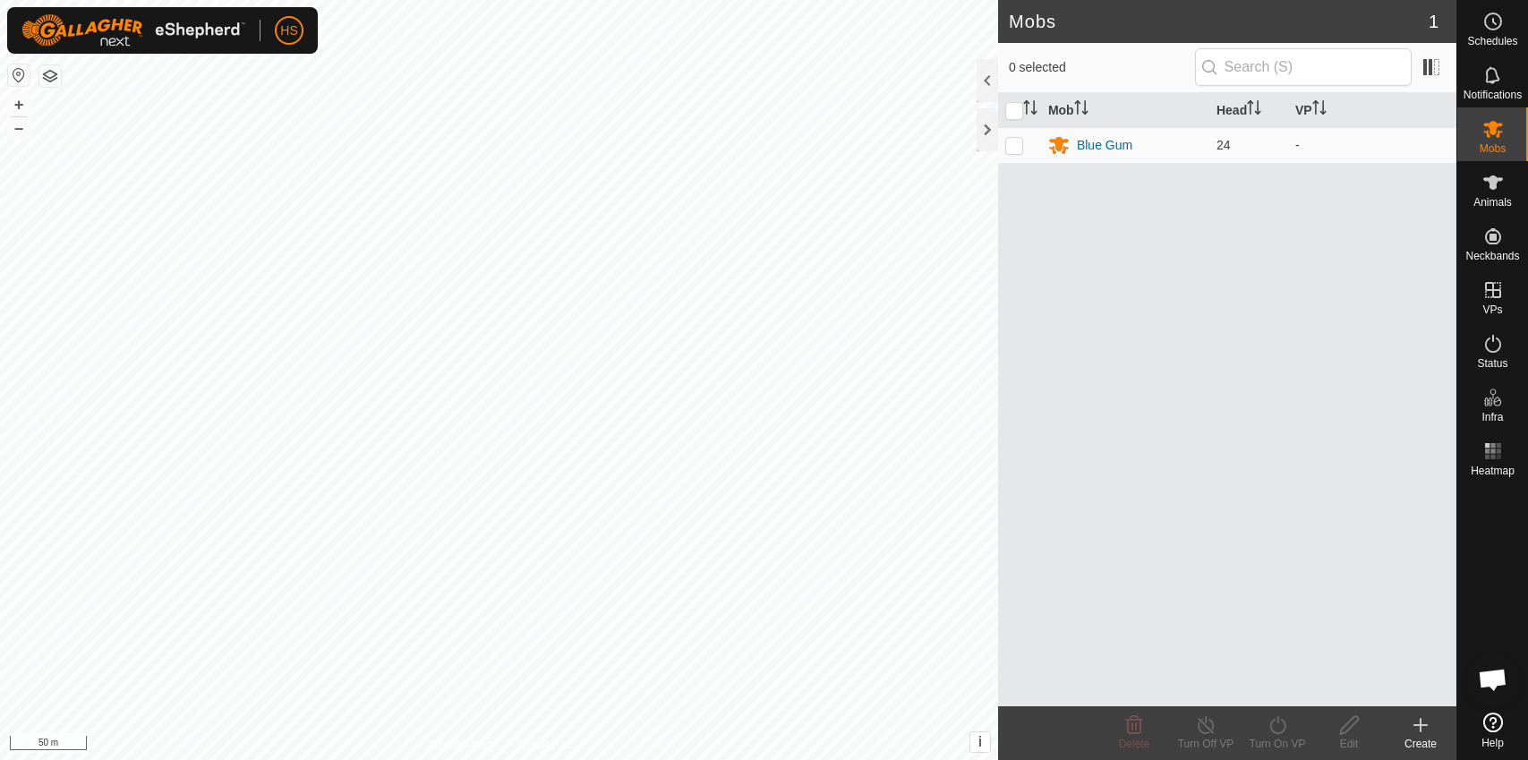
click at [1424, 740] on div "Create" at bounding box center [1421, 744] width 72 height 16
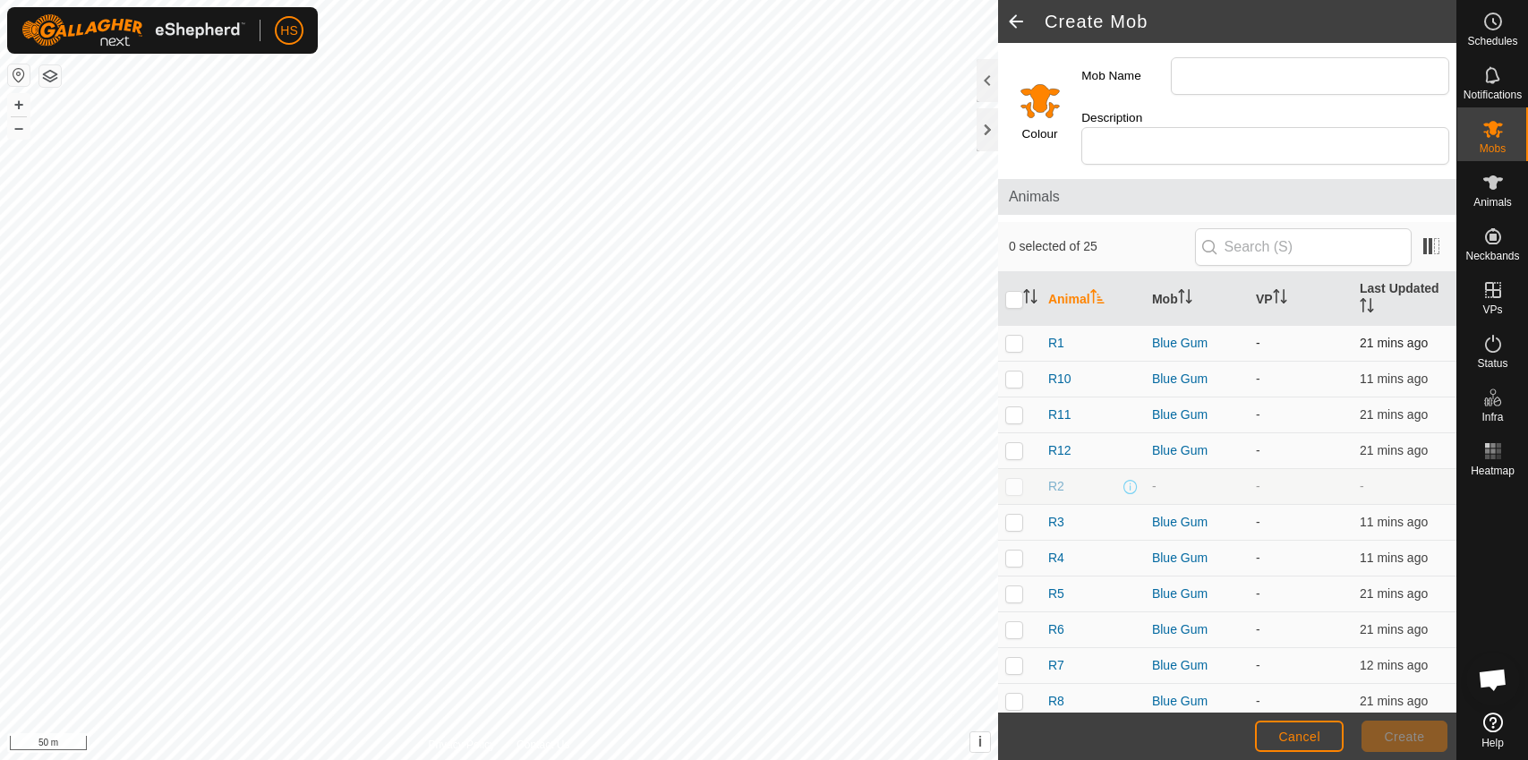
click at [1013, 336] on p-checkbox at bounding box center [1014, 343] width 18 height 14
checkbox input "true"
click at [1271, 737] on button "Cancel" at bounding box center [1299, 736] width 89 height 31
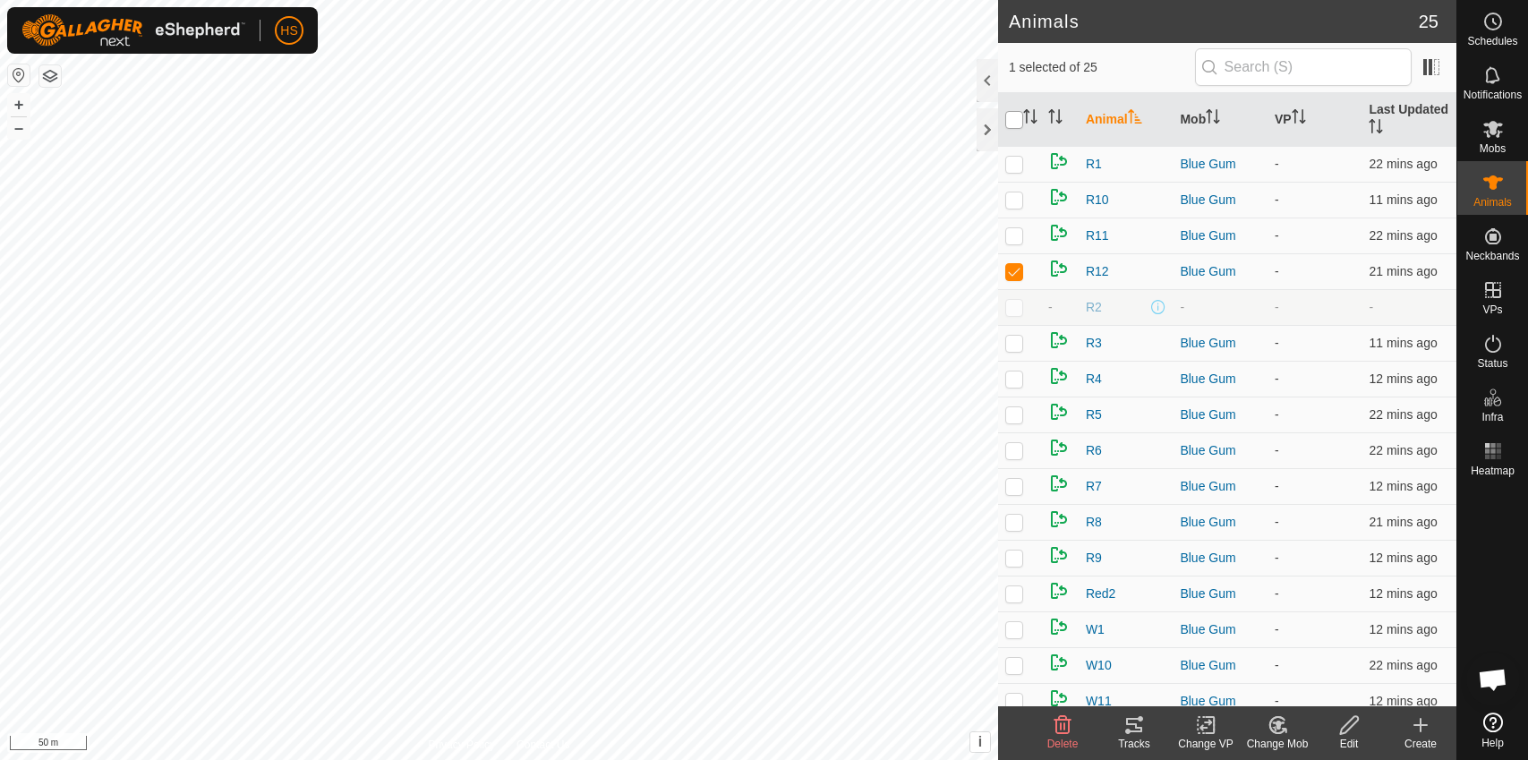
click at [1012, 128] on input "checkbox" at bounding box center [1014, 120] width 18 height 18
checkbox input "true"
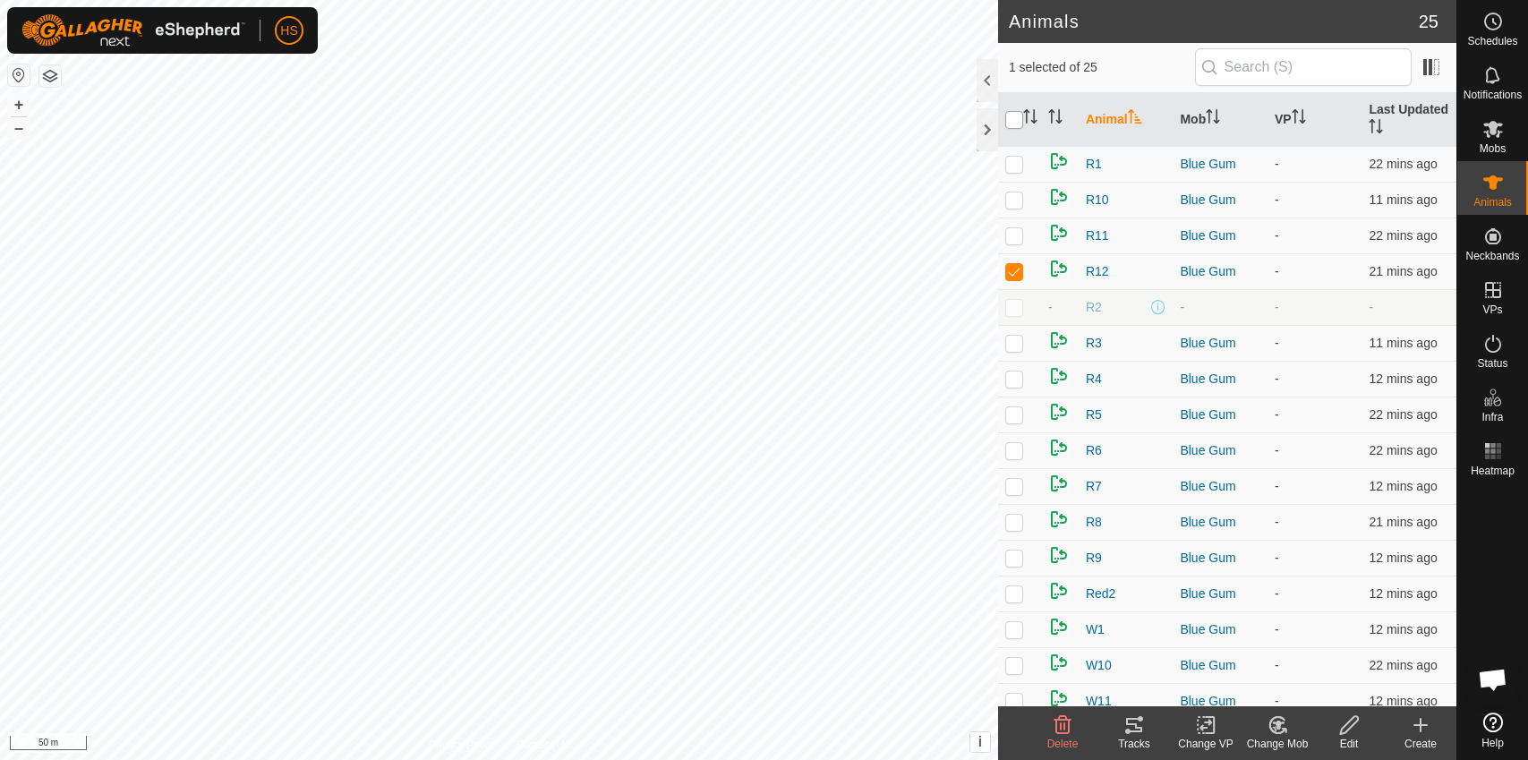
checkbox input "true"
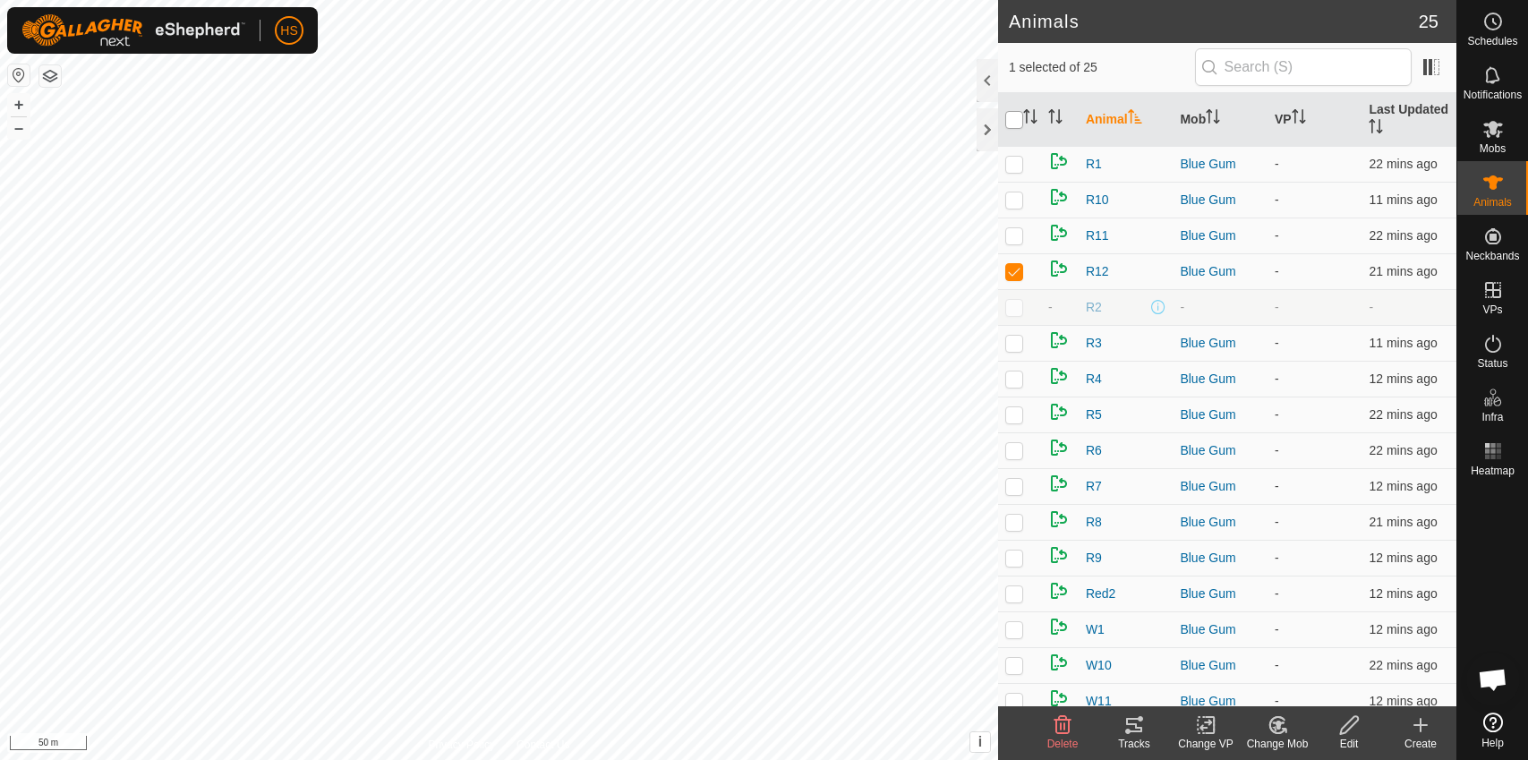
checkbox input "true"
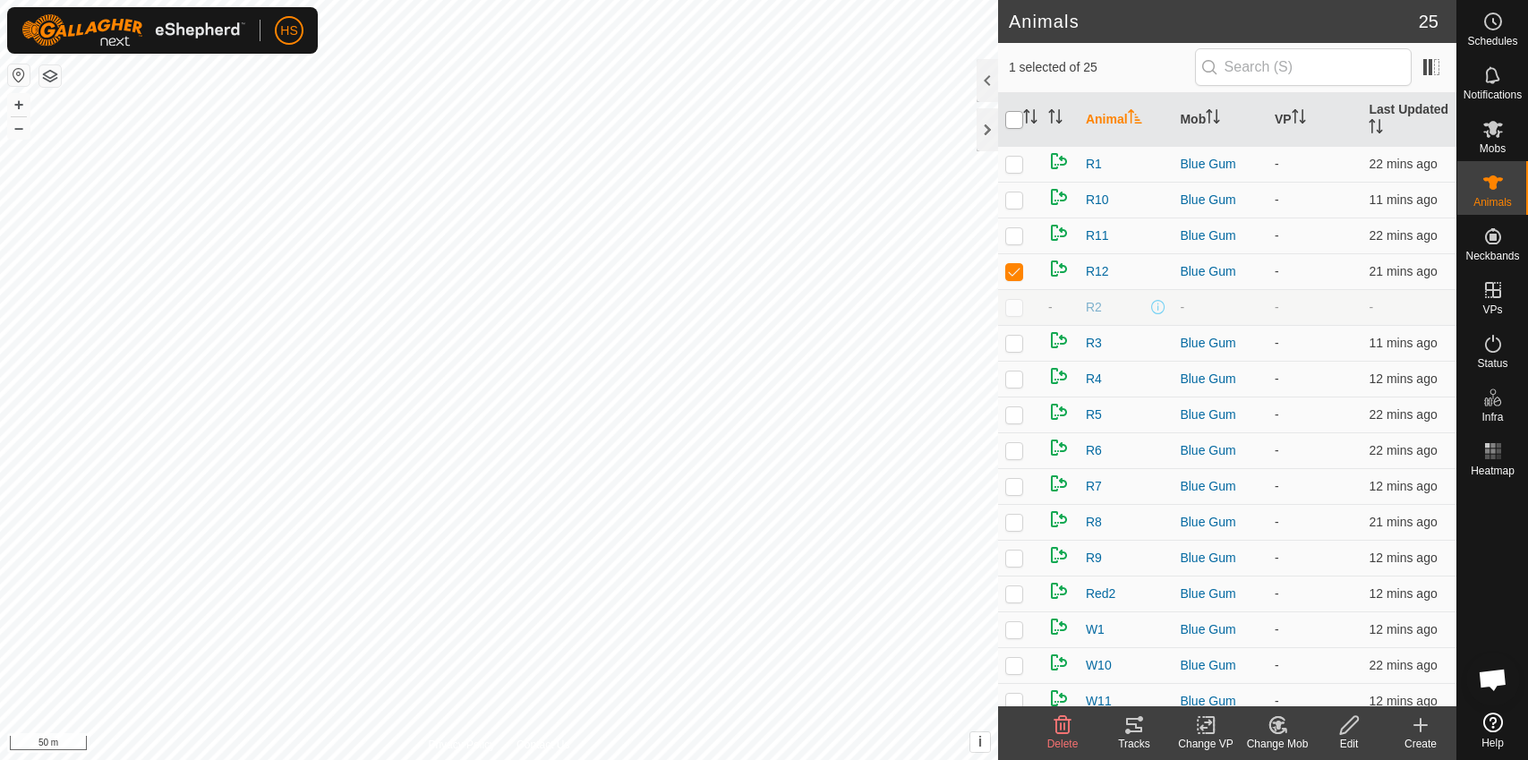
checkbox input "true"
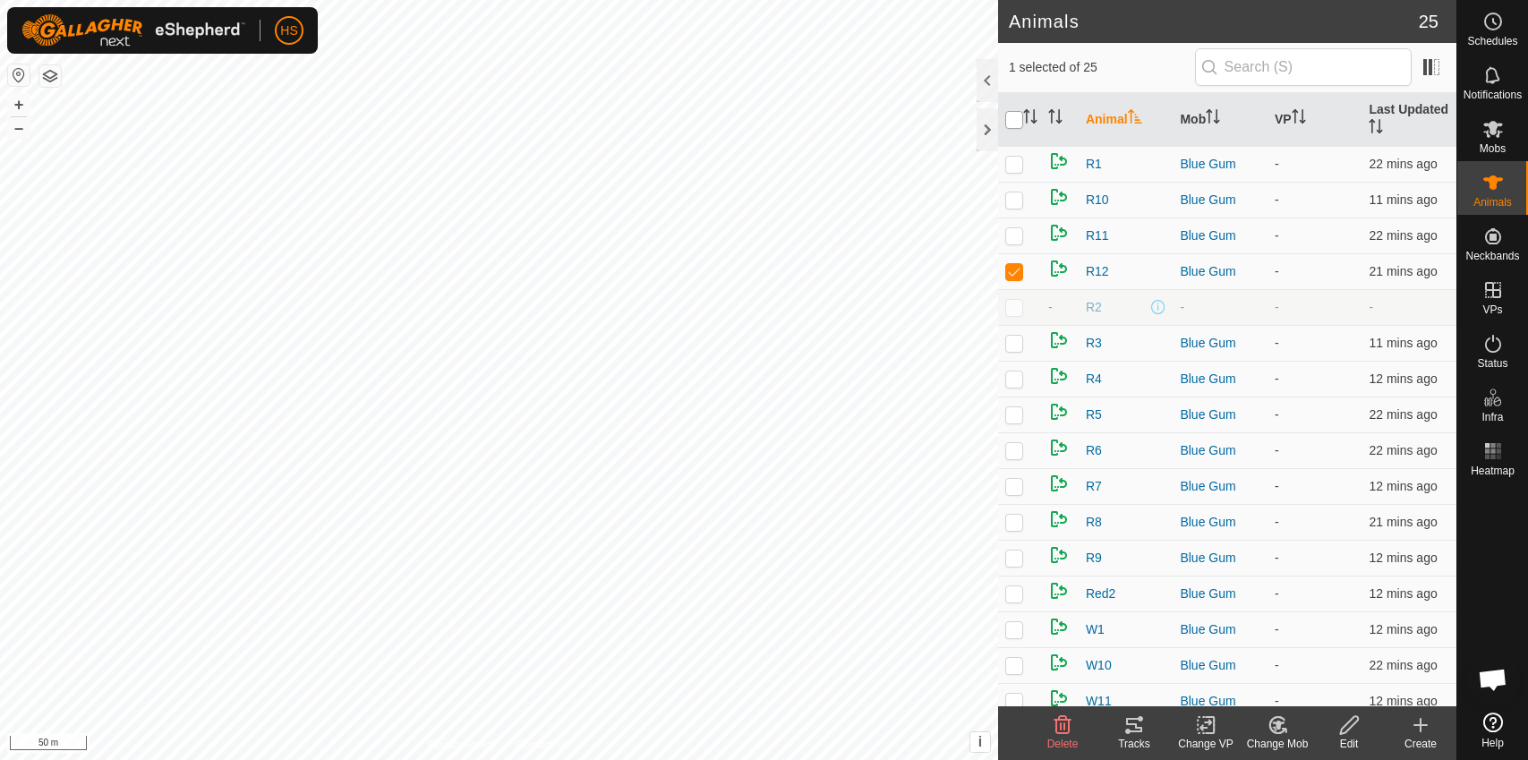
checkbox input "true"
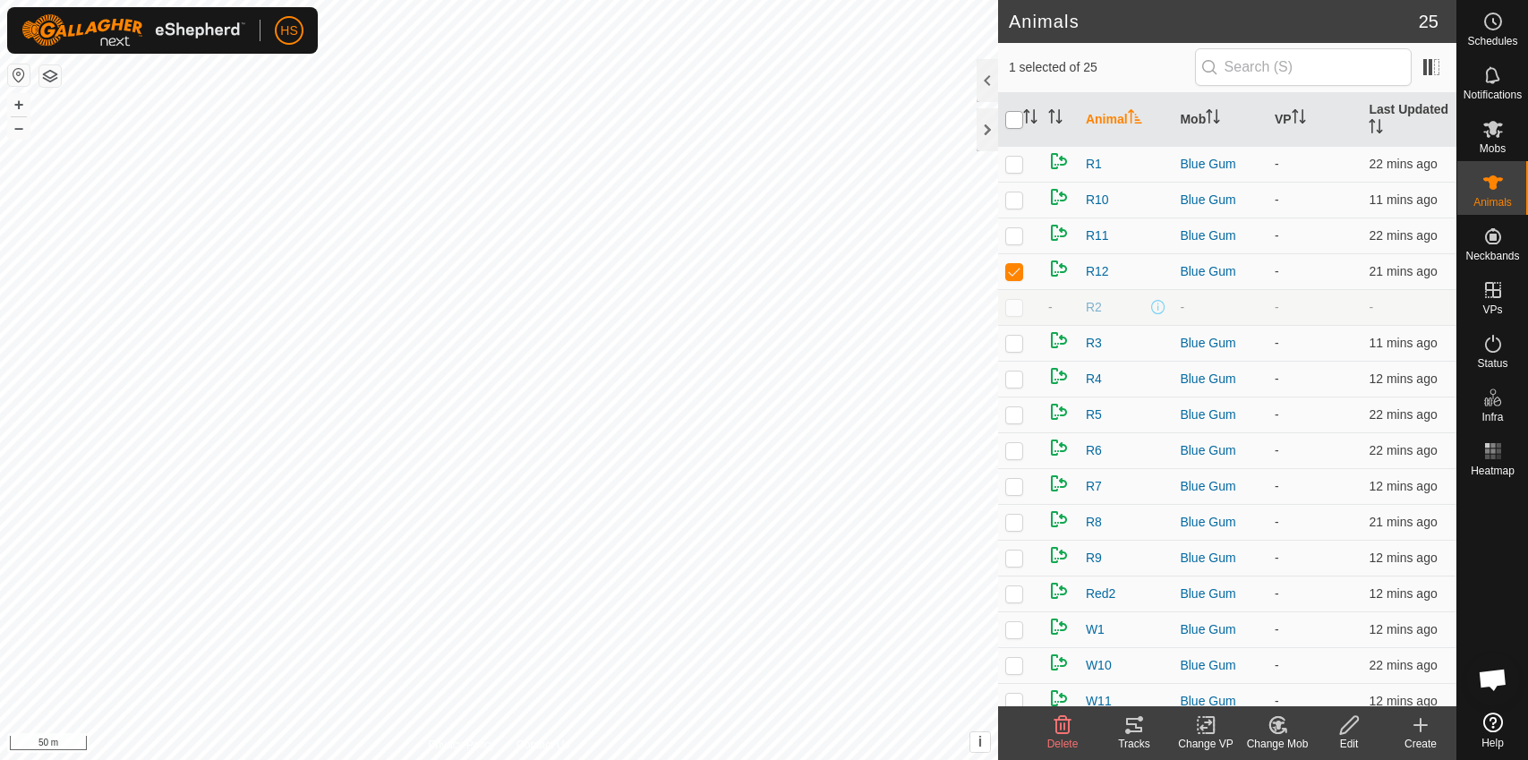
checkbox input "true"
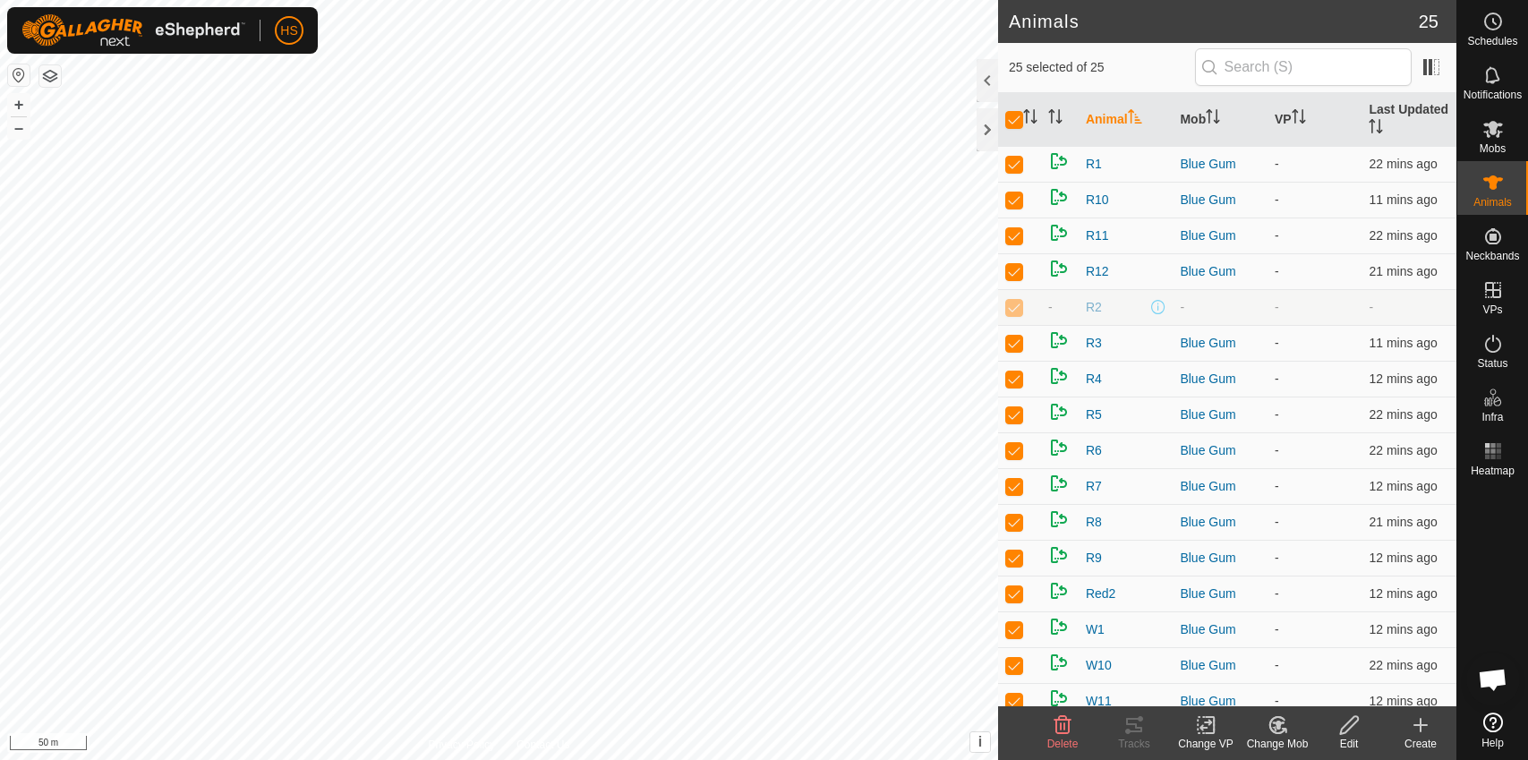
click at [1059, 727] on icon at bounding box center [1062, 724] width 21 height 21
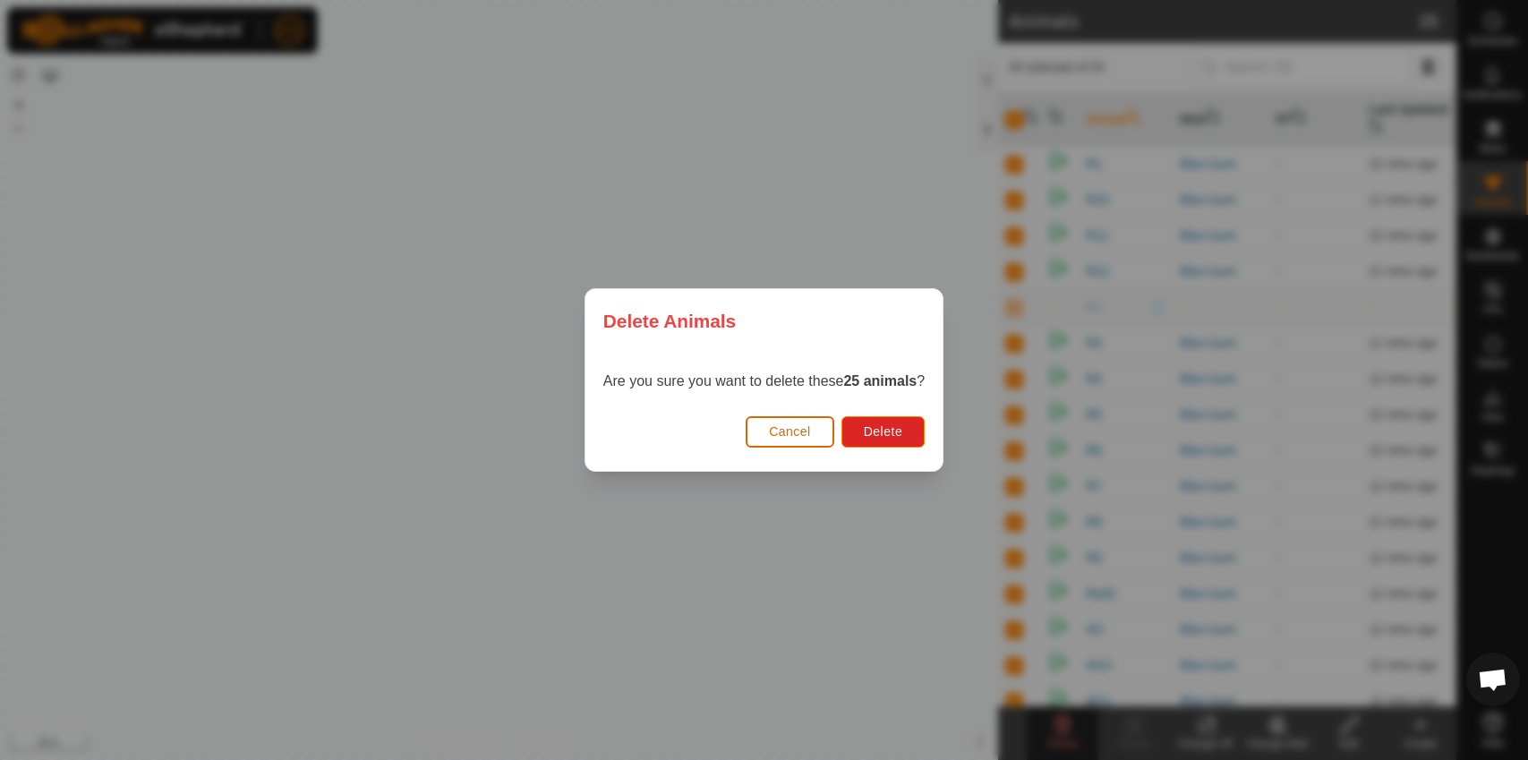
click at [791, 444] on button "Cancel" at bounding box center [790, 431] width 89 height 31
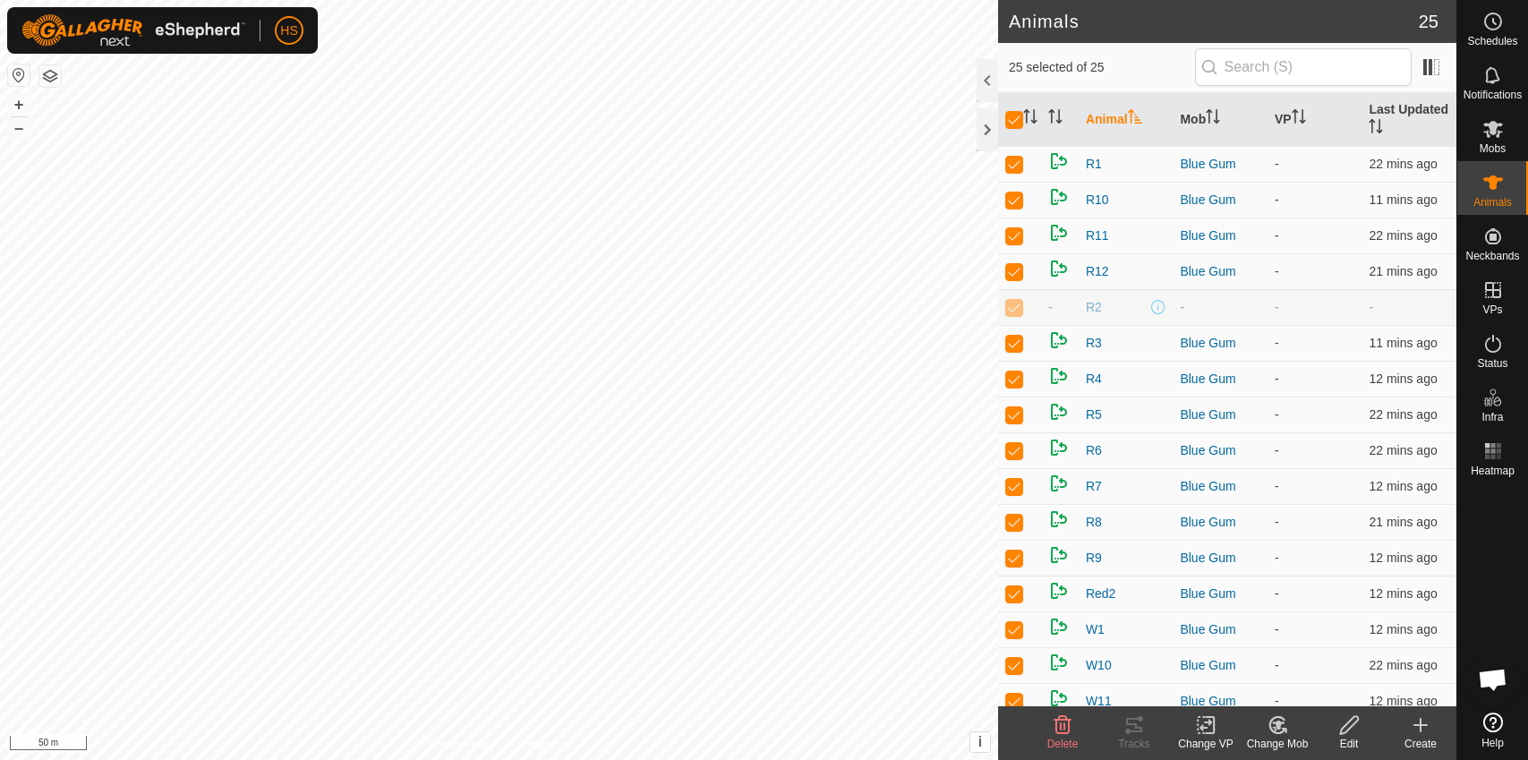
click at [1353, 738] on div "Edit" at bounding box center [1349, 744] width 72 height 16
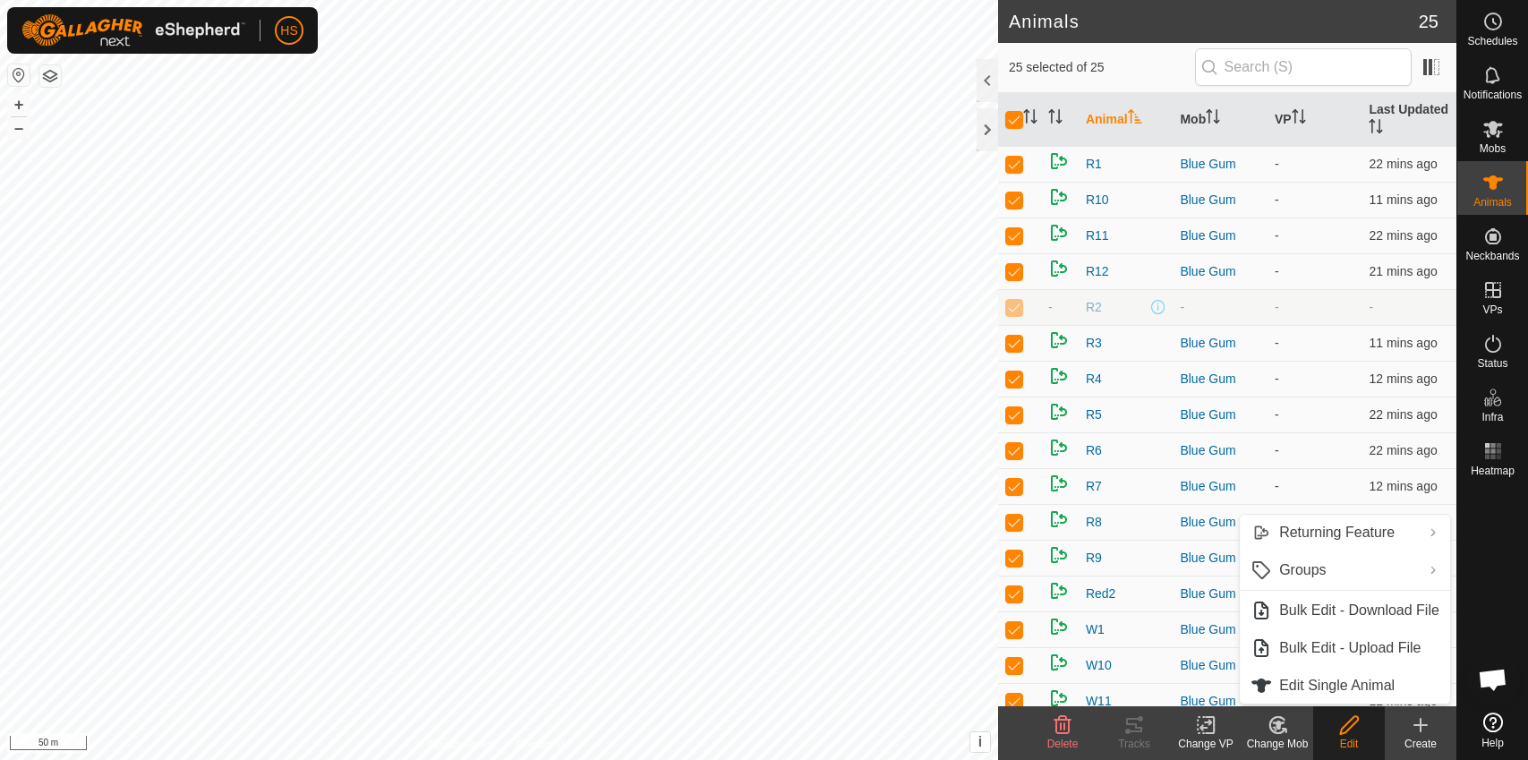
click at [1061, 720] on icon at bounding box center [1062, 725] width 17 height 18
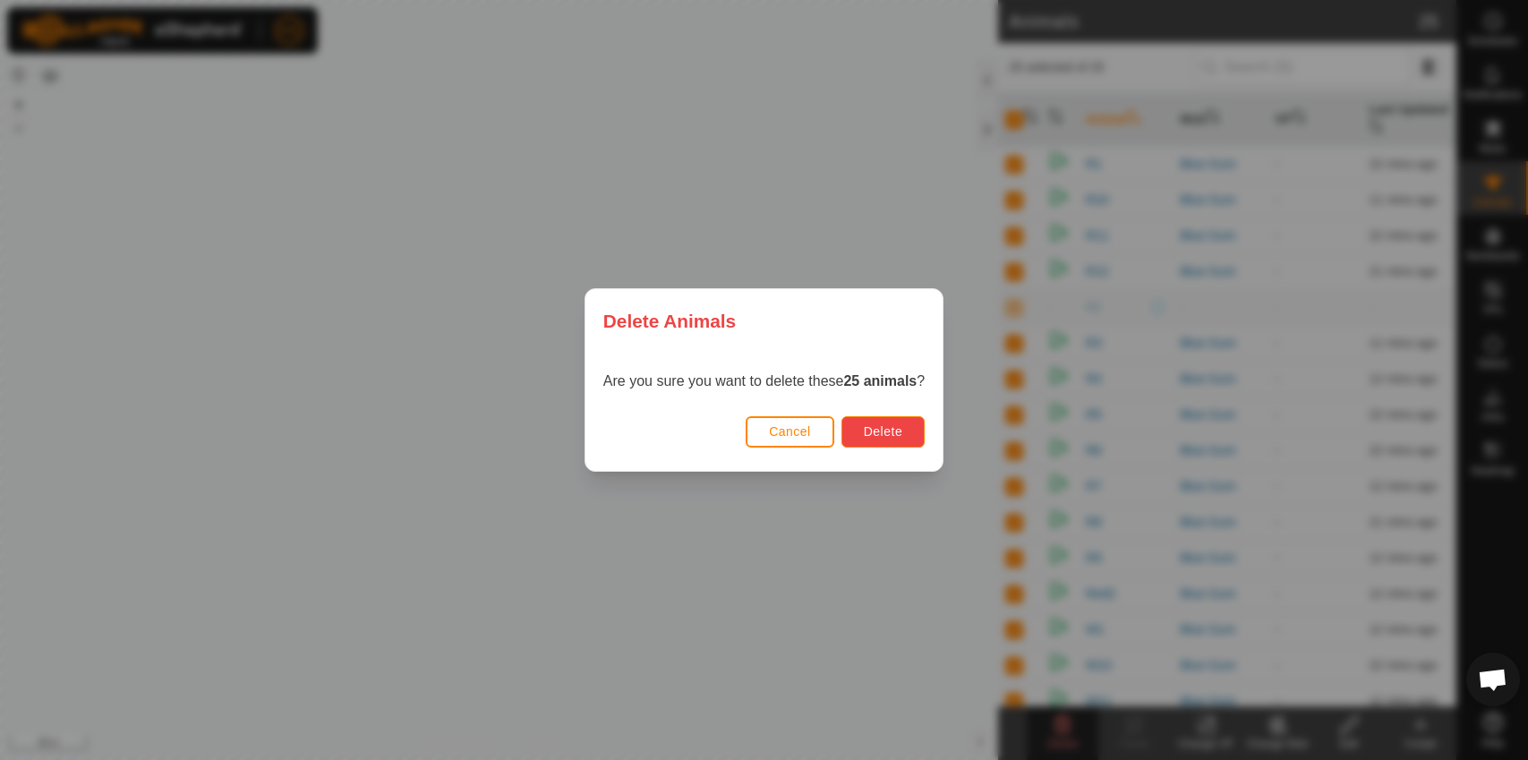
click at [901, 437] on span "Delete" at bounding box center [883, 431] width 38 height 14
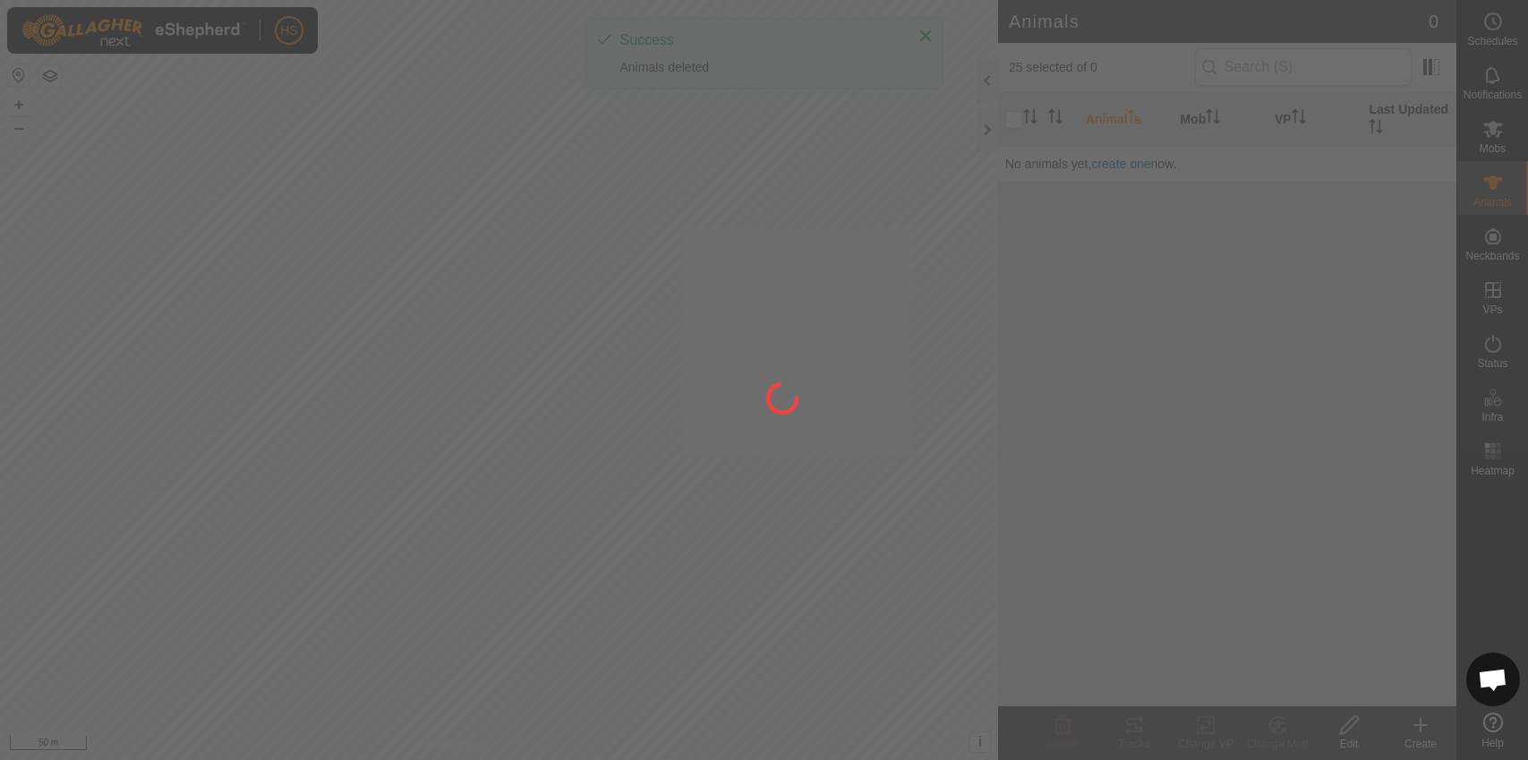
checkbox input "false"
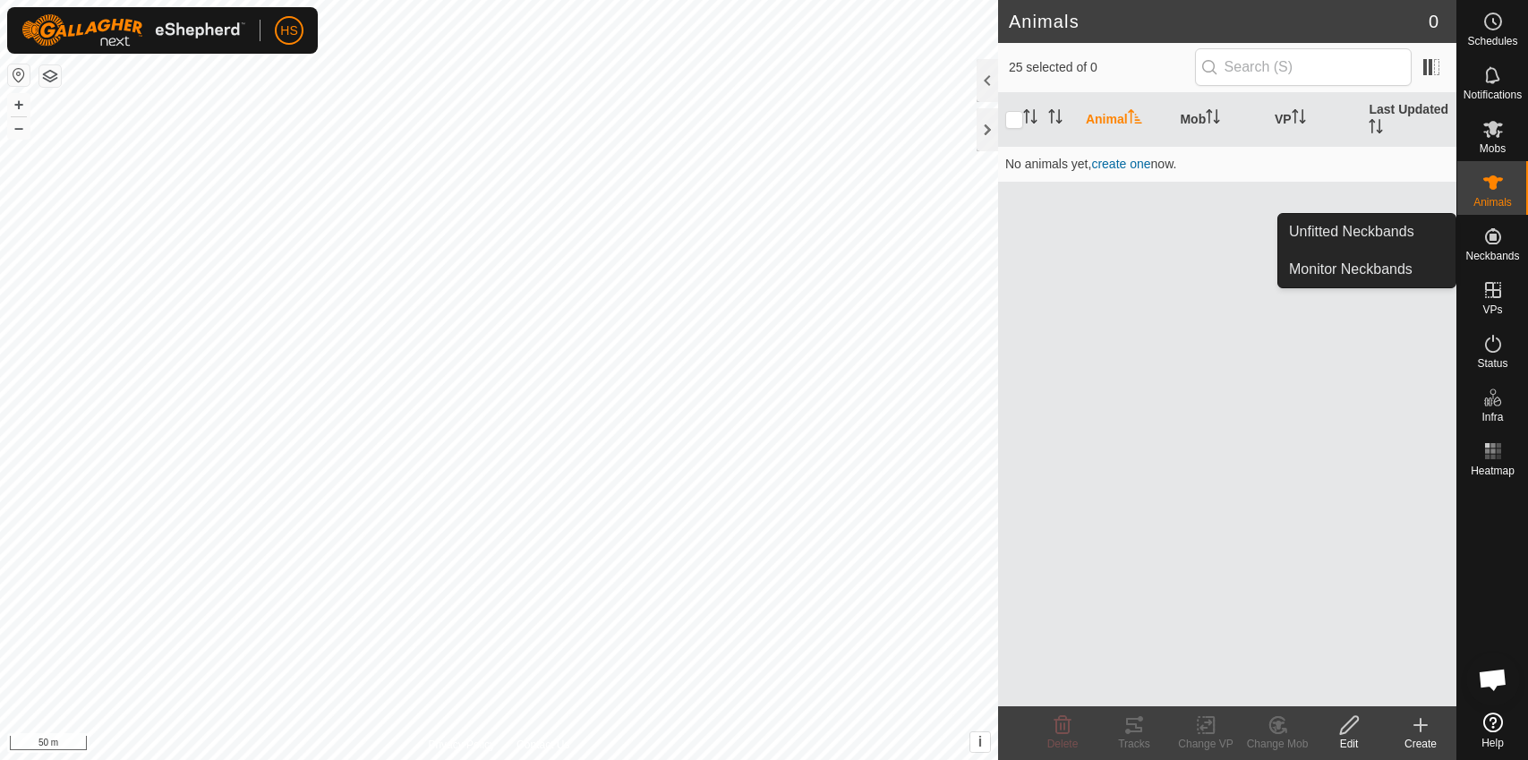
click at [1498, 257] on span "Neckbands" at bounding box center [1492, 256] width 54 height 11
click at [1397, 242] on link "Unfitted Neckbands" at bounding box center [1366, 232] width 177 height 36
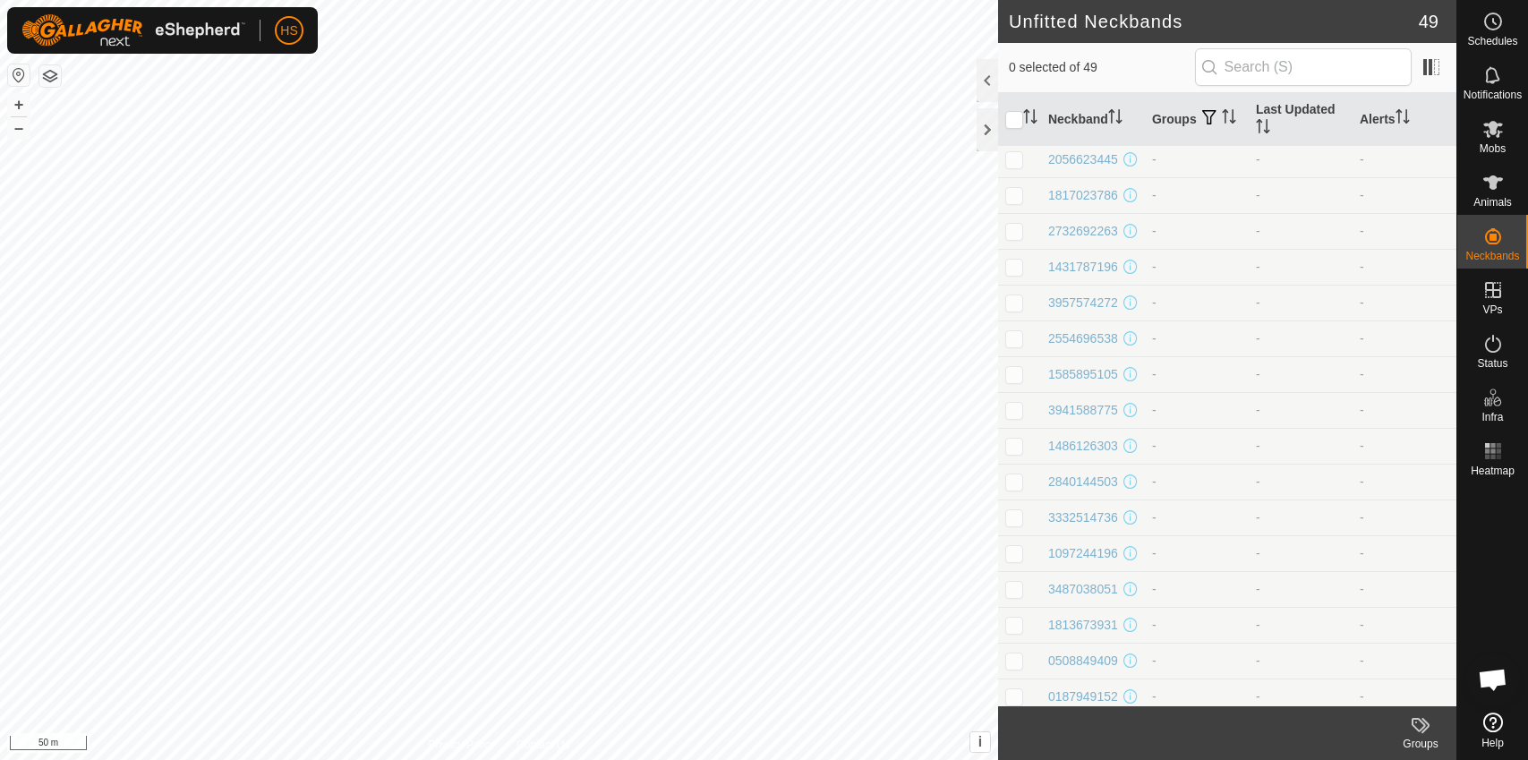
scroll to position [1194, 0]
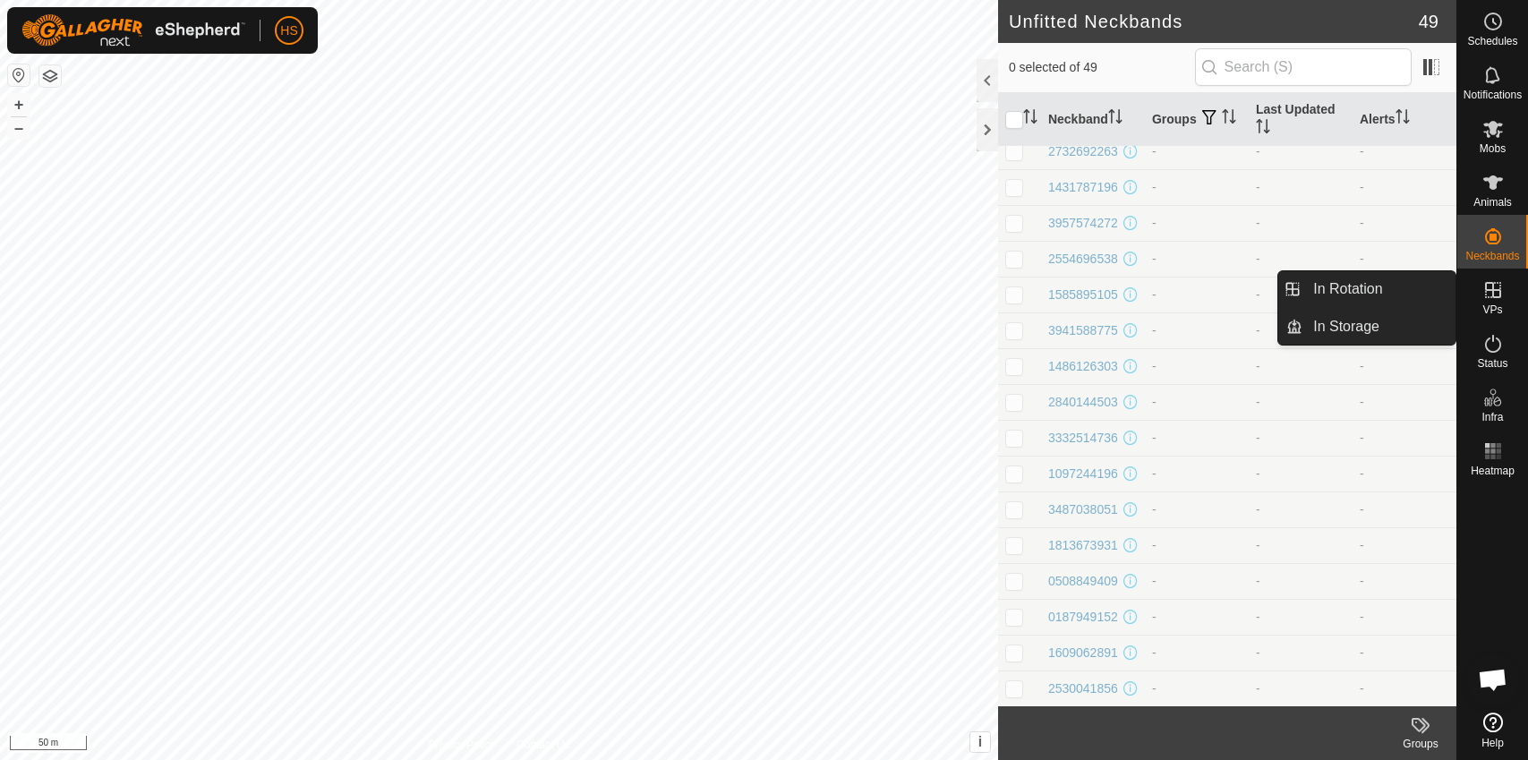
click at [1503, 295] on es-virtualpaddocks-svg-icon at bounding box center [1493, 290] width 32 height 29
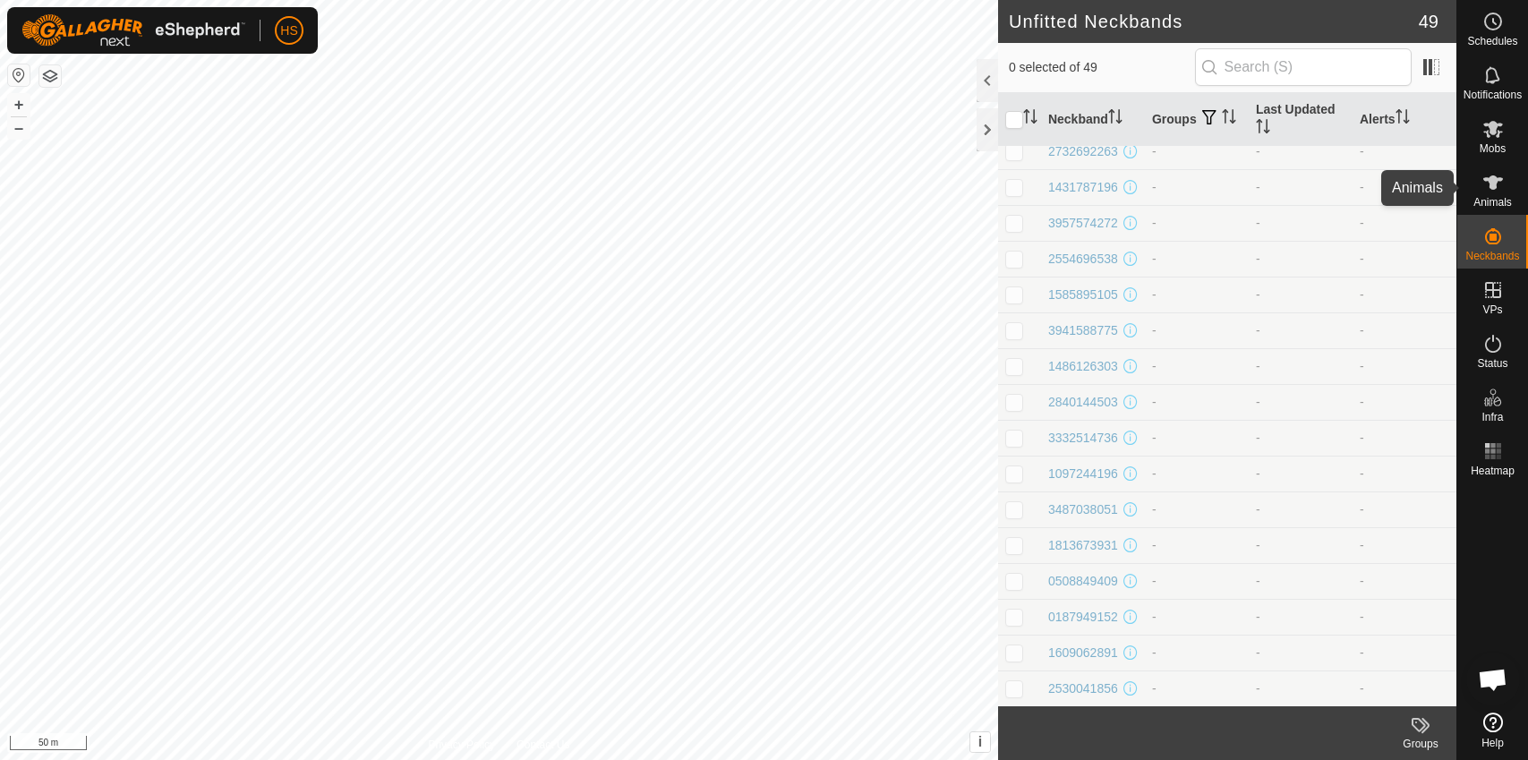
click at [1491, 207] on span "Animals" at bounding box center [1492, 202] width 38 height 11
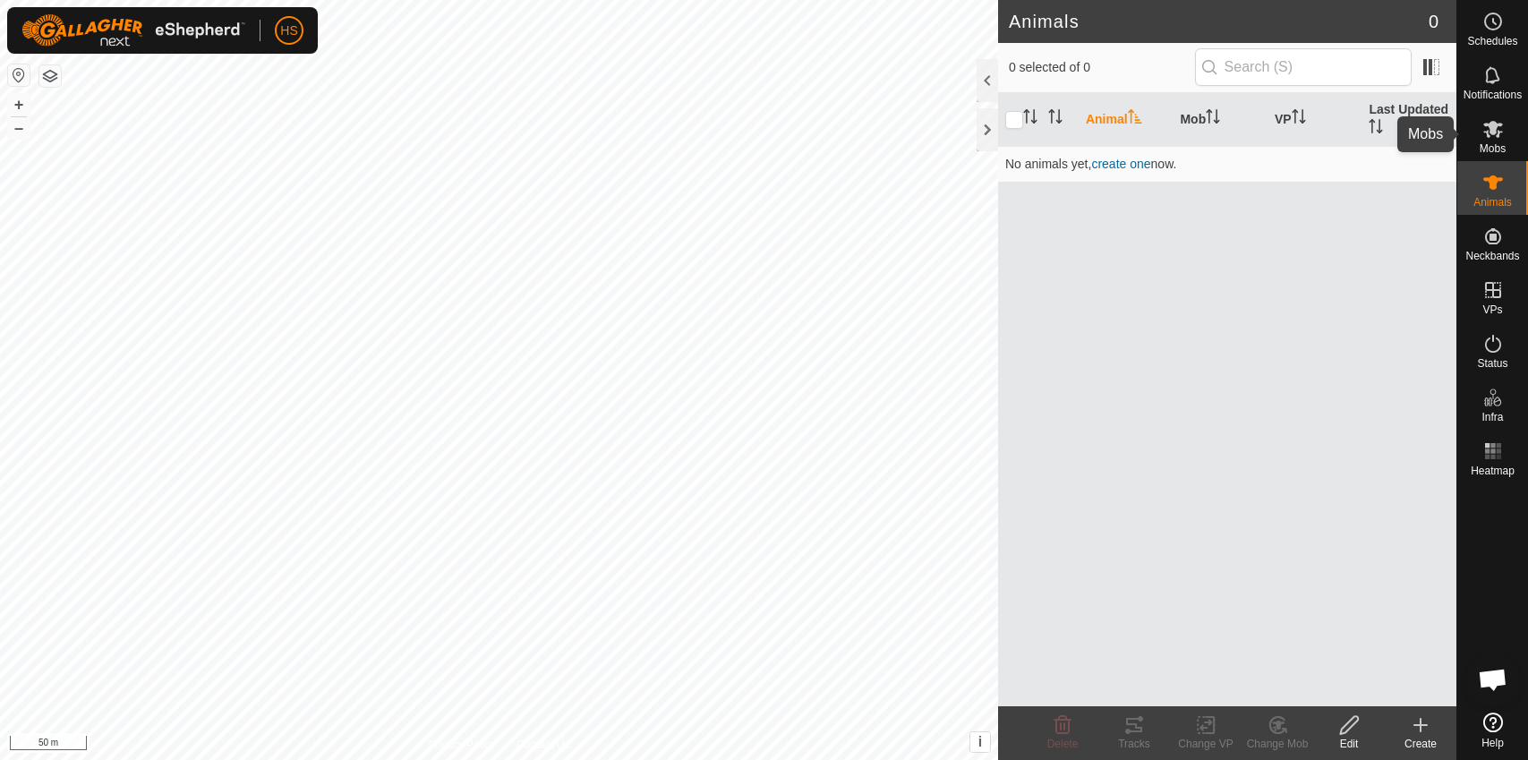
click at [1495, 129] on icon at bounding box center [1493, 129] width 20 height 17
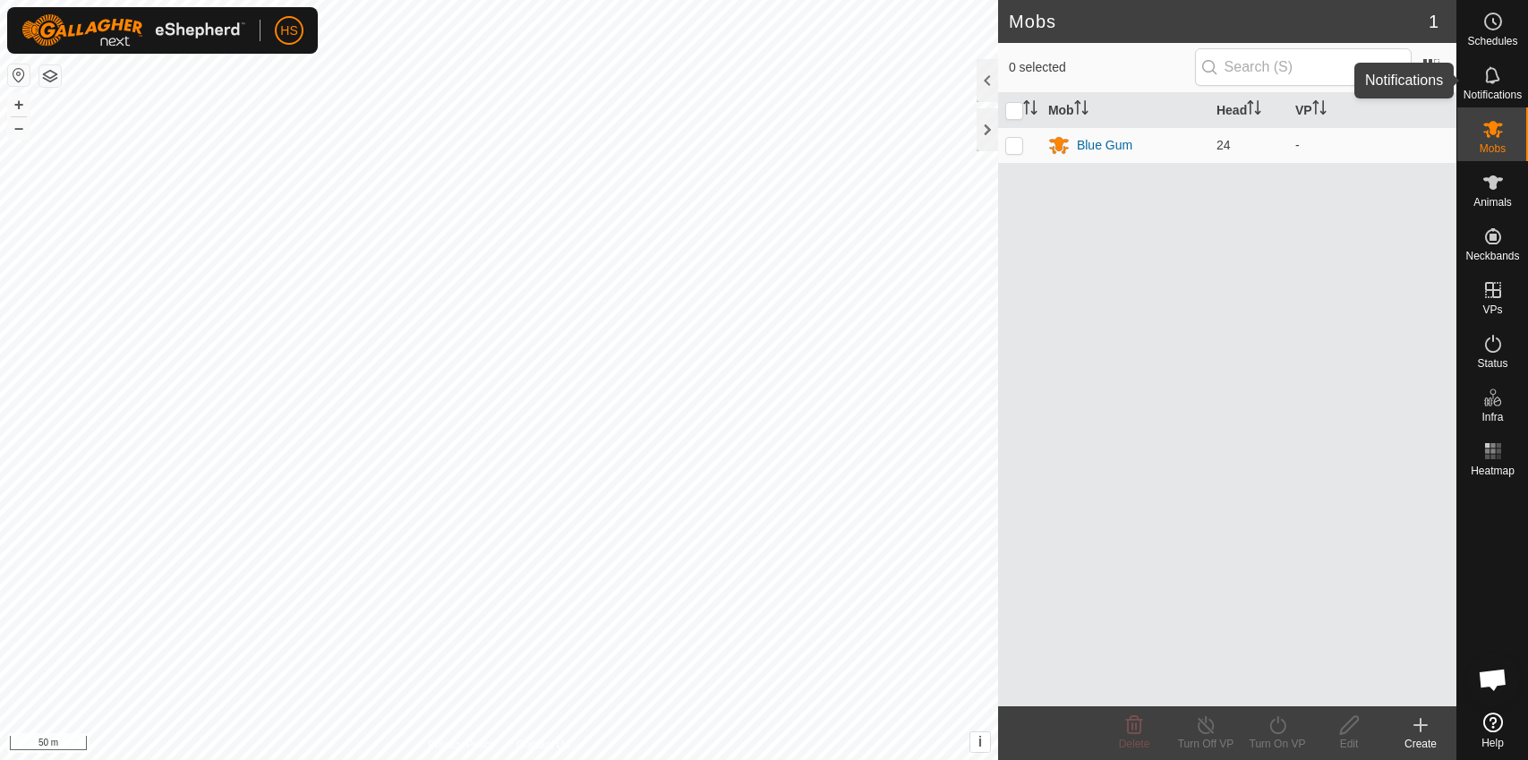
click at [1494, 81] on icon at bounding box center [1492, 74] width 14 height 17
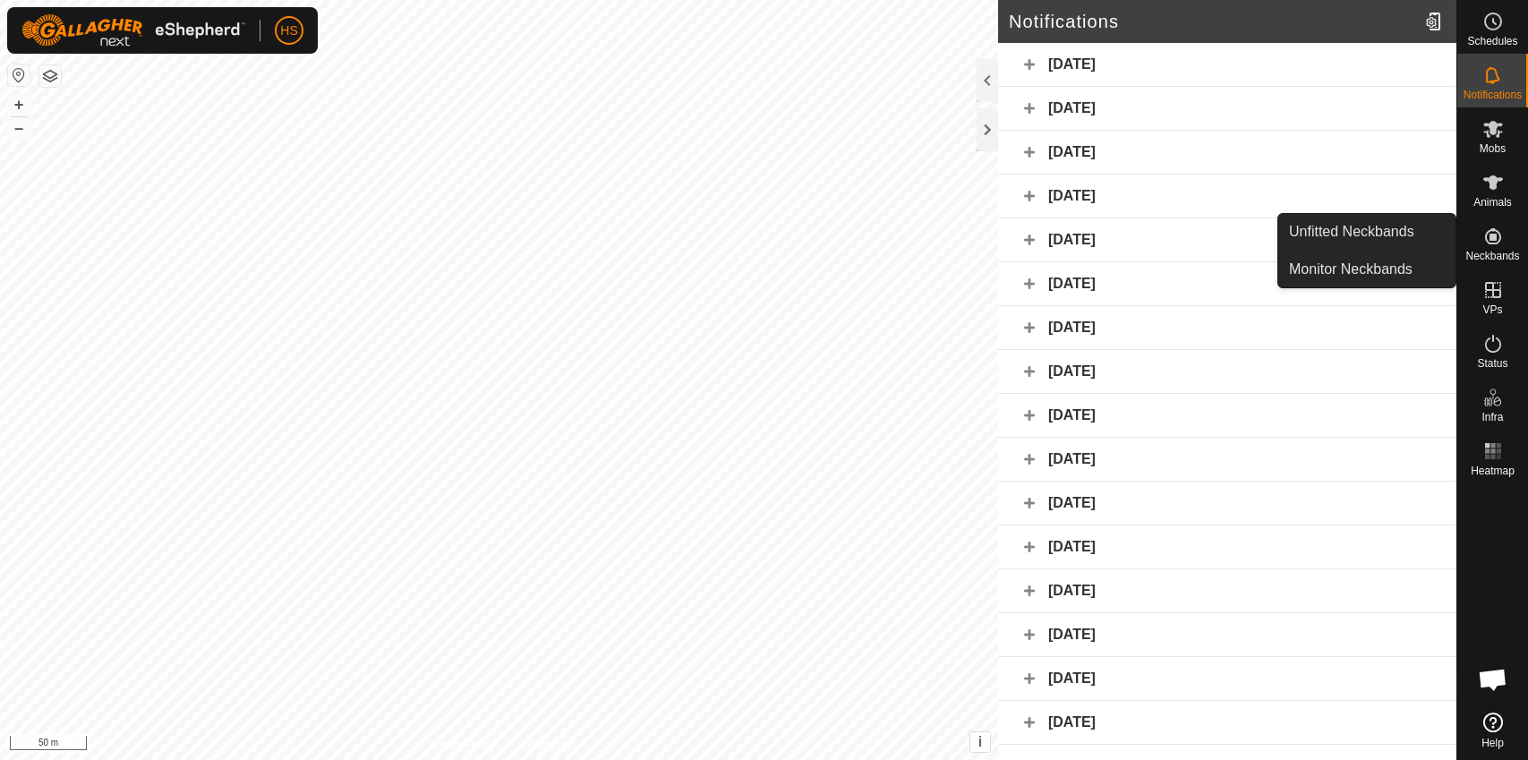
click at [1490, 243] on icon at bounding box center [1493, 236] width 16 height 16
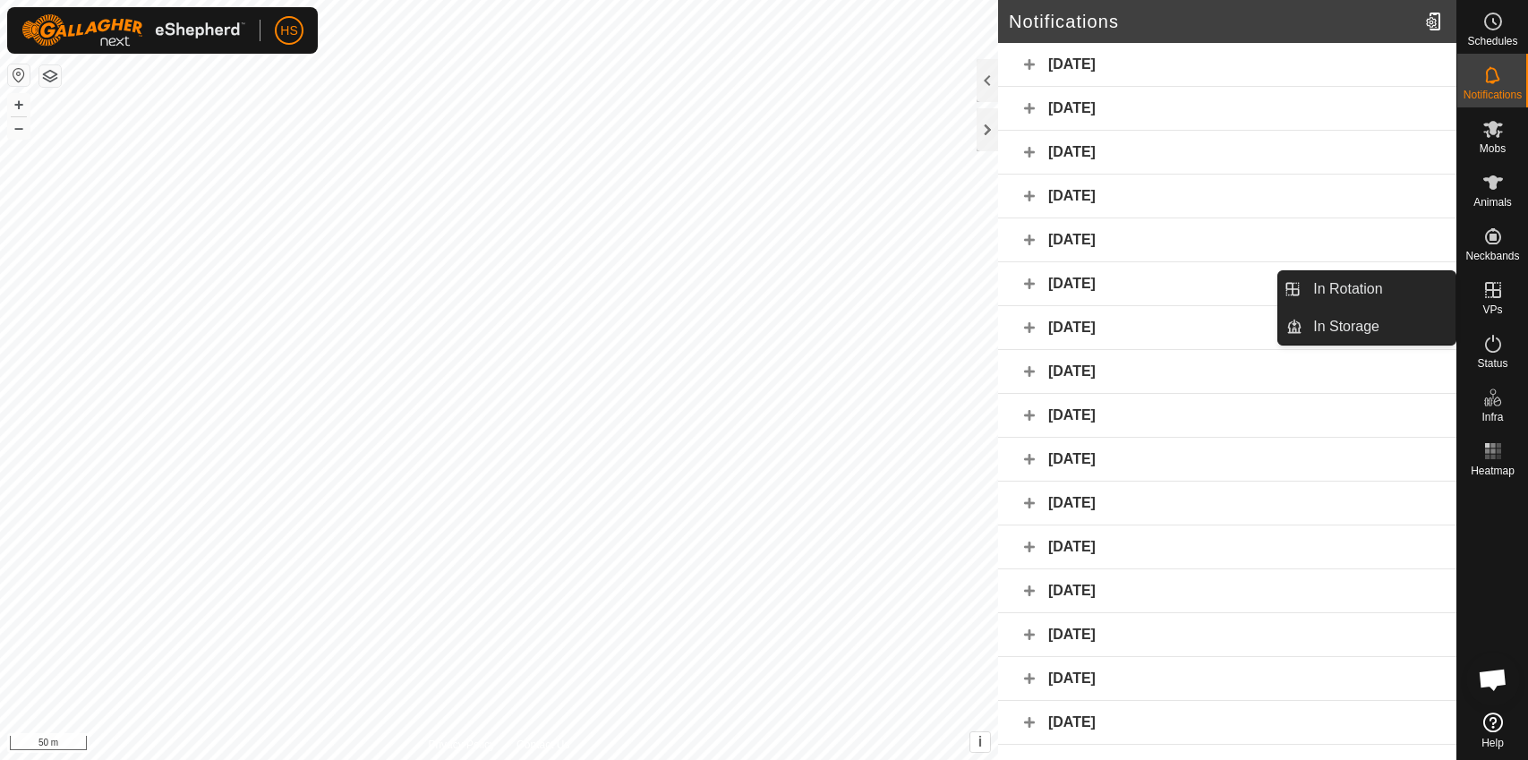
click at [1482, 294] on icon at bounding box center [1492, 289] width 21 height 21
click at [1492, 295] on icon at bounding box center [1493, 290] width 16 height 16
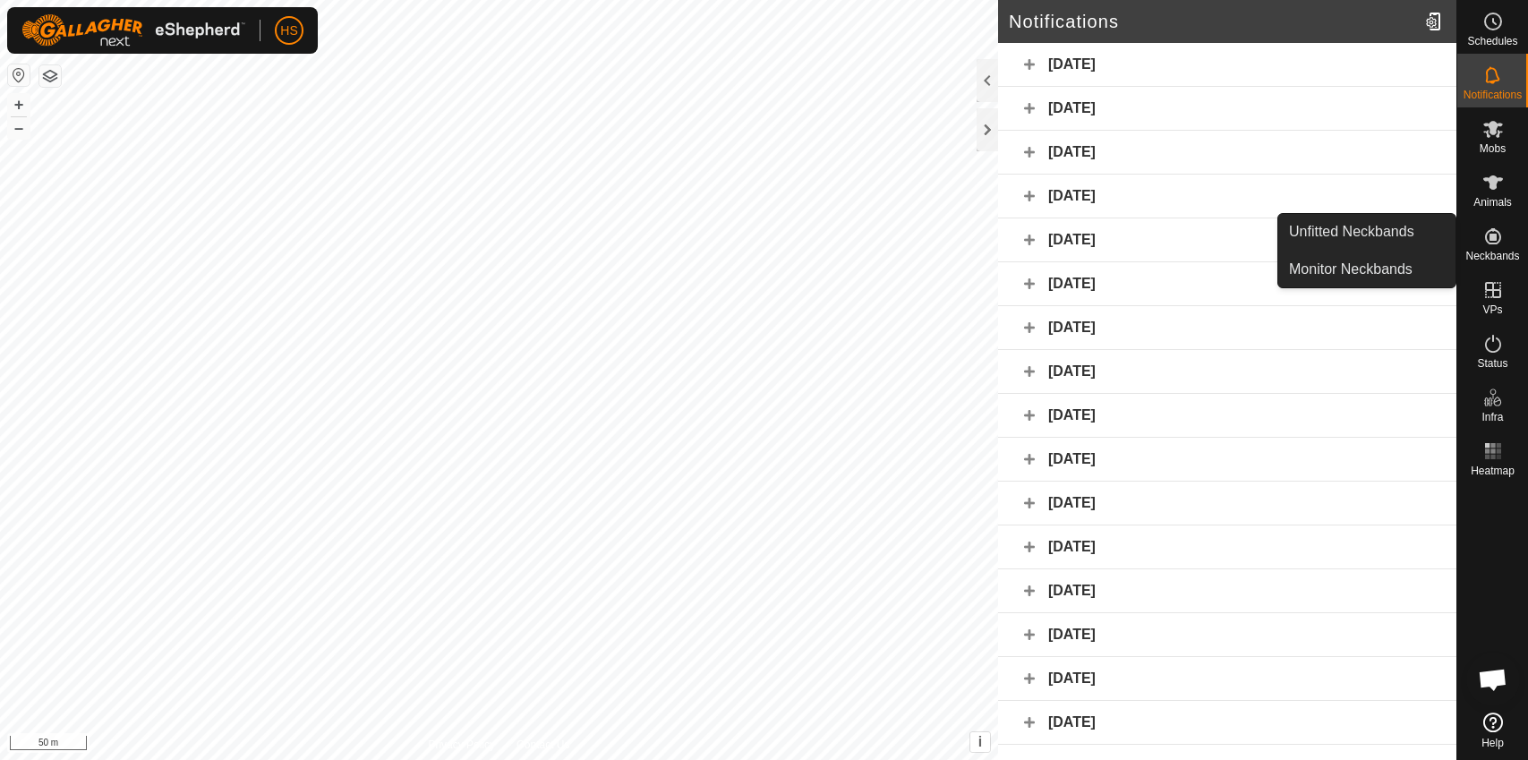
click at [1489, 237] on icon at bounding box center [1492, 236] width 21 height 21
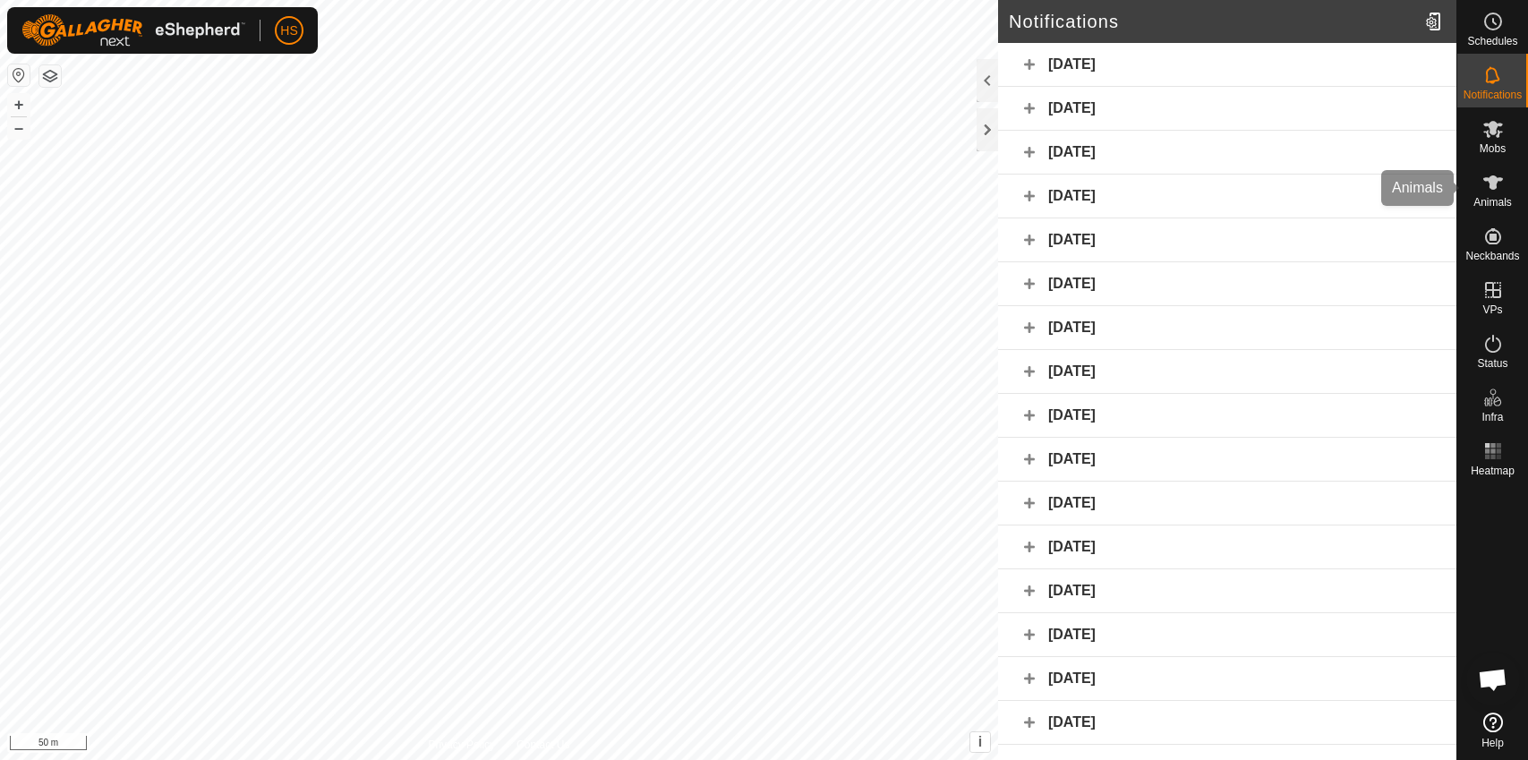
click at [1477, 192] on es-animals-svg-icon at bounding box center [1493, 182] width 32 height 29
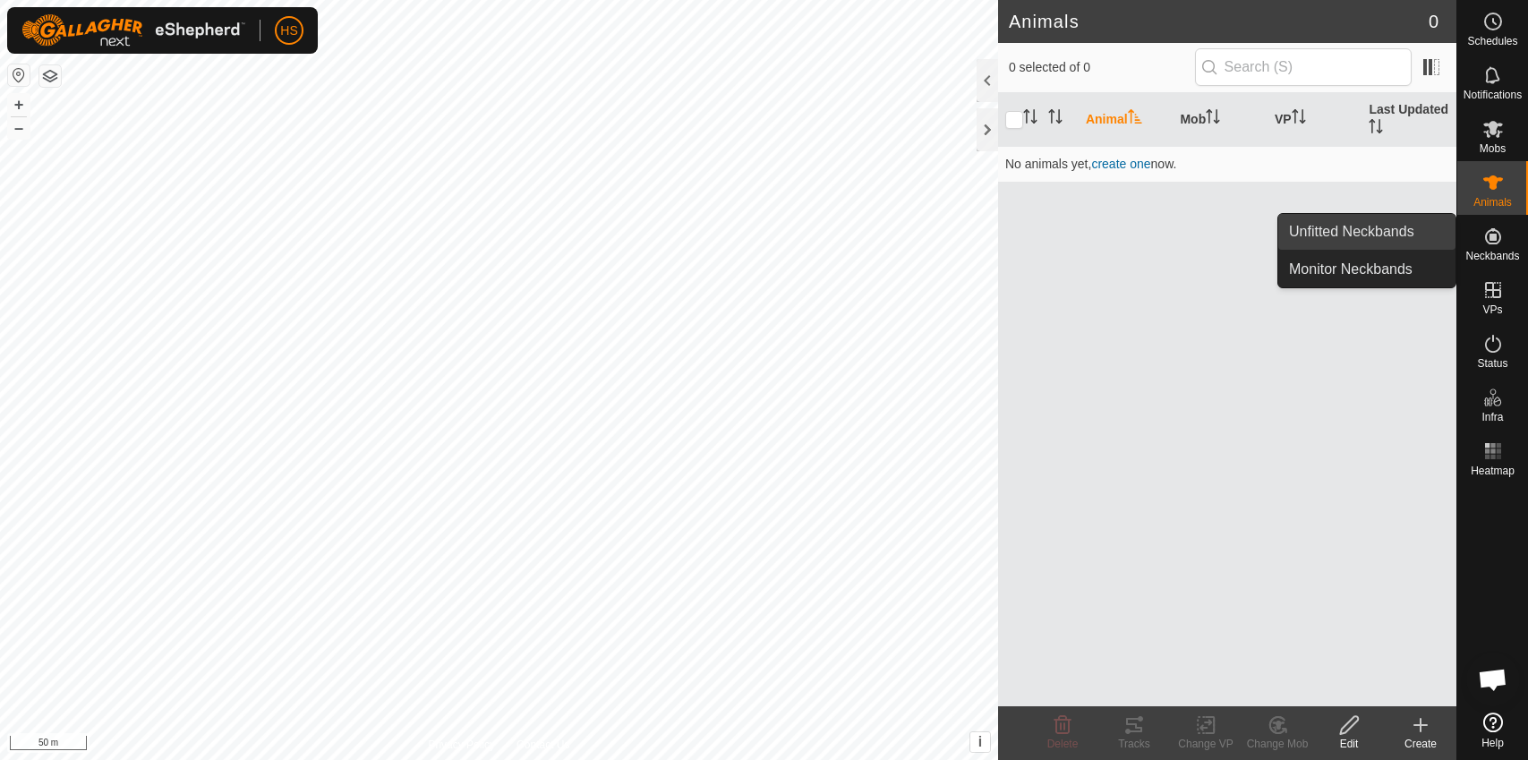
click at [1413, 244] on link "Unfitted Neckbands" at bounding box center [1366, 232] width 177 height 36
